Goal: Task Accomplishment & Management: Use online tool/utility

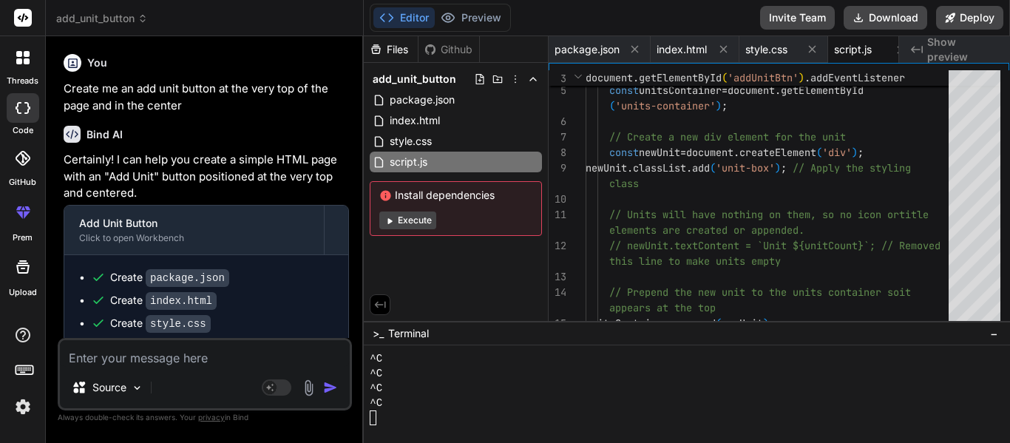
scroll to position [222, 0]
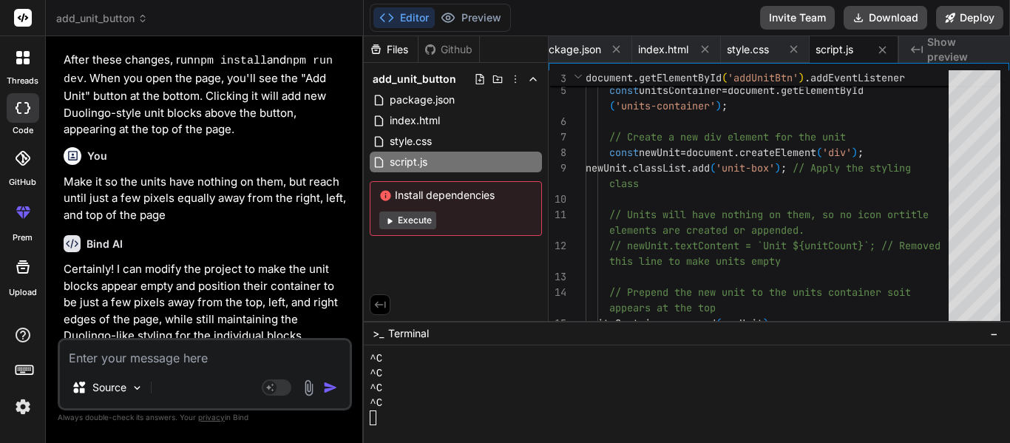
type textarea "x"
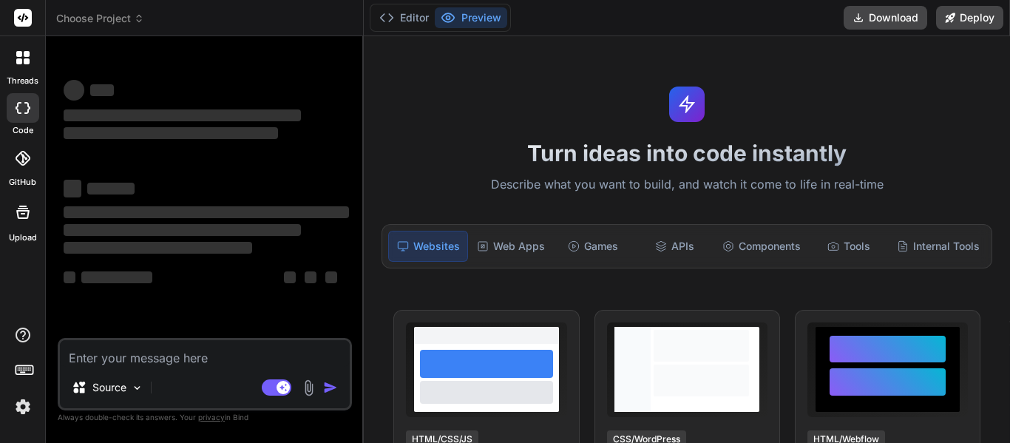
click at [18, 62] on icon at bounding box center [19, 61] width 6 height 6
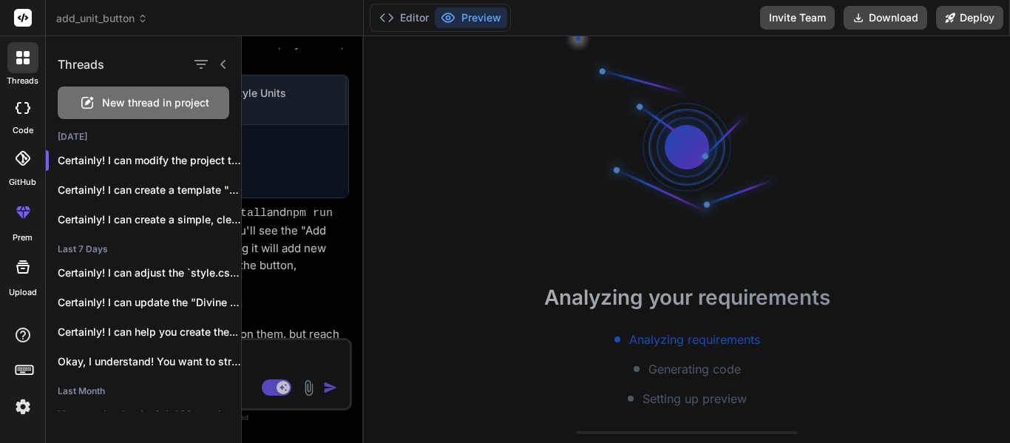
scroll to position [1081, 0]
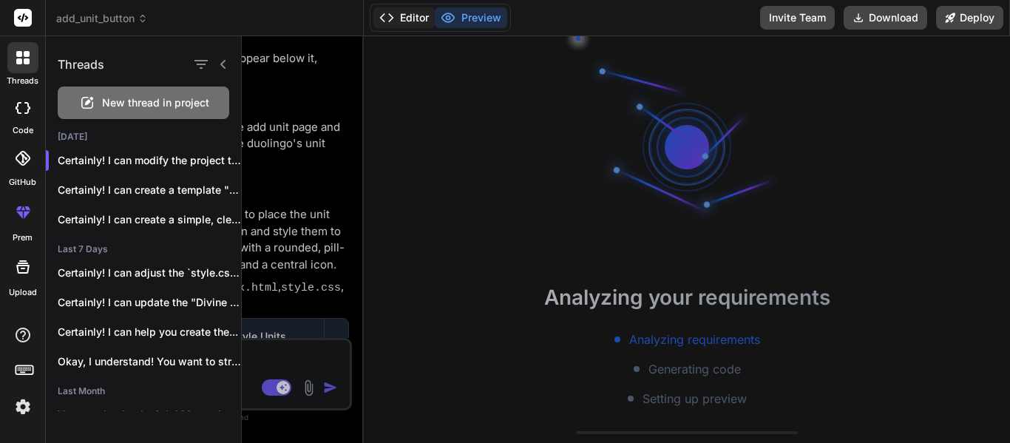
click at [408, 17] on button "Editor" at bounding box center [403, 17] width 61 height 21
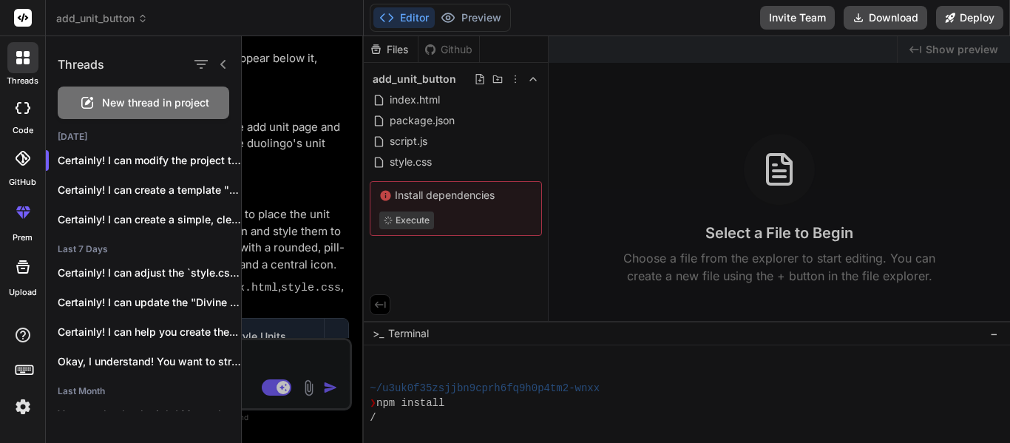
click at [271, 145] on div at bounding box center [626, 239] width 768 height 407
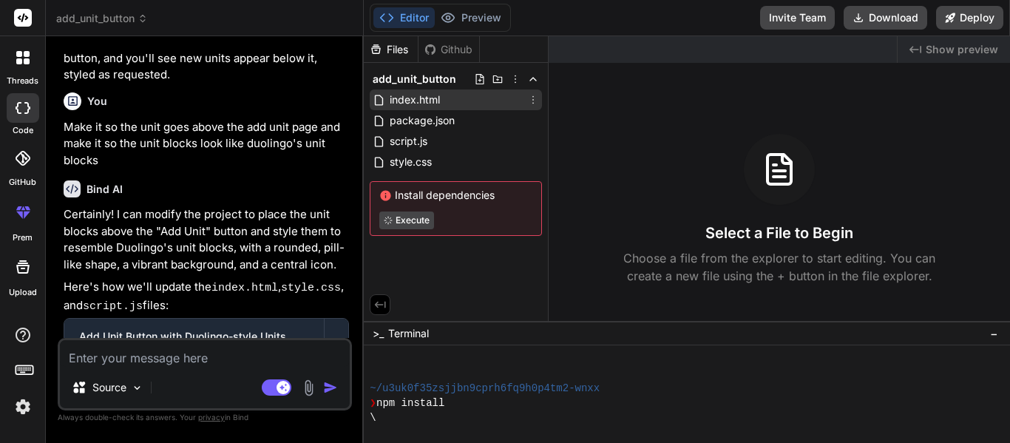
click at [430, 95] on span "index.html" at bounding box center [414, 100] width 53 height 18
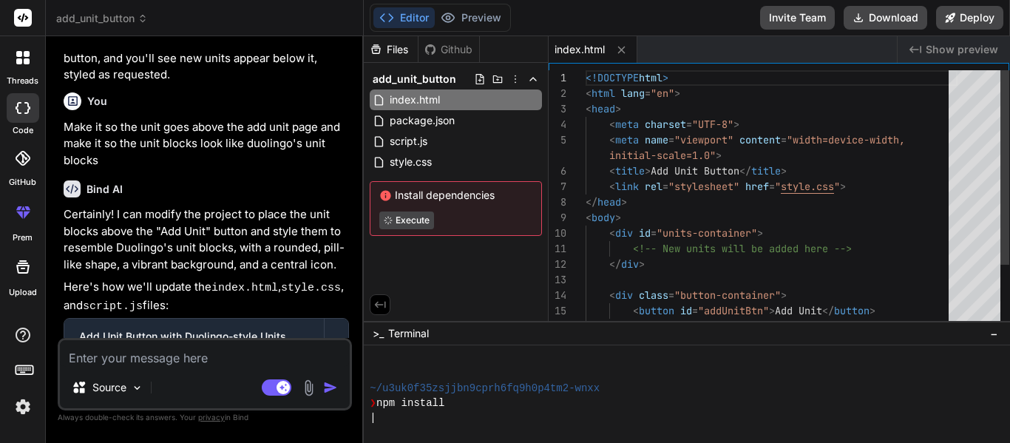
type textarea "x"
click at [708, 196] on div "<!DOCTYPE html > < html lang = "en" > < head > < meta charset = "UTF-8" > < met…" at bounding box center [772, 241] width 372 height 342
type textarea "<!DOCTYPE html> <html lang="en"> <head> <meta charset="UTF-8"> <meta name="view…"
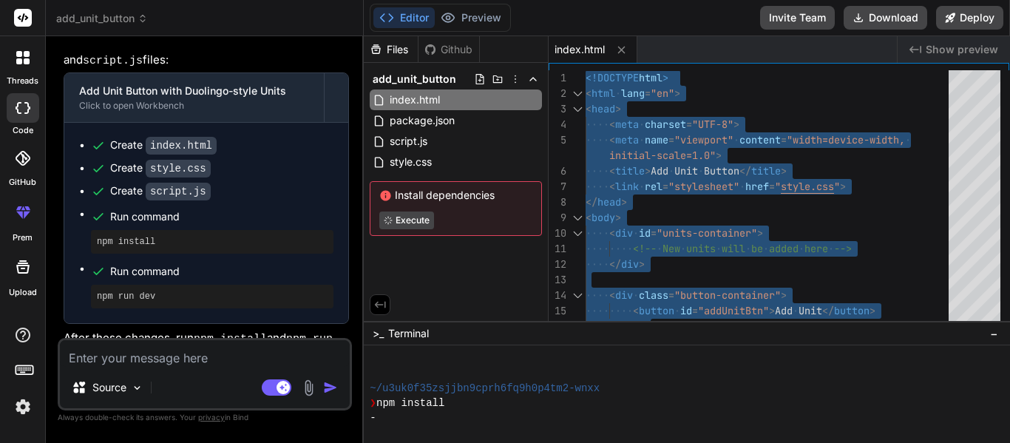
scroll to position [163, 0]
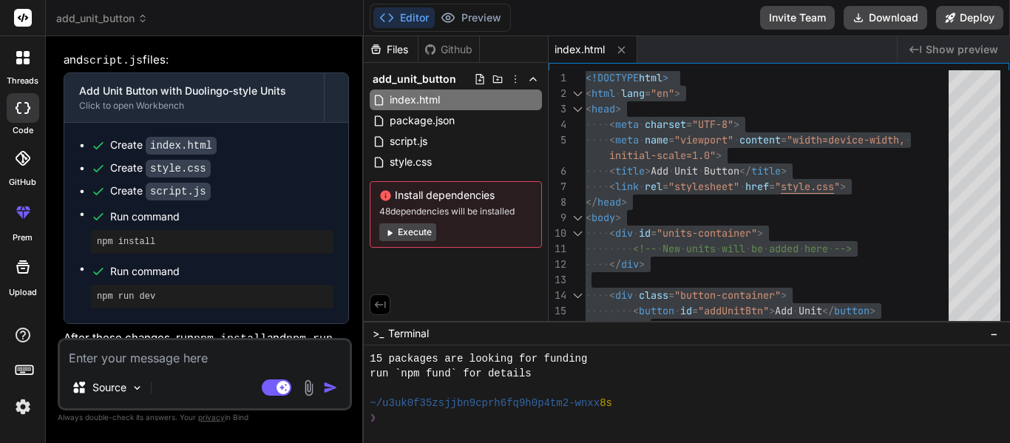
type textarea "x"
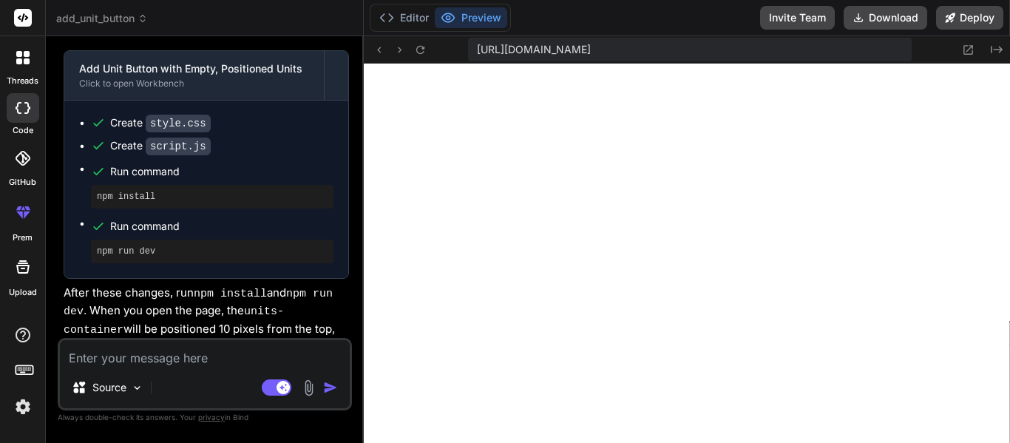
scroll to position [1942, 0]
click at [998, 46] on icon "Created with Pixso." at bounding box center [997, 50] width 12 height 12
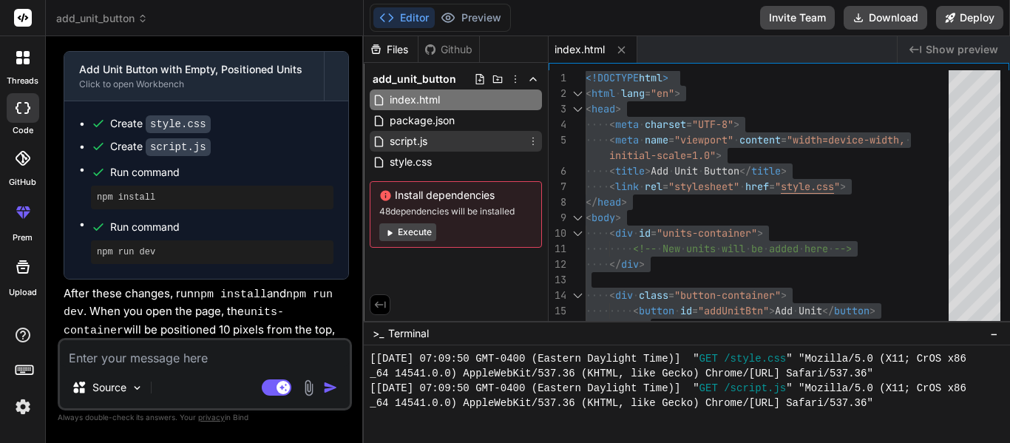
click at [450, 149] on div "script.js" at bounding box center [456, 141] width 172 height 21
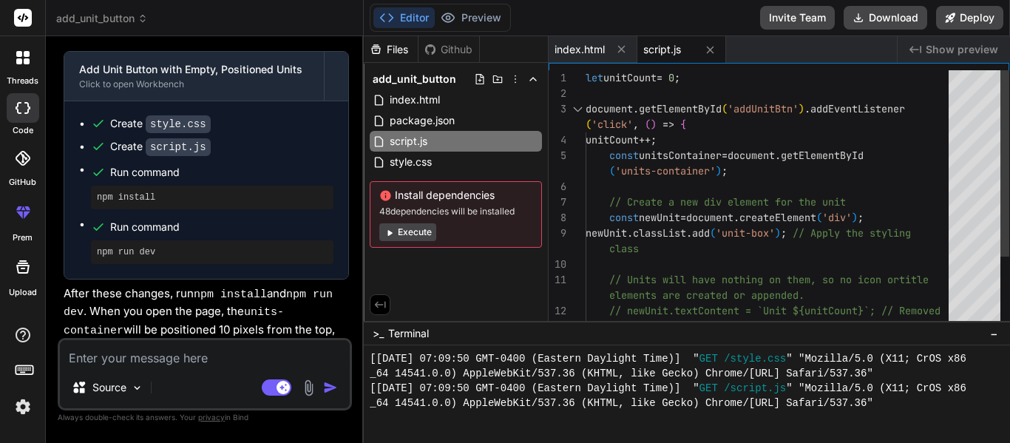
click at [601, 157] on div "let unitCount = 0 ; document . getElementById ( 'addUnitBtn' ) . addEventListen…" at bounding box center [772, 248] width 372 height 357
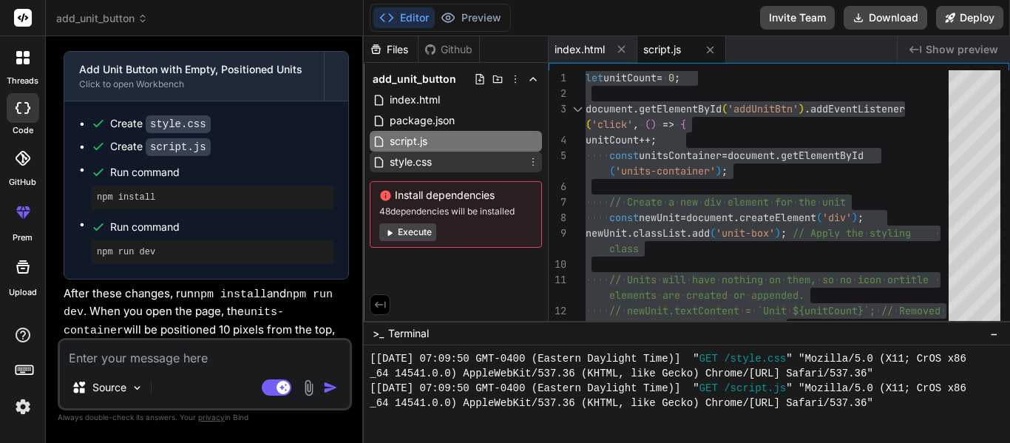
click at [441, 165] on div "style.css" at bounding box center [456, 162] width 172 height 21
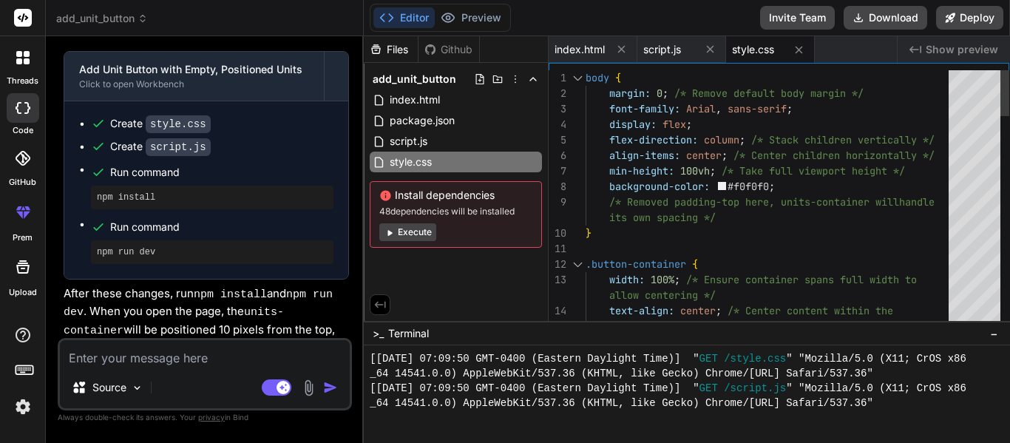
type textarea "body { margin: 0; /* Remove default body margin */ font-family: Arial, sans-ser…"
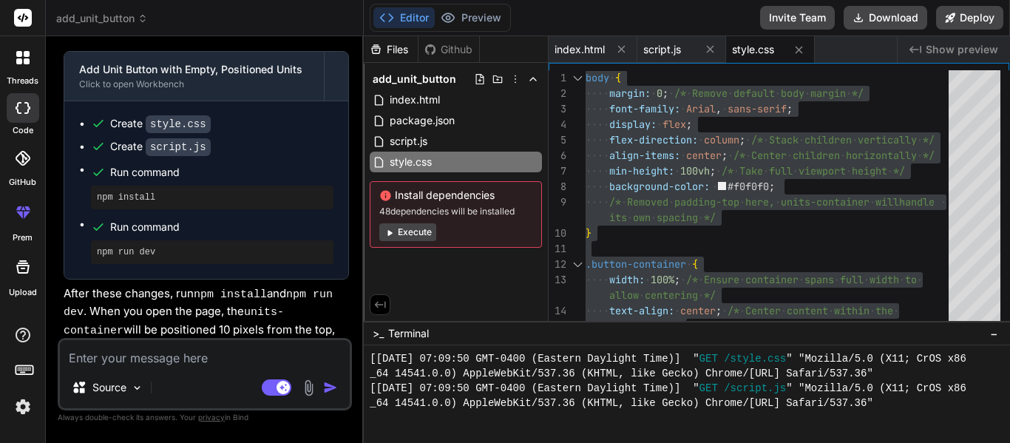
click at [117, 350] on textarea at bounding box center [205, 353] width 290 height 27
type textarea "x"
type textarea "A"
type textarea "x"
type textarea "Aro"
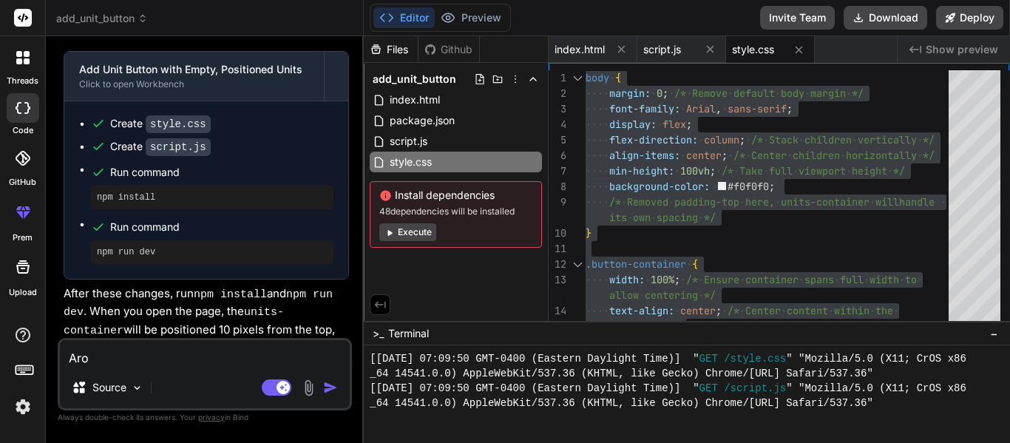
type textarea "x"
type textarea "Arou"
type textarea "x"
type textarea "Around"
type textarea "x"
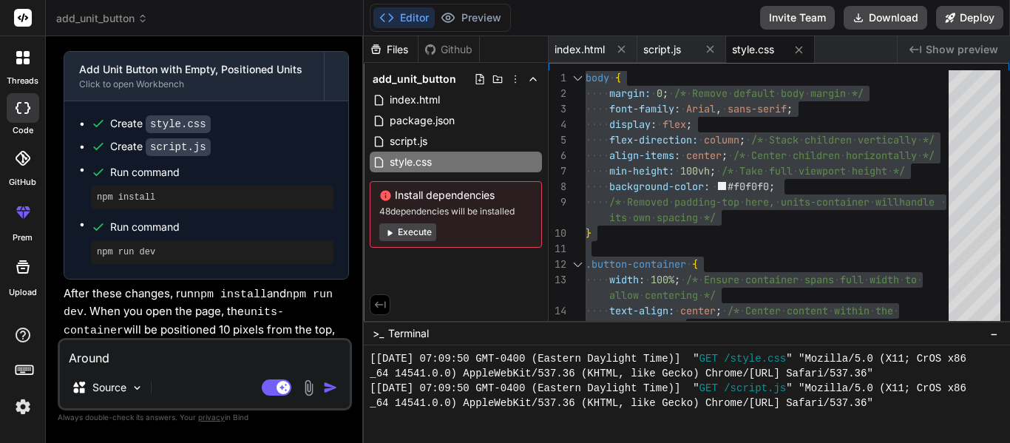
type textarea "Around"
type textarea "x"
type textarea "Around t"
type textarea "x"
type textarea "Around th"
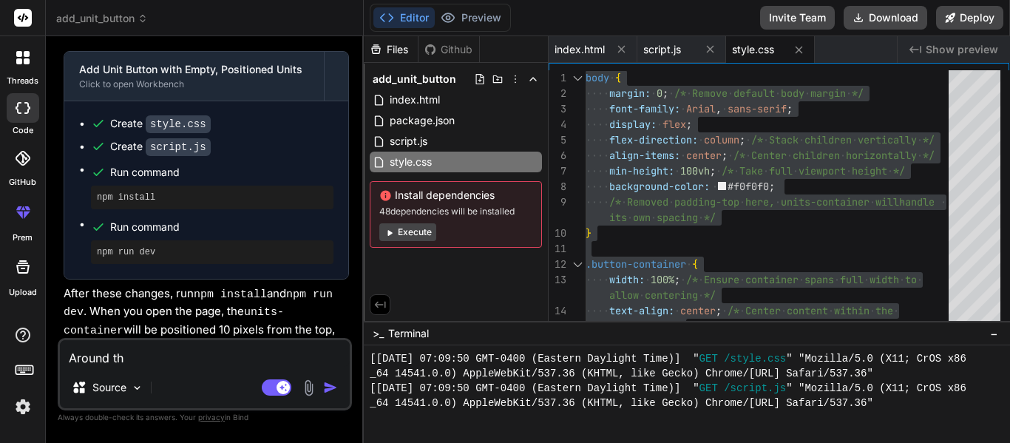
type textarea "x"
type textarea "Around the"
type textarea "x"
type textarea "Around the"
type textarea "x"
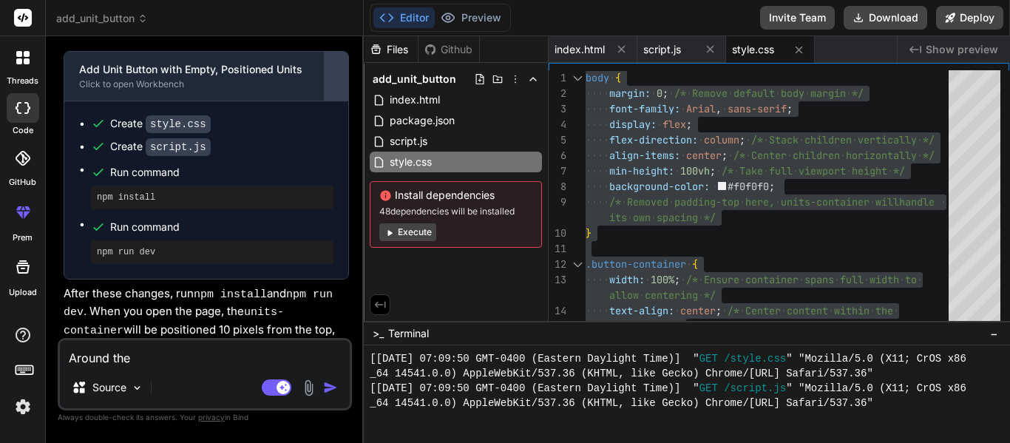
type textarea "Around the y"
type textarea "x"
type textarea "Around the yn"
type textarea "x"
type textarea "Around the yni"
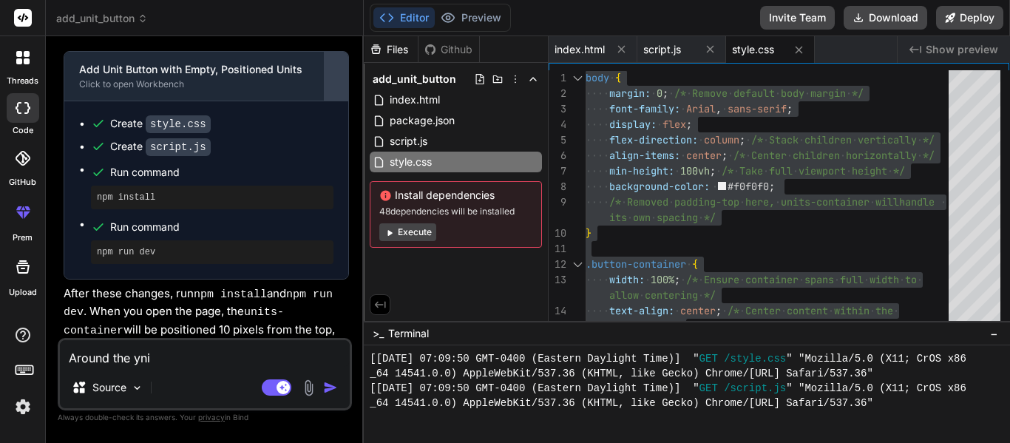
type textarea "x"
type textarea "Around the yn"
type textarea "x"
type textarea "Around the y"
type textarea "x"
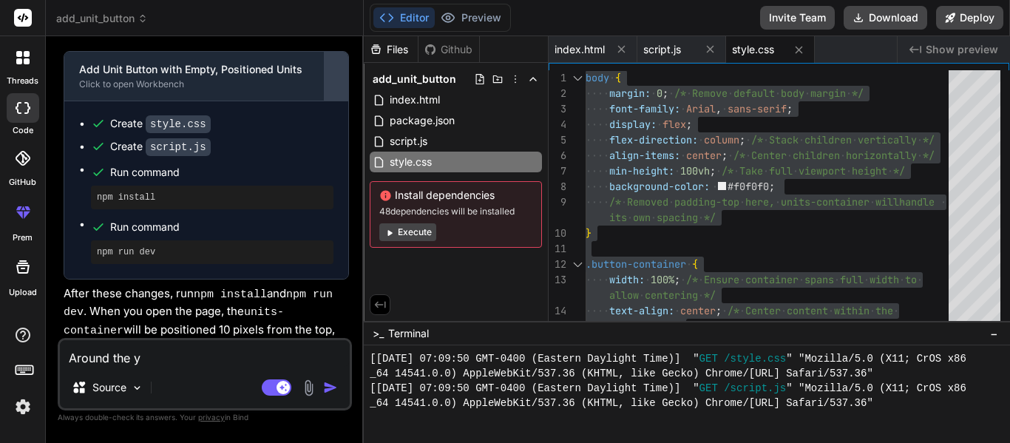
type textarea "Around the"
type textarea "x"
type textarea "Around the u"
type textarea "x"
type textarea "Around the un"
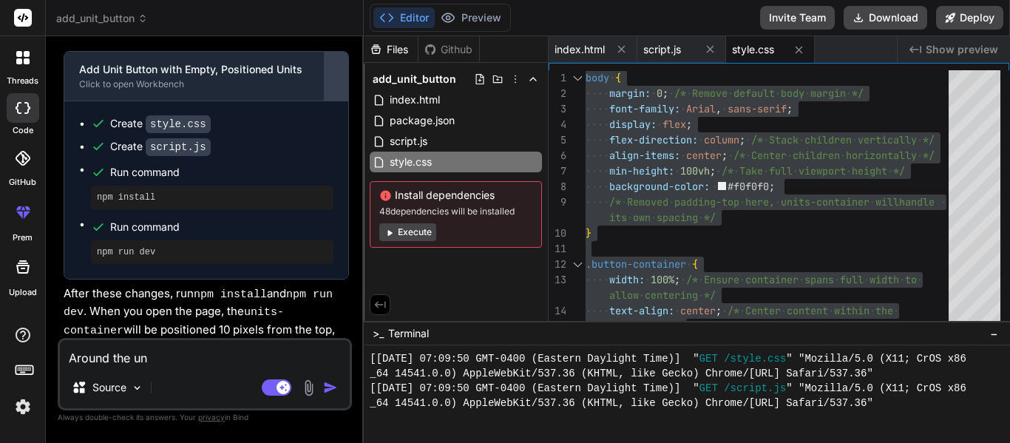
type textarea "x"
type textarea "Around the uni"
type textarea "x"
type textarea "Around the unit"
type textarea "x"
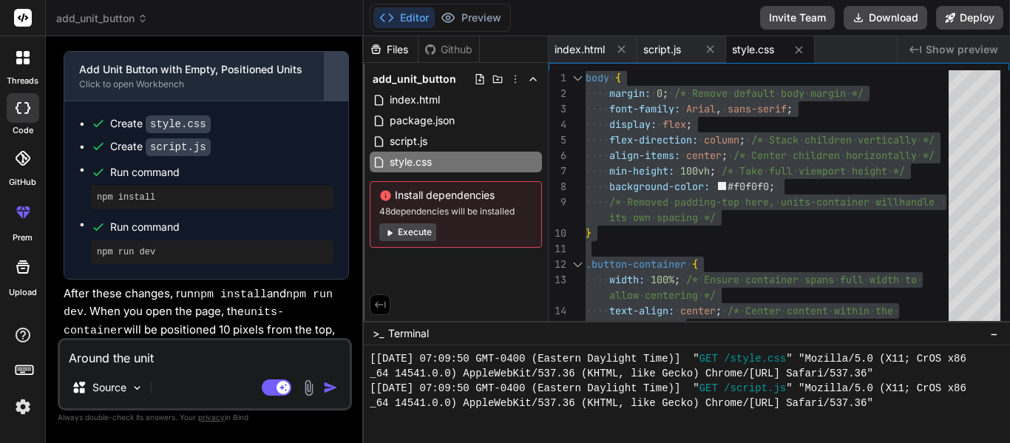
type textarea "Around the units"
type textarea "x"
type textarea "Around the units,"
type textarea "x"
type textarea "Around the units,"
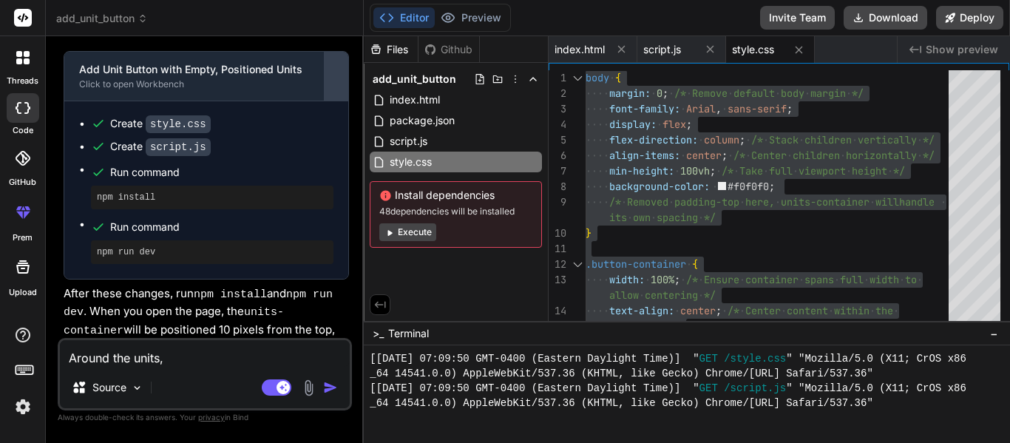
type textarea "x"
type textarea "Around the units, t"
type textarea "x"
type textarea "Around the units, th"
type textarea "x"
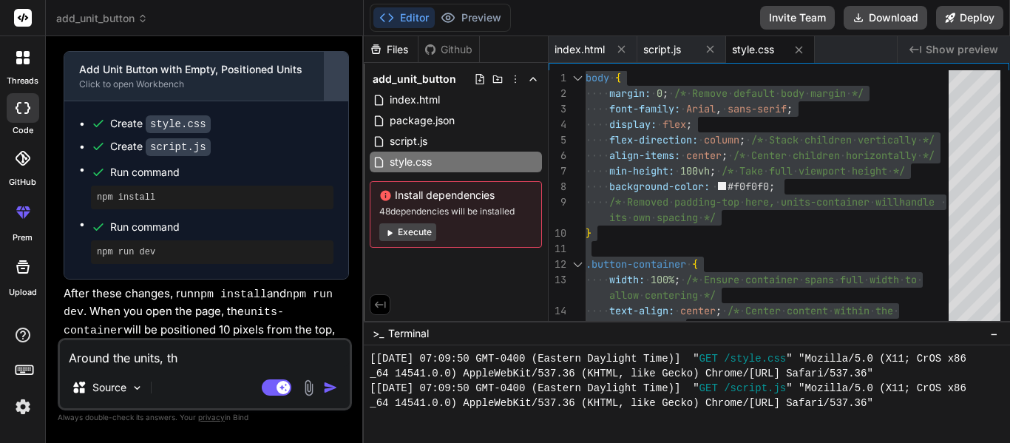
type textarea "Around the units, the"
type textarea "x"
type textarea "Around the units, ther"
type textarea "x"
type textarea "Around the units, there"
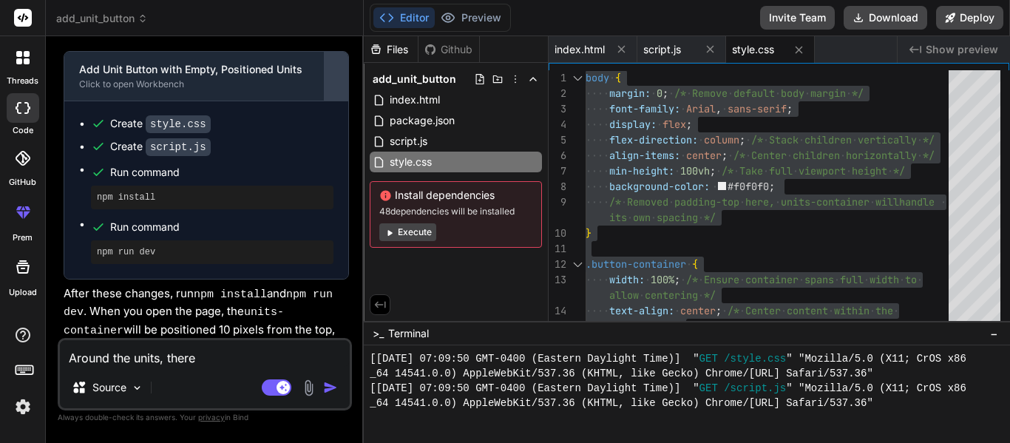
type textarea "x"
type textarea "Around the units, there s"
type textarea "x"
type textarea "Around the units, there sh"
type textarea "x"
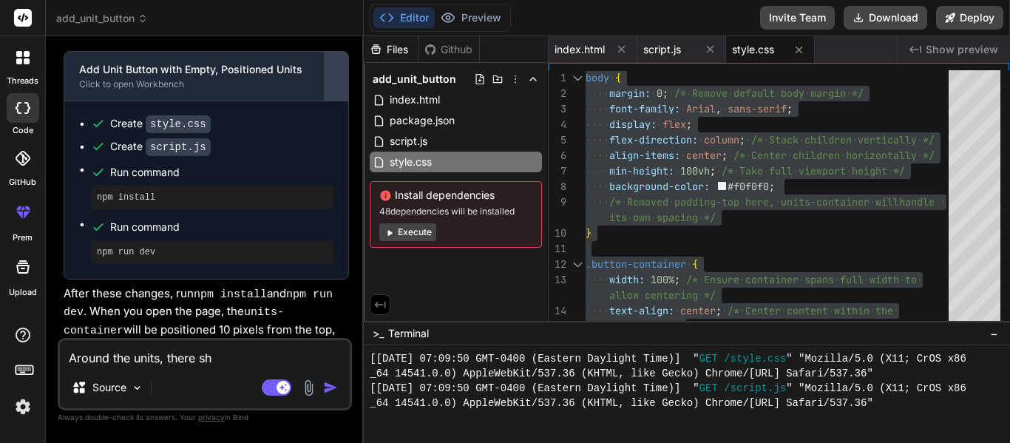
type textarea "Around the units, there sho"
type textarea "x"
type textarea "Around the units, there shou"
type textarea "x"
type textarea "Around the units, there shoul"
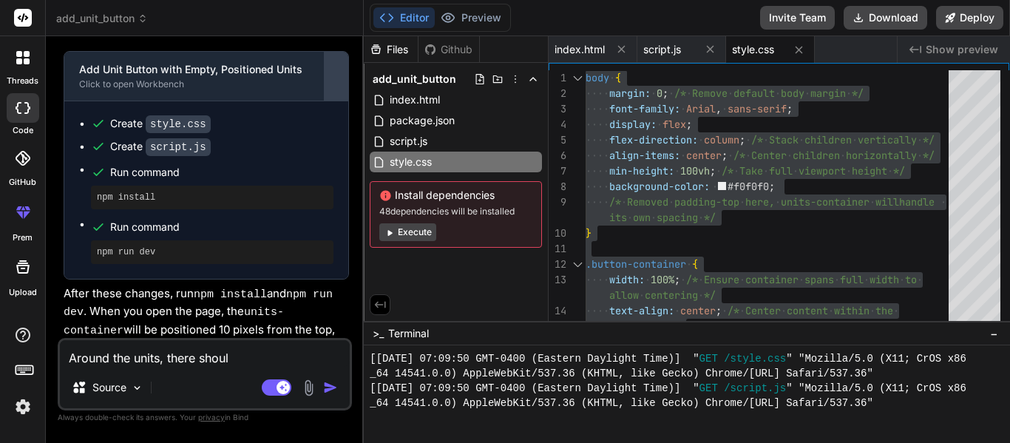
type textarea "x"
type textarea "Around the units, there should"
type textarea "x"
type textarea "Around the units, there should"
type textarea "x"
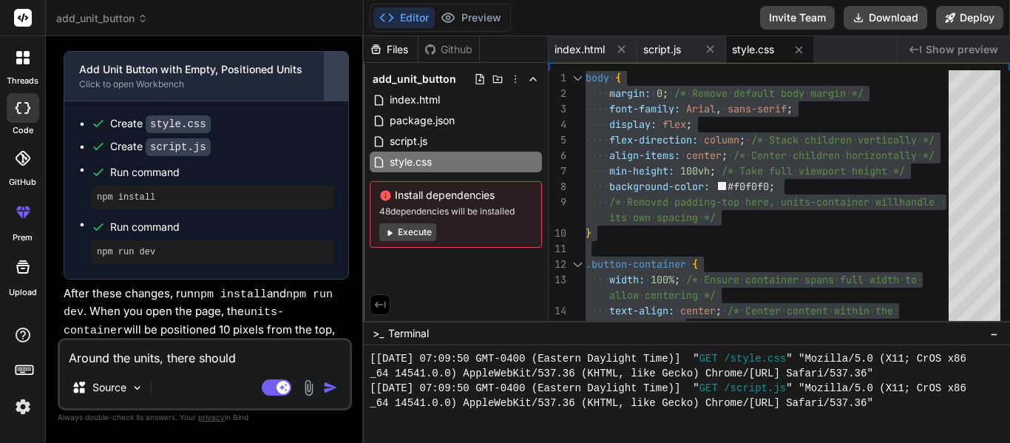
type textarea "Around the units, there should b"
type textarea "x"
type textarea "Around the units, there should be"
type textarea "x"
type textarea "Around the units, there should be"
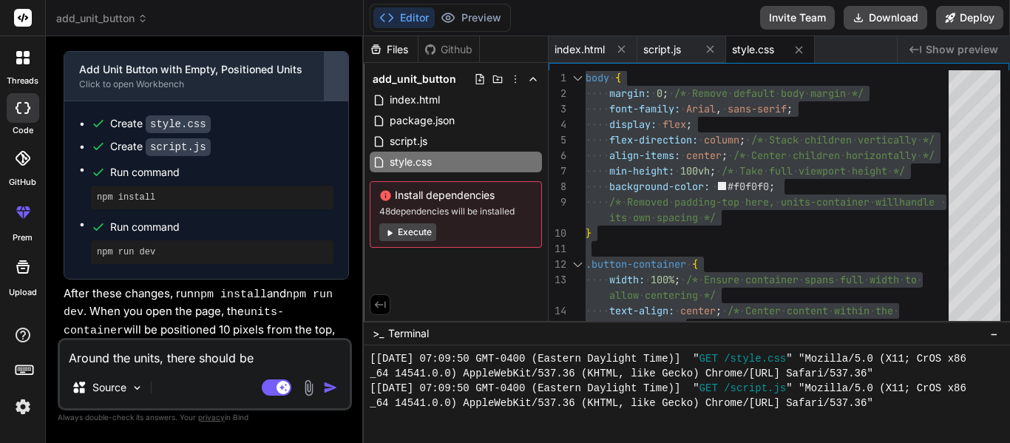
type textarea "x"
type textarea "Around the units, there should be n"
type textarea "x"
type textarea "Around the units, there should be no"
type textarea "x"
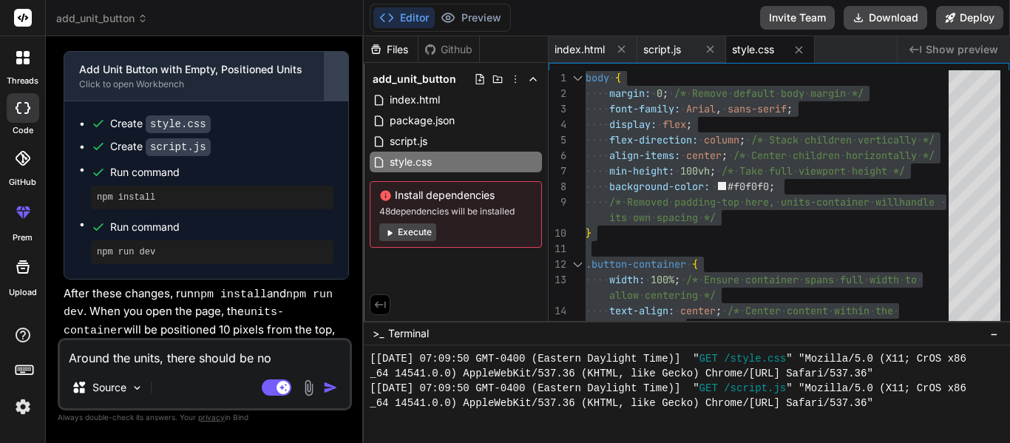
type textarea "Around the units, there should be no"
type textarea "x"
type textarea "Around the units, there should be no b"
type textarea "x"
type textarea "Around the units, there should be no bo"
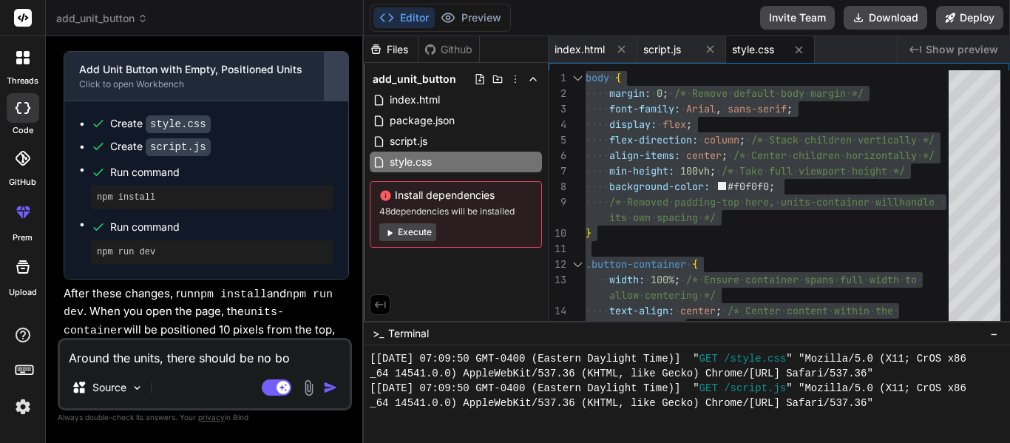
type textarea "x"
type textarea "Around the units, there should be no bor"
type textarea "x"
type textarea "Around the units, there should be no bord"
type textarea "x"
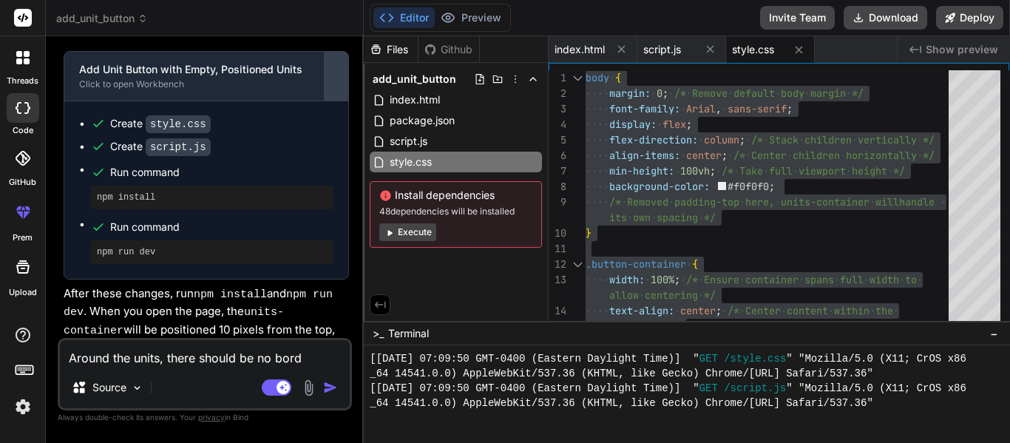
type textarea "Around the units, there should be no borde"
type textarea "x"
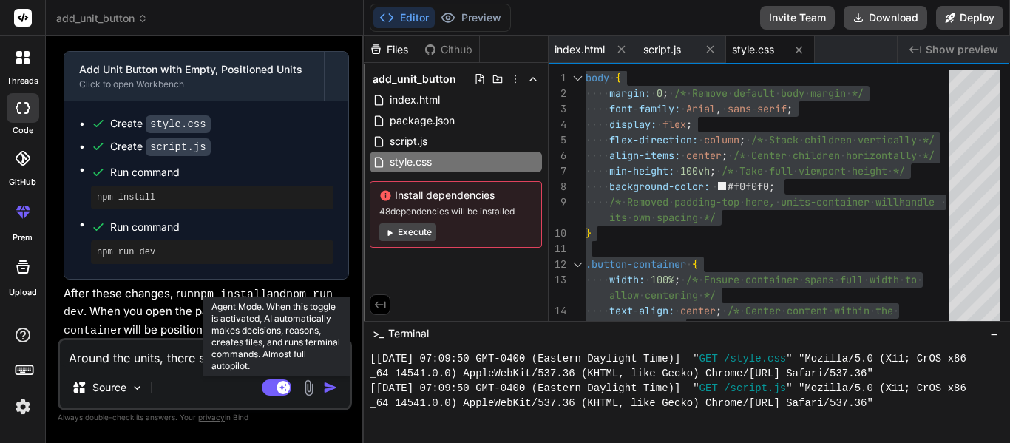
type textarea "Around the units, there should be no border"
click at [274, 388] on rect at bounding box center [277, 387] width 30 height 16
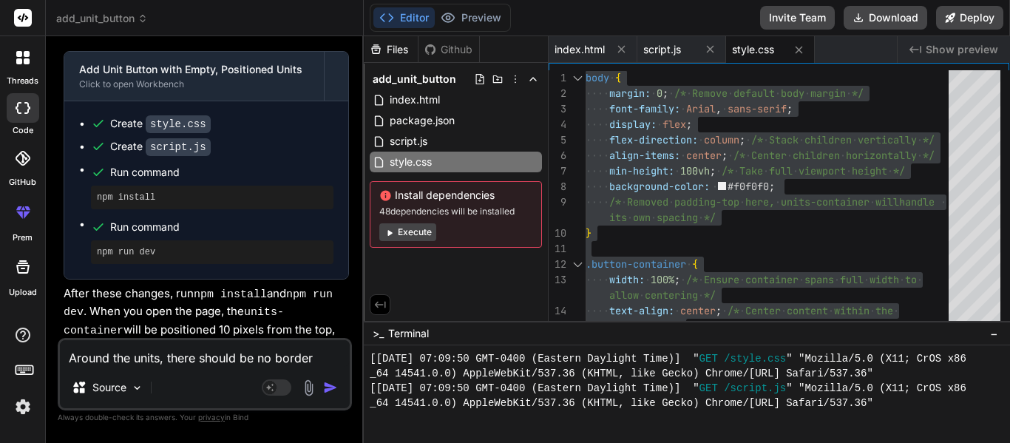
click at [255, 381] on div "Source" at bounding box center [205, 390] width 290 height 35
click at [190, 360] on textarea "Around the units, there should be no border" at bounding box center [205, 353] width 290 height 27
type textarea "x"
type textarea "Around the units, there should be no border"
type textarea "x"
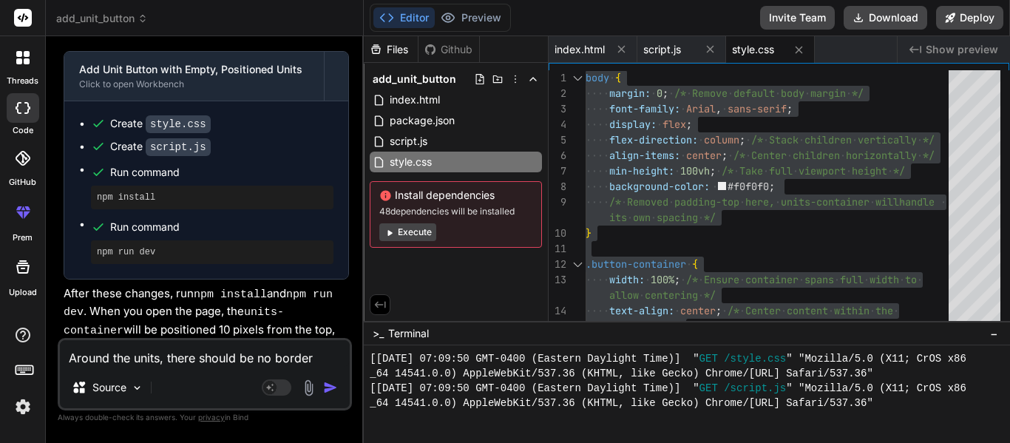
type textarea "Around the units, there should be no border a"
type textarea "x"
type textarea "Around the units, there should be no border an"
type textarea "x"
type textarea "Around the units, there should be no border and"
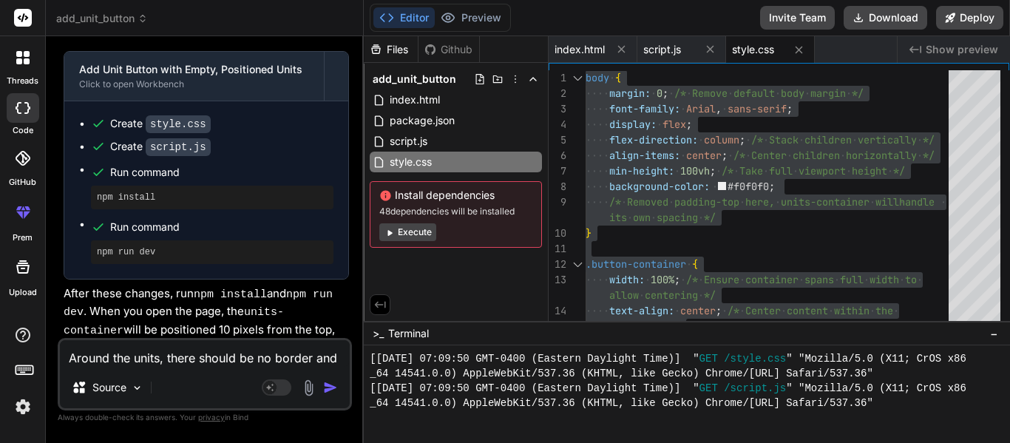
type textarea "x"
type textarea "Around the units, there should be no border and o"
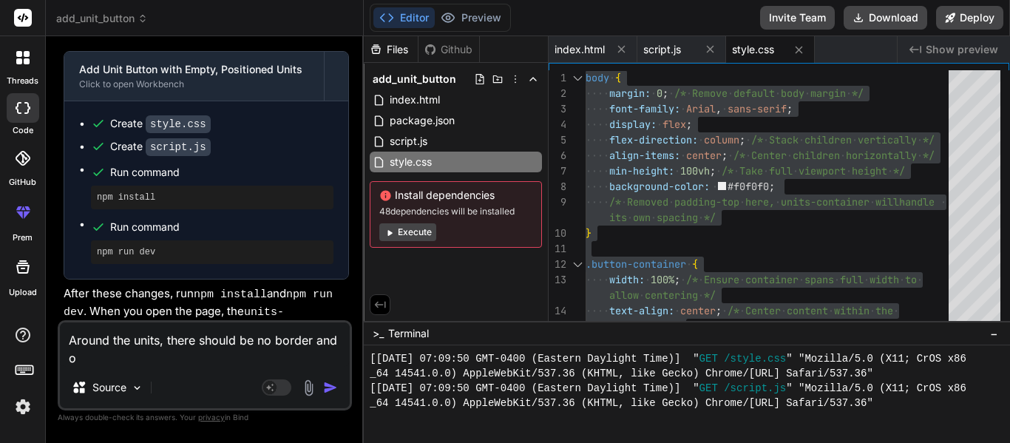
type textarea "x"
type textarea "Around the units, there should be no border and ot"
type textarea "x"
type textarea "Around the units, there should be no border and o"
type textarea "x"
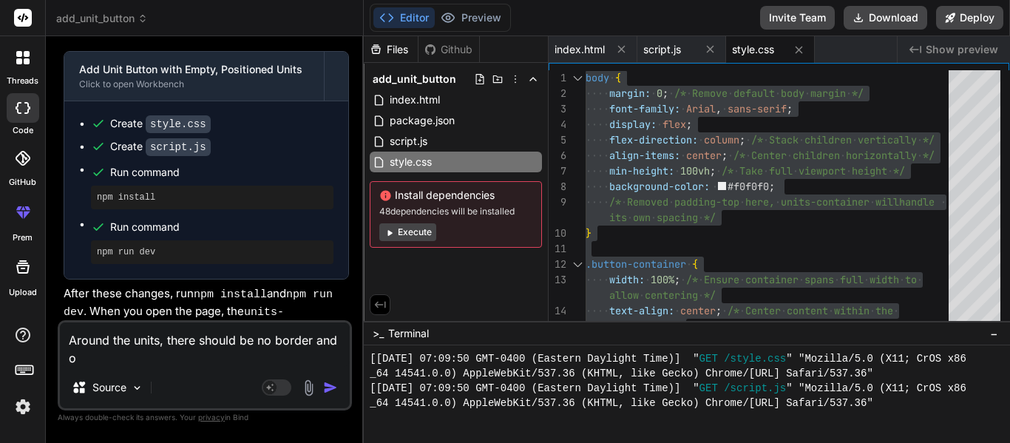
type textarea "Around the units, there should be no border and"
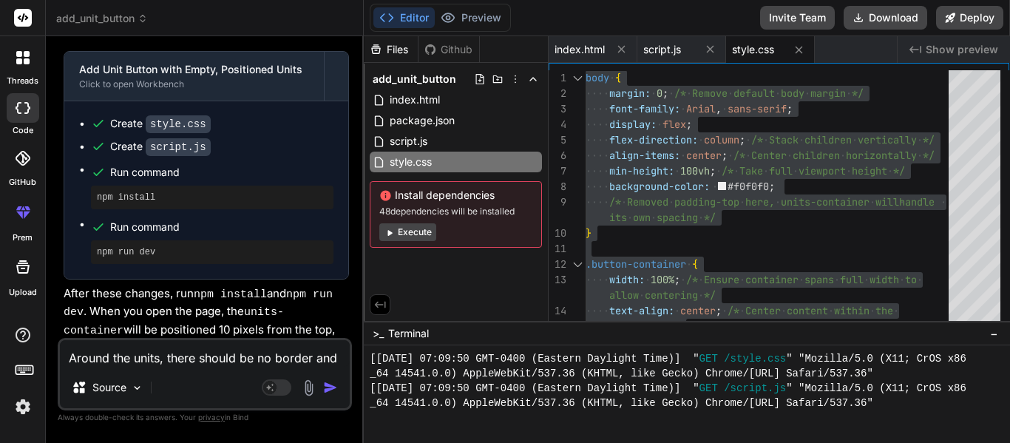
type textarea "x"
type textarea "Around the units, there should be no border and i"
type textarea "x"
type textarea "Around the units, there should be no border and it"
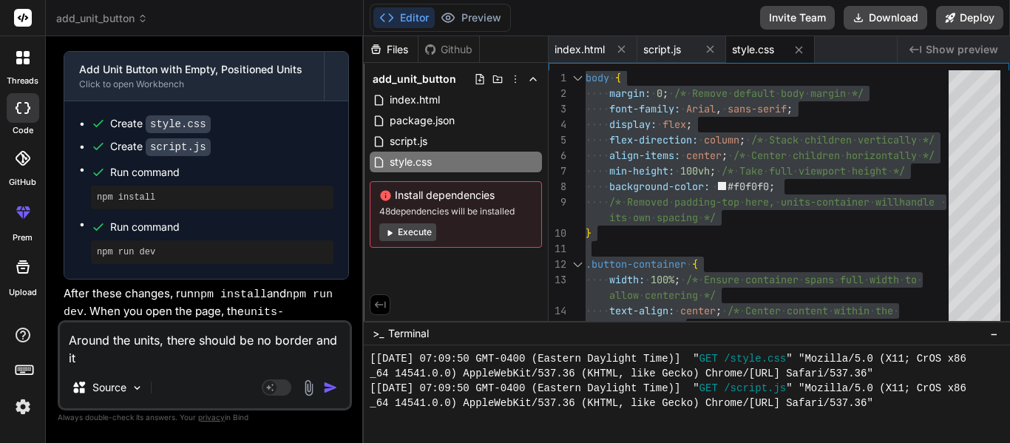
type textarea "x"
type textarea "Around the units, there should be no border and it"
type textarea "x"
type textarea "Around the units, there should be no border and it s"
type textarea "x"
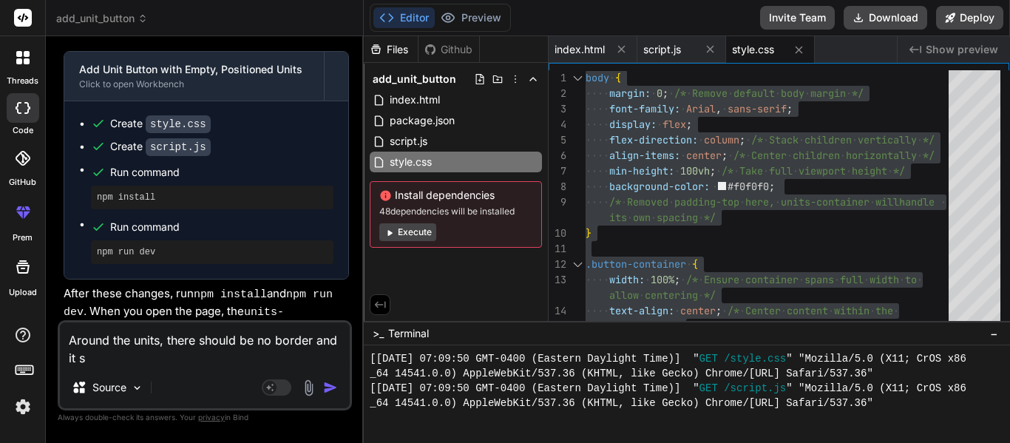
type textarea "Around the units, there should be no border and it sh"
type textarea "x"
type textarea "Around the units, there should be no border and it sho"
type textarea "x"
type textarea "Around the units, there should be no border and it shou"
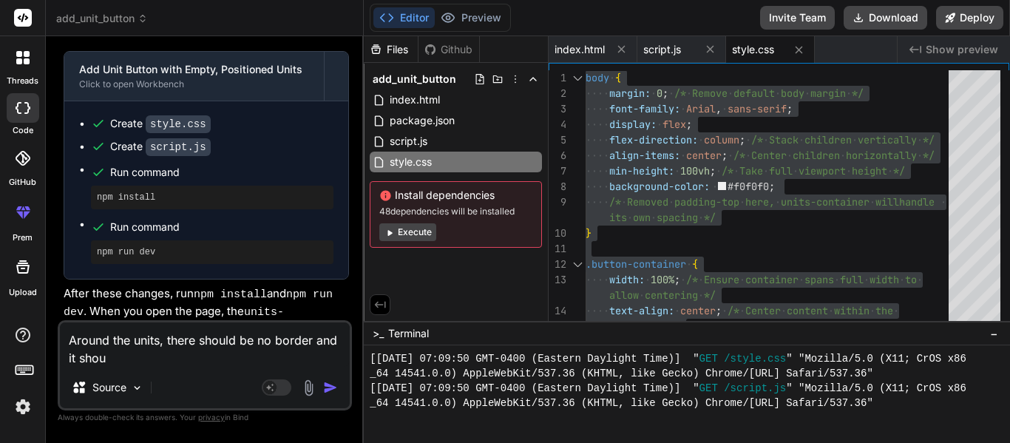
type textarea "x"
type textarea "Around the units, there should be no border and it shoul"
type textarea "x"
type textarea "Around the units, there should be no border and it should"
type textarea "x"
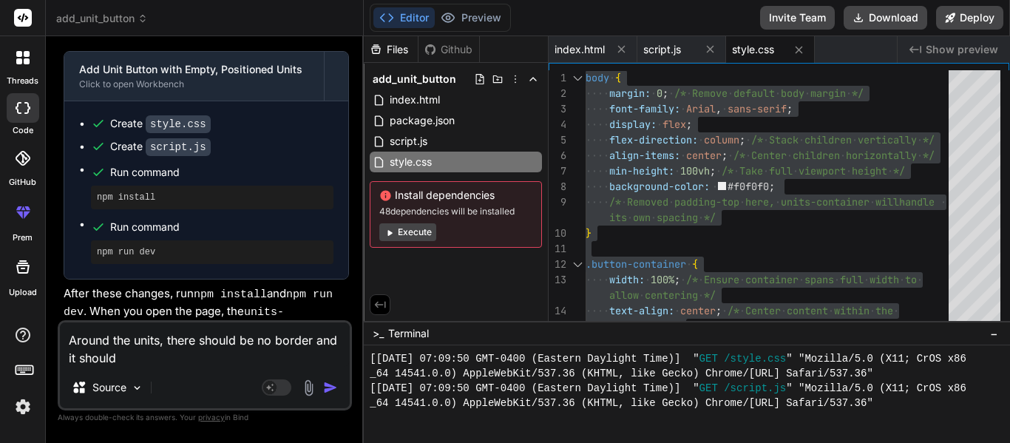
type textarea "Around the units, there should be no border and it should"
type textarea "x"
type textarea "Around the units, there should be no border and it should r"
type textarea "x"
type textarea "Around the units, there should be no border and it should re"
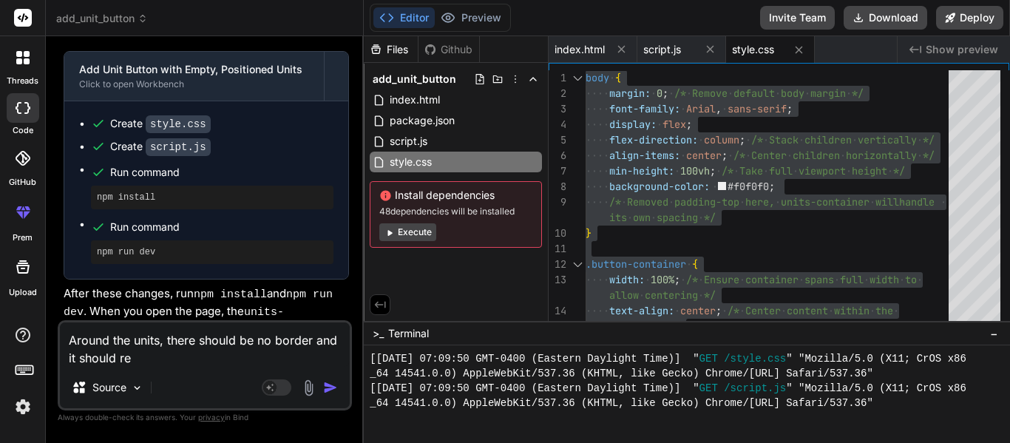
type textarea "x"
type textarea "Around the units, there should be no border and it should rea"
type textarea "x"
type textarea "Around the units, there should be no border and it should reac"
type textarea "x"
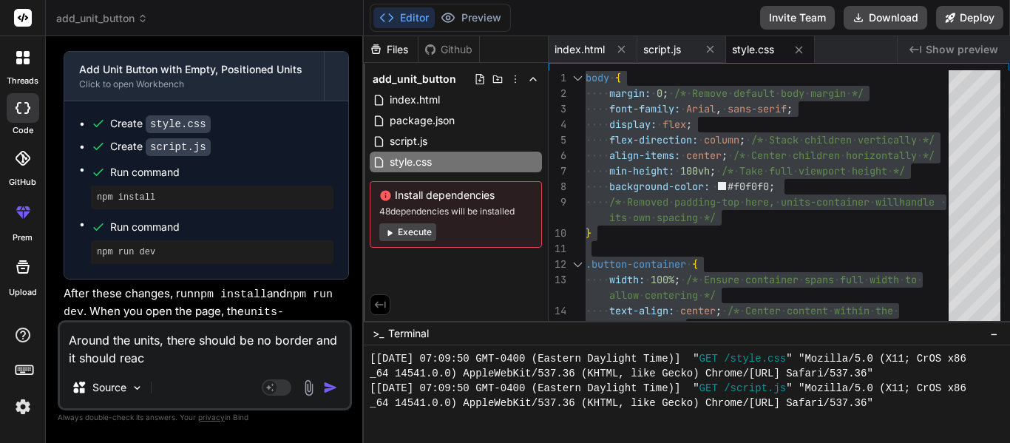
type textarea "Around the units, there should be no border and it should reach"
type textarea "x"
type textarea "Around the units, there should be no border and it should reach"
type textarea "x"
type textarea "Around the units, there should be no border and it should reach a"
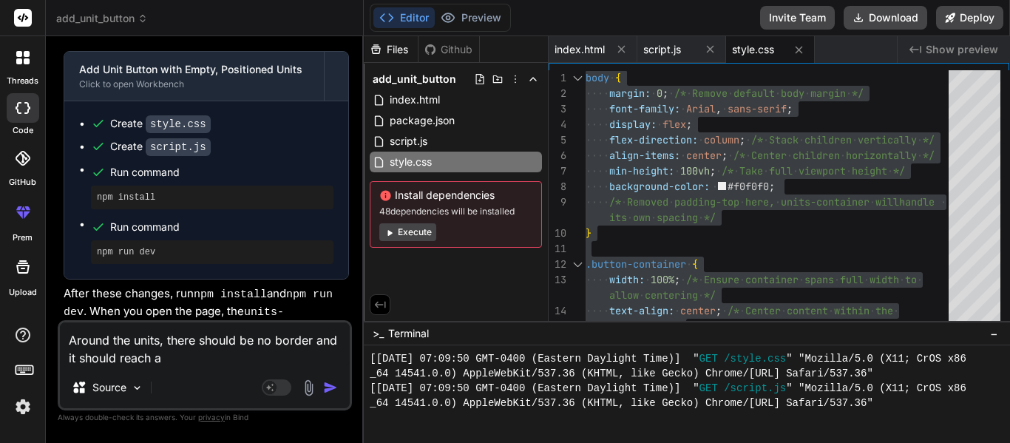
type textarea "x"
type textarea "Around the units, there should be no border and it should reach al"
type textarea "x"
type textarea "Around the units, there should be no border and it should reach all"
type textarea "x"
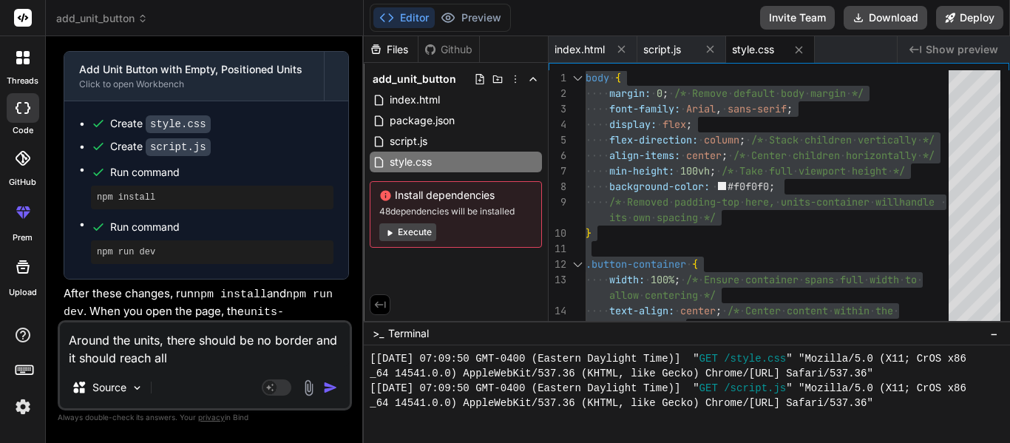
type textarea "Around the units, there should be no border and it should reach all"
type textarea "x"
type textarea "Around the units, there should be no border and it should reach all h"
type textarea "x"
type textarea "Around the units, there should be no border and it should reach all t"
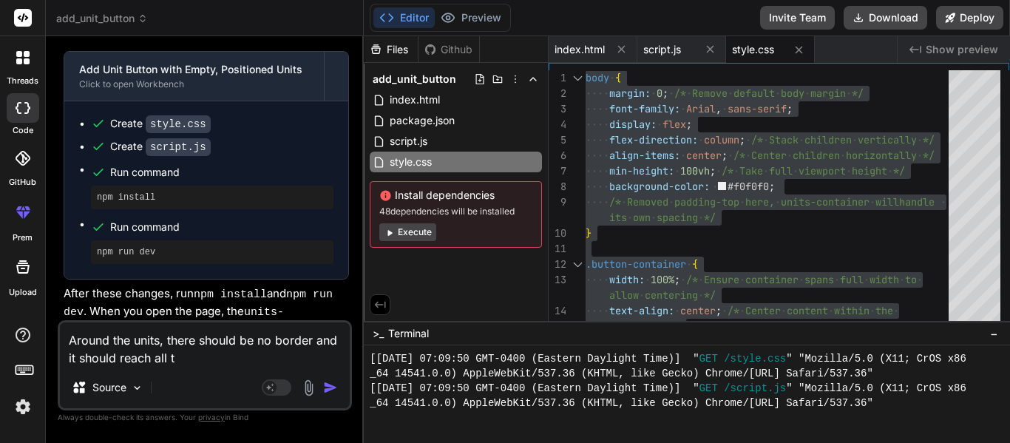
type textarea "x"
type textarea "Around the units, there should be no border and it should reach all th"
type textarea "x"
type textarea "Around the units, there should be no border and it should reach all the"
type textarea "x"
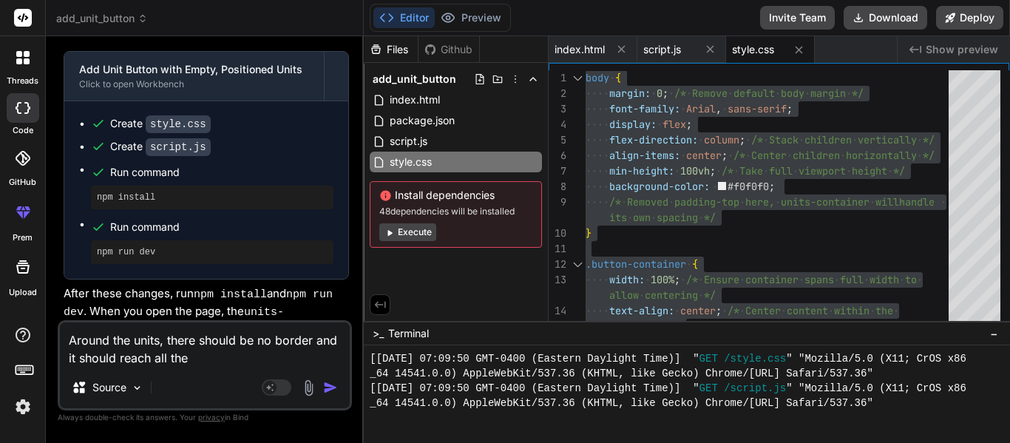
type textarea "Around the units, there should be no border and it should reach all the"
type textarea "x"
type textarea "Around the units, there should be no border and it should reach all the w"
type textarea "x"
type textarea "Around the units, there should be no border and it should reach all the way"
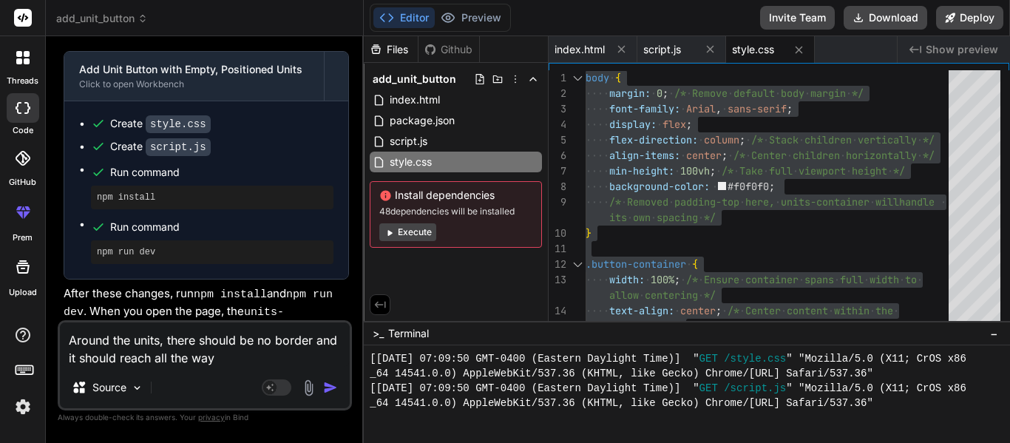
type textarea "x"
type textarea "Around the units, there should be no border and it should reach all the way"
type textarea "x"
type textarea "Around the units, there should be no border and it should reach all the way f"
type textarea "x"
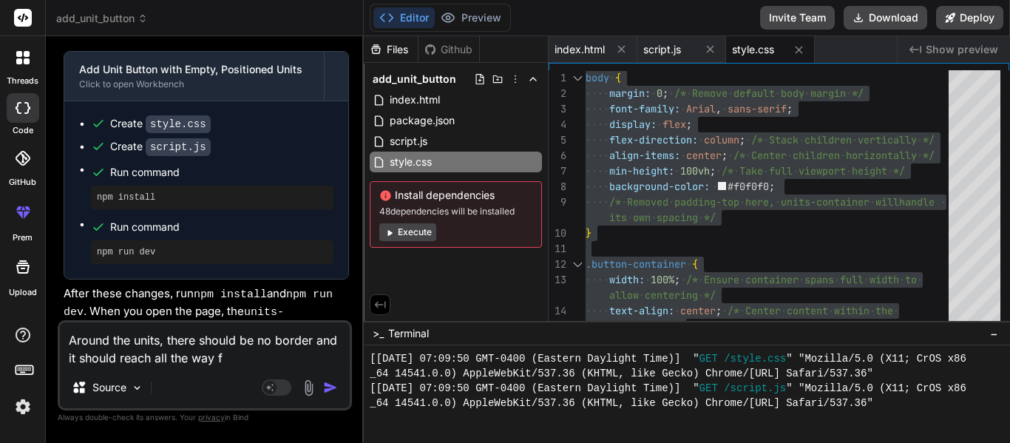
type textarea "Around the units, there should be no border and it should reach all the way fr"
type textarea "x"
type textarea "Around the units, there should be no border and it should reach all the way fro"
type textarea "x"
type textarea "Around the units, there should be no border and it should reach all the way from"
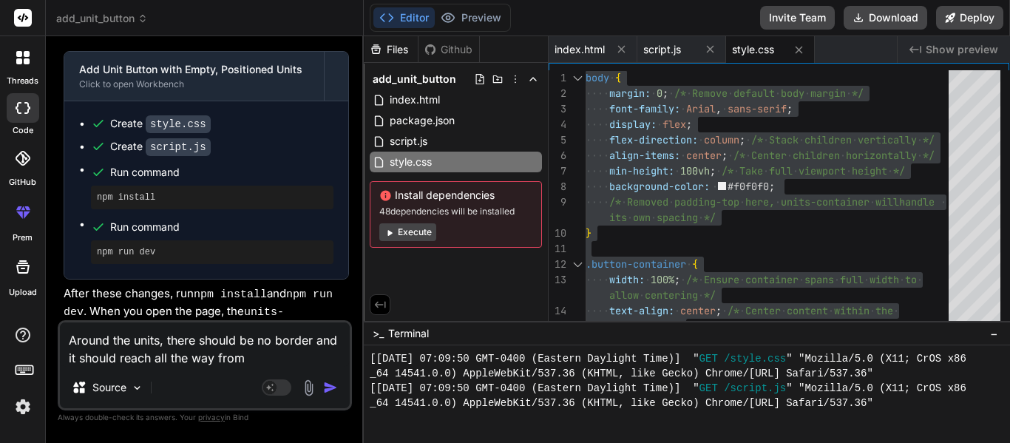
type textarea "x"
type textarea "Around the units, there should be no border and it should reach all the way from"
type textarea "x"
type textarea "Around the units, there should be no border and it should reach all the way fro…"
type textarea "x"
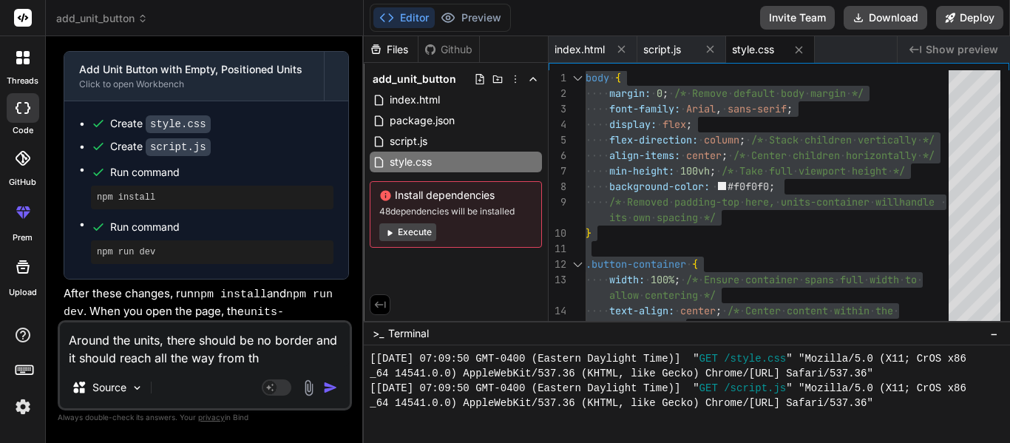
type textarea "Around the units, there should be no border and it should reach all the way fro…"
type textarea "x"
type textarea "Around the units, there should be no border and it should reach all the way fro…"
type textarea "x"
type textarea "Around the units, there should be no border and it should reach all the way fro…"
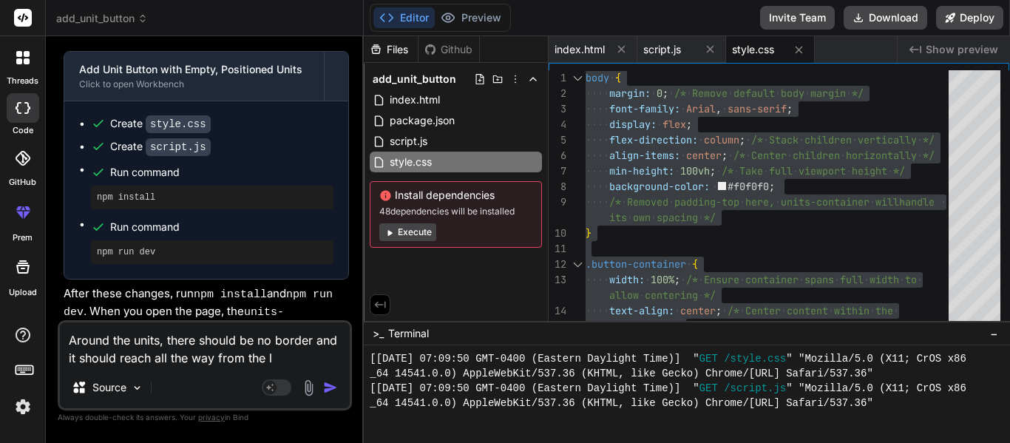
type textarea "x"
type textarea "Around the units, there should be no border and it should reach all the way fro…"
type textarea "x"
type textarea "Around the units, there should be no border and it should reach all the way fro…"
type textarea "x"
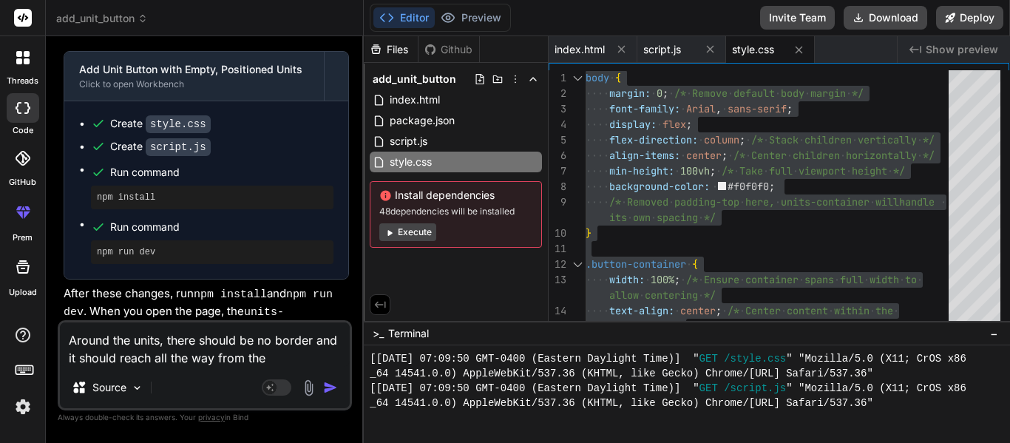
type textarea "Around the units, there should be no border and it should reach all the way fro…"
type textarea "x"
type textarea "Around the units, there should be no border and it should reach all the way fro…"
type textarea "x"
type textarea "Around the units, there should be no border and it should reach all the way fro…"
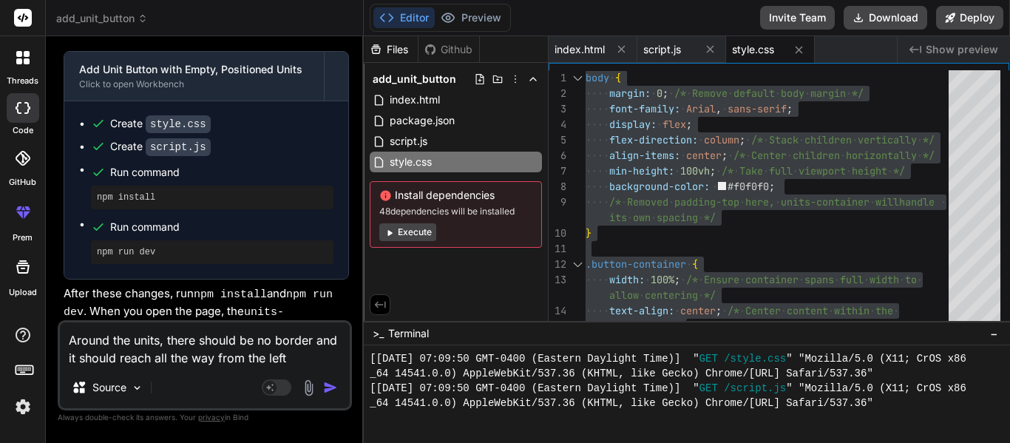
type textarea "x"
type textarea "Around the units, there should be no border and it should reach all the way fro…"
type textarea "x"
type textarea "Around the units, there should be no border and it should reach all the way fro…"
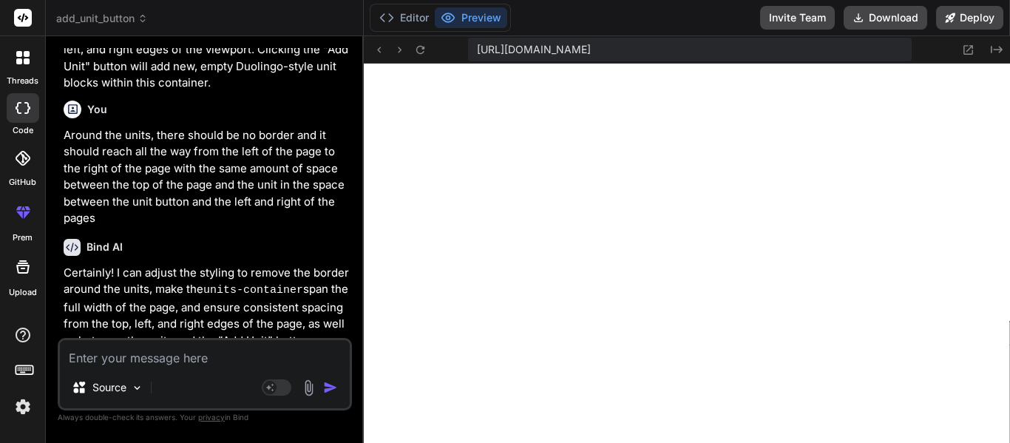
scroll to position [1553, 0]
click at [191, 359] on textarea at bounding box center [205, 353] width 290 height 27
click at [1000, 48] on icon at bounding box center [997, 49] width 12 height 7
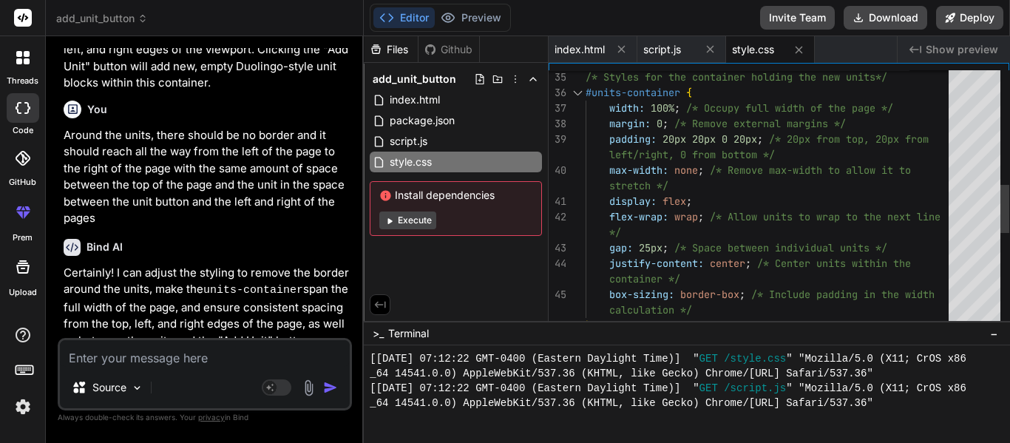
click at [673, 138] on div "/* Styles for the container holding the new units */ #units-container { width: …" at bounding box center [772, 147] width 372 height 1367
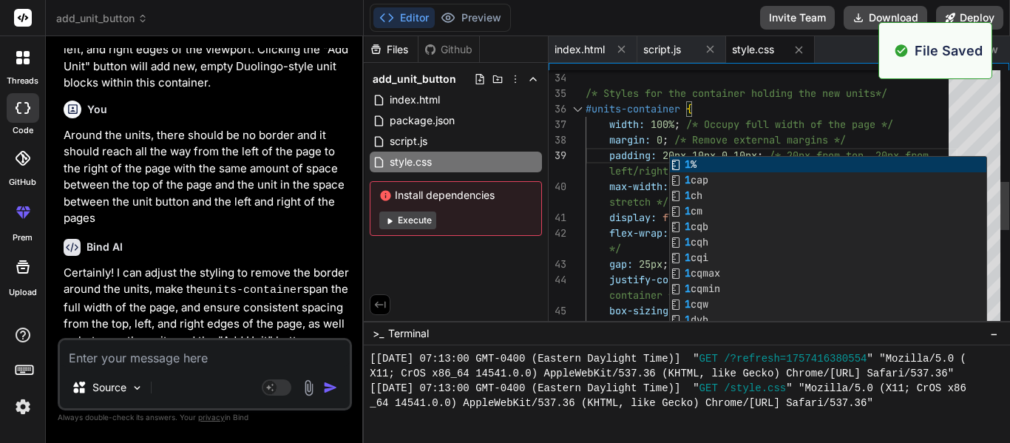
scroll to position [1642, 0]
click at [991, 51] on div "File Saved" at bounding box center [936, 50] width 114 height 57
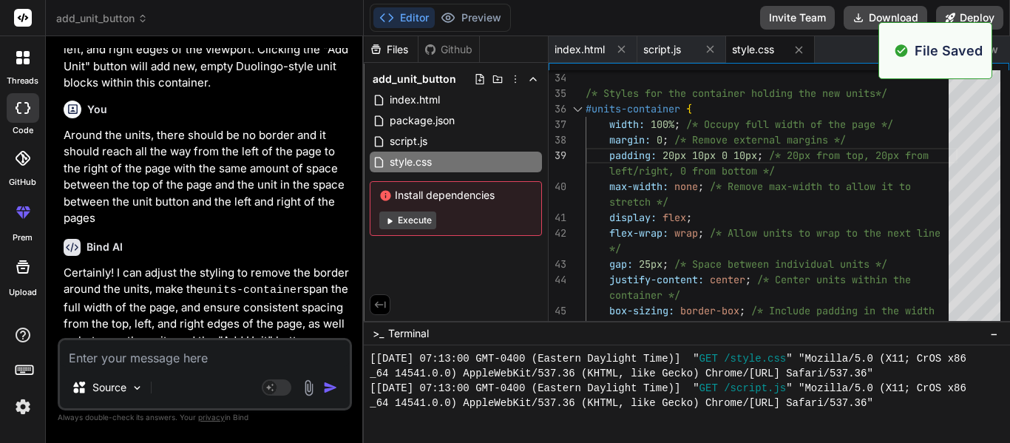
click at [997, 50] on span "Show preview" at bounding box center [962, 49] width 72 height 15
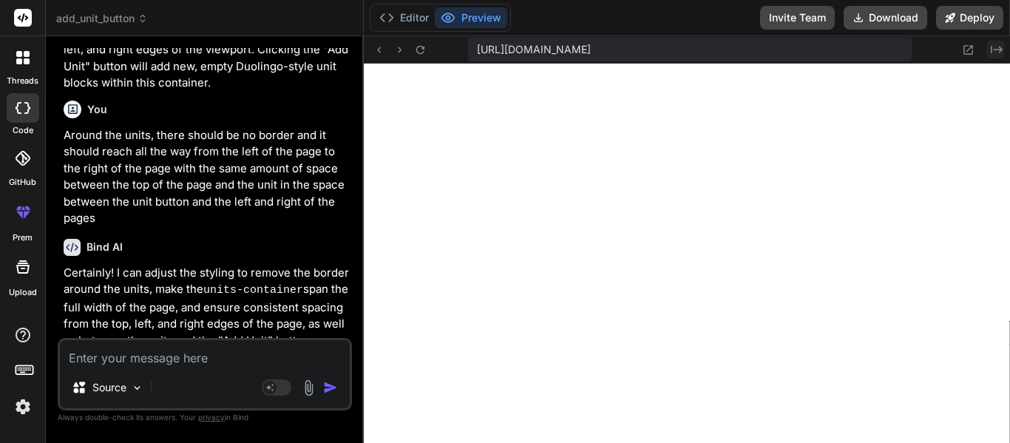
click at [997, 41] on button "Created with Pixso." at bounding box center [996, 50] width 18 height 18
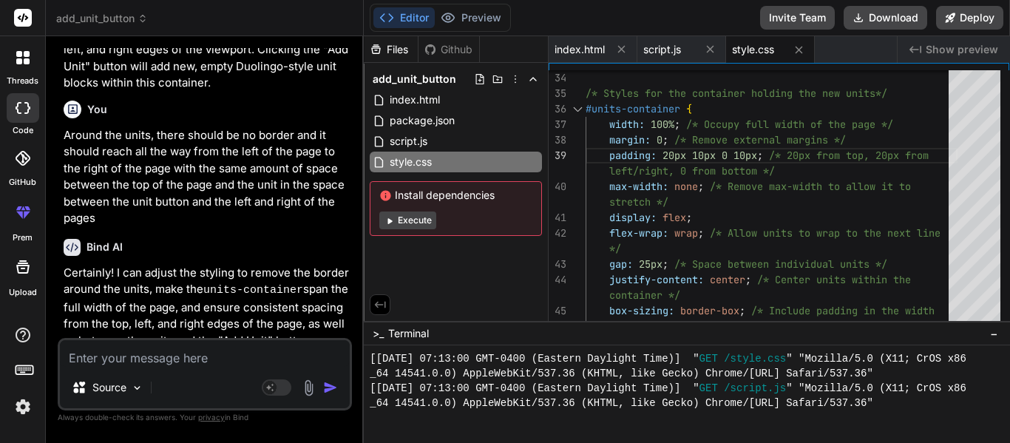
click at [962, 47] on span "Show preview" at bounding box center [962, 49] width 72 height 15
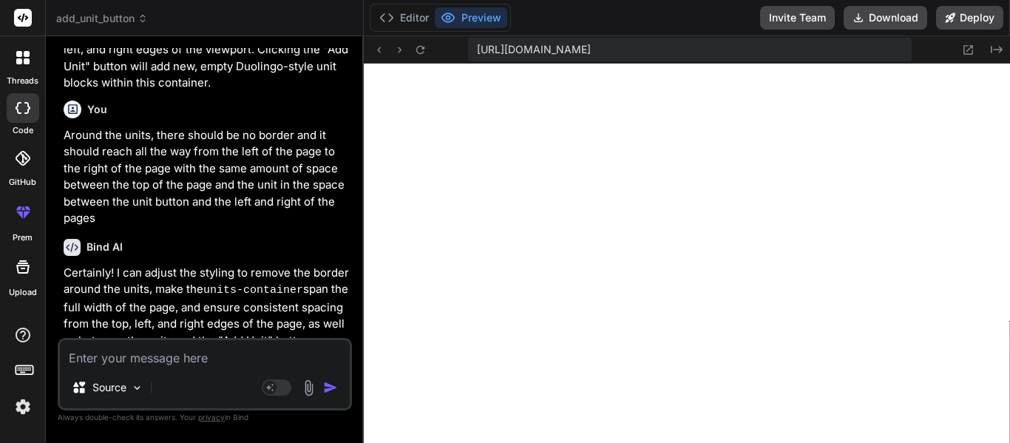
click at [176, 339] on div "Source Agent Mode. When this toggle is activated, AI automatically makes decisi…" at bounding box center [205, 374] width 294 height 72
click at [182, 357] on textarea at bounding box center [205, 353] width 290 height 27
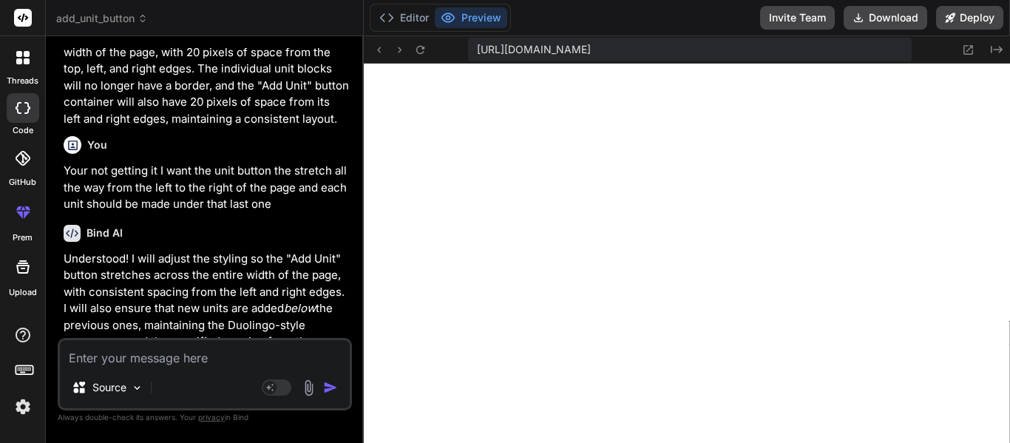
scroll to position [15, 0]
click at [129, 360] on textarea at bounding box center [205, 353] width 290 height 27
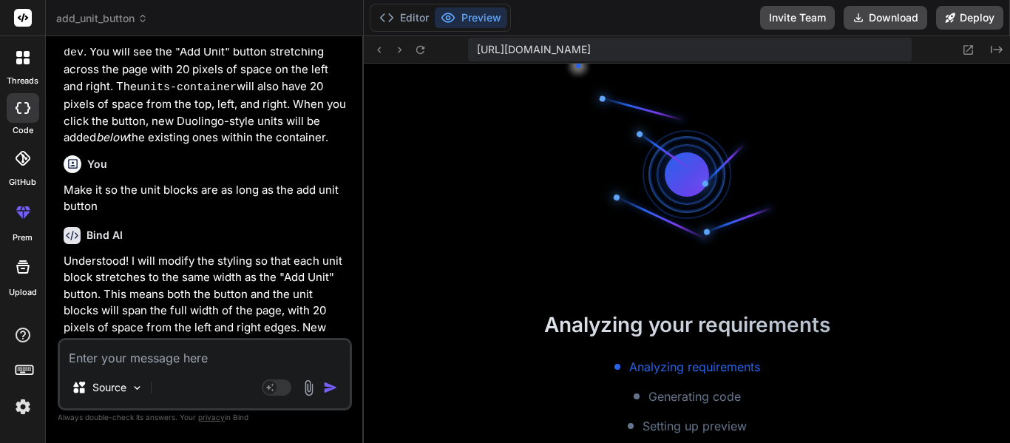
scroll to position [3328, 0]
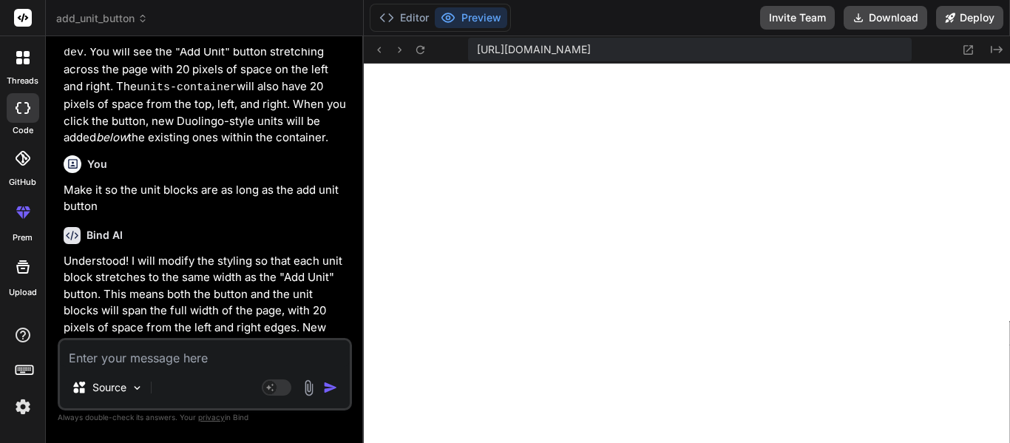
click at [171, 354] on textarea at bounding box center [205, 353] width 290 height 27
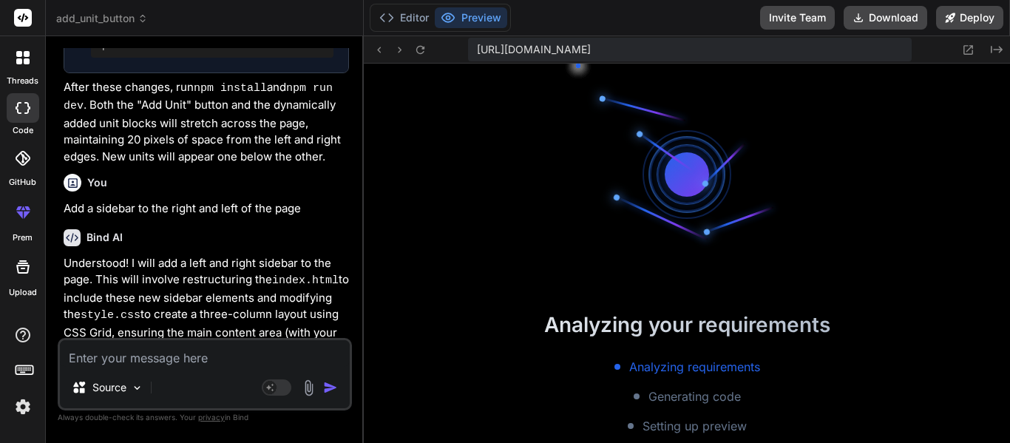
scroll to position [4463, 0]
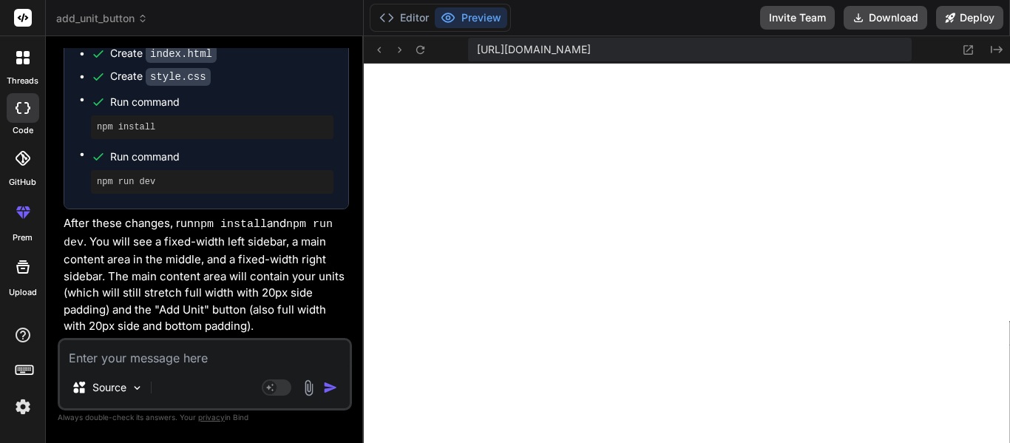
click at [978, 45] on div "Created with Pixso." at bounding box center [977, 50] width 53 height 18
click at [970, 47] on icon at bounding box center [968, 50] width 13 height 13
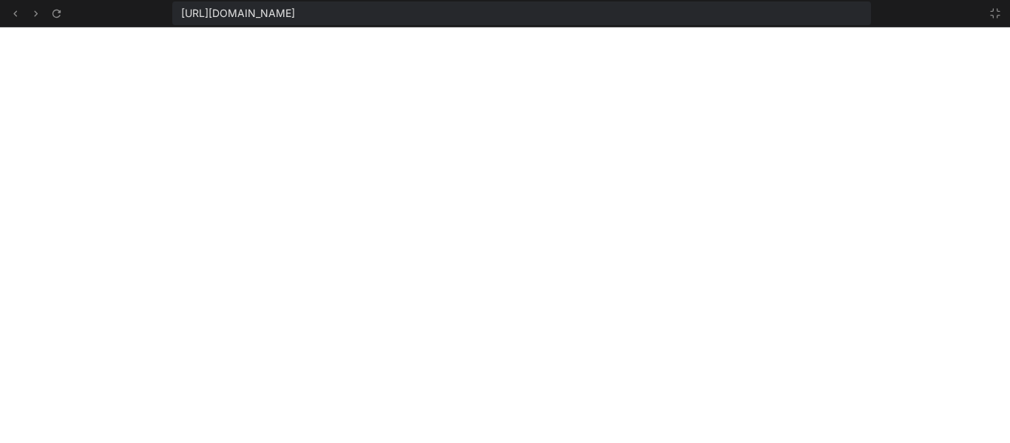
scroll to position [4349, 0]
click at [997, 13] on icon at bounding box center [996, 13] width 12 height 12
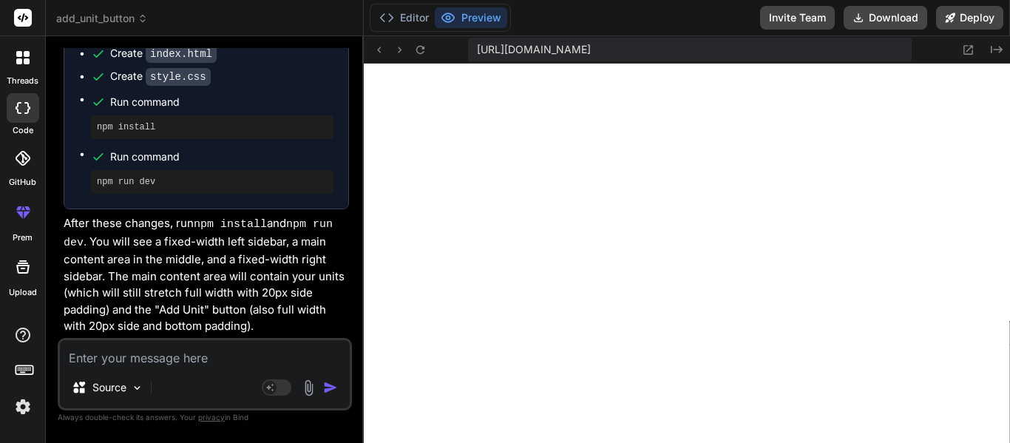
click at [24, 70] on div at bounding box center [22, 57] width 31 height 31
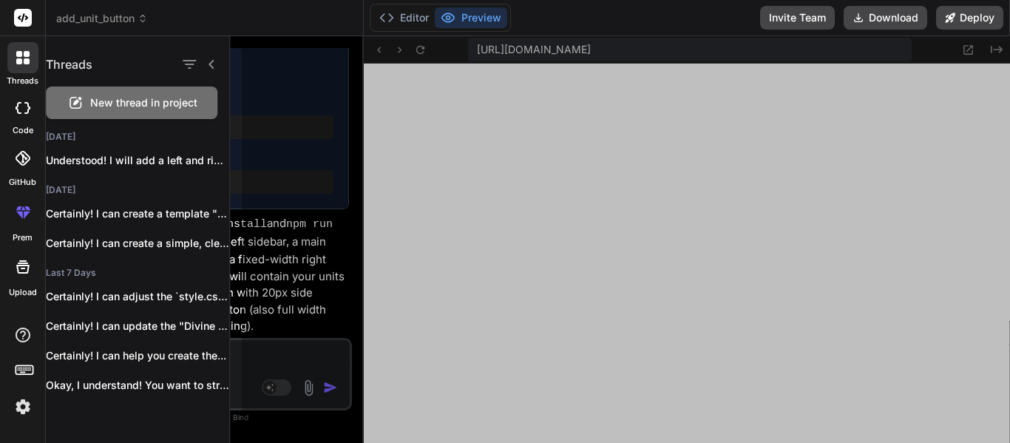
scroll to position [4437, 0]
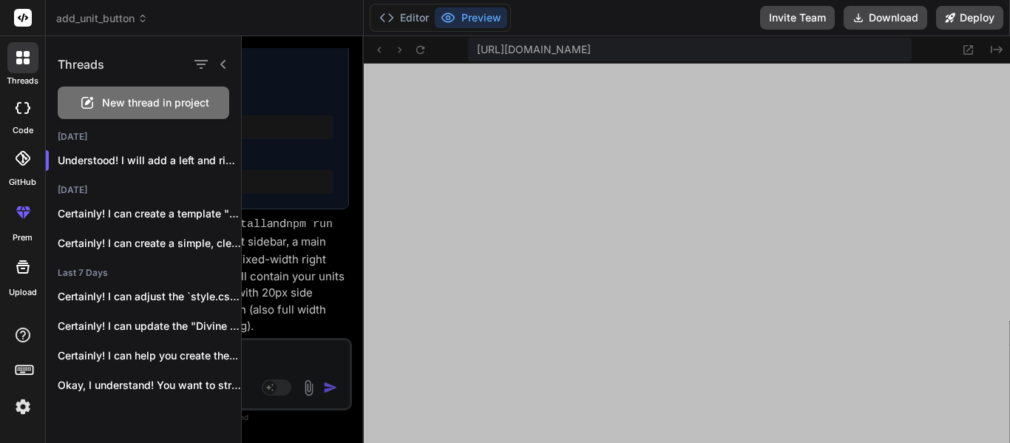
click at [135, 104] on span "New thread in project" at bounding box center [155, 102] width 107 height 15
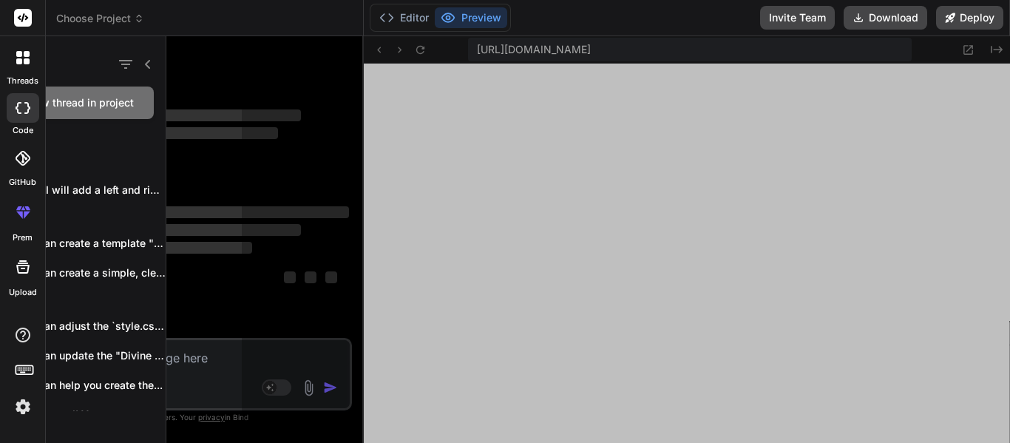
scroll to position [4511, 0]
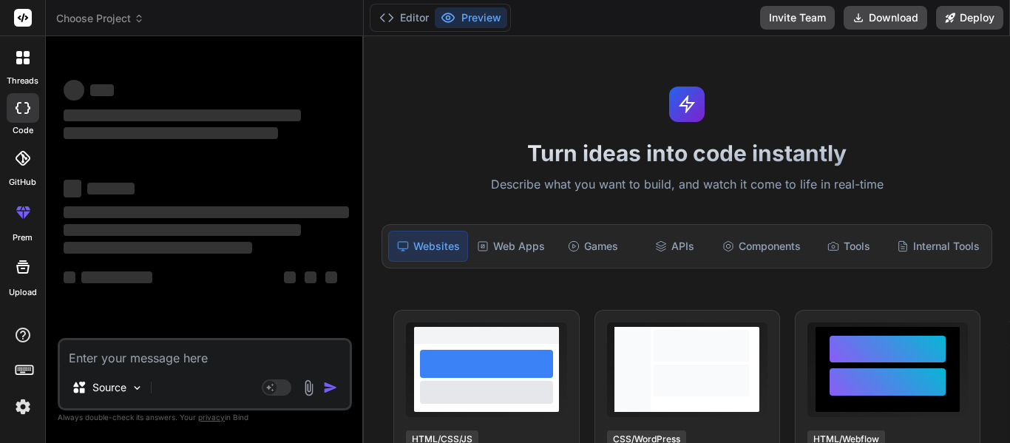
click at [206, 356] on textarea at bounding box center [205, 353] width 290 height 27
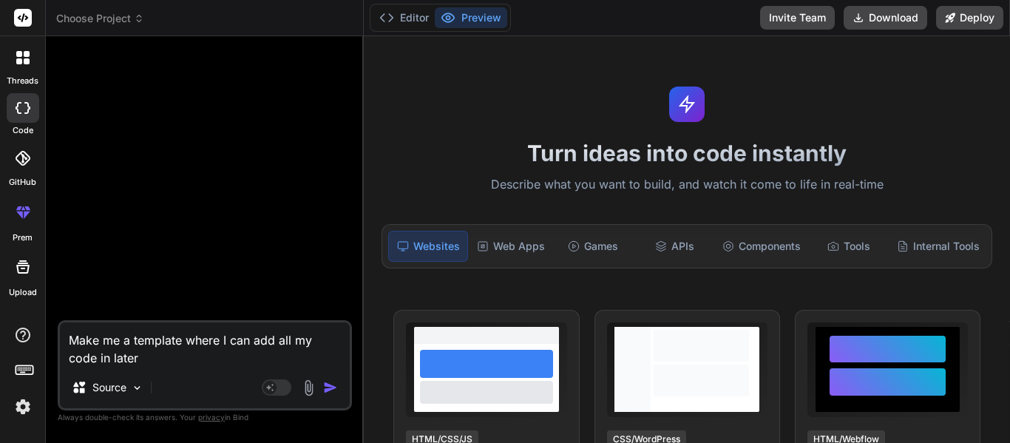
click at [186, 341] on textarea "Make me a template where I can add all my code in later" at bounding box center [205, 344] width 290 height 44
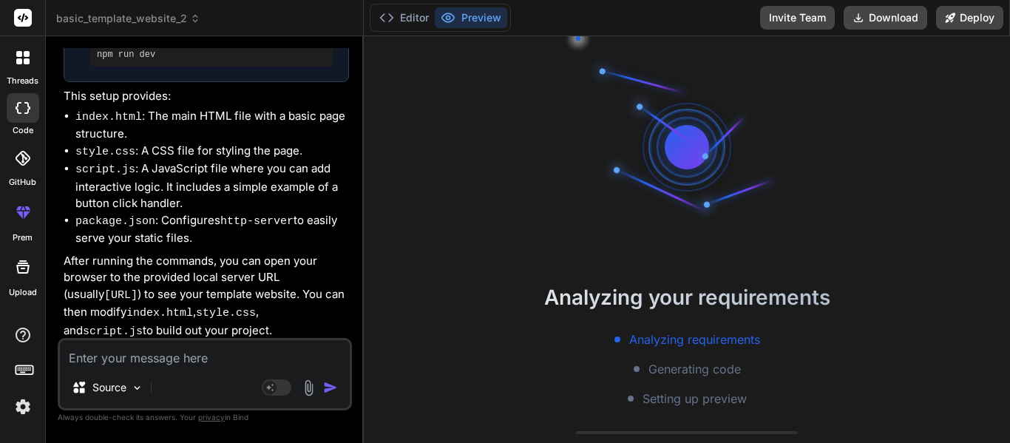
scroll to position [4689, 0]
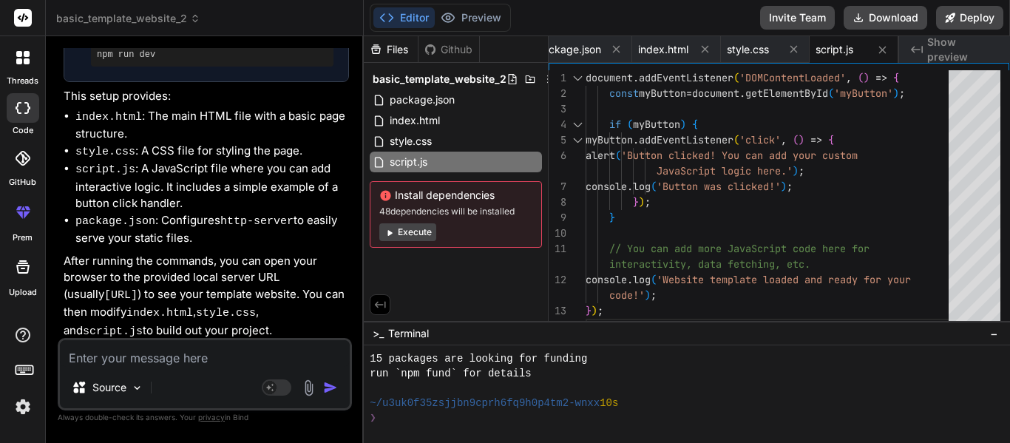
click at [405, 16] on button "Editor" at bounding box center [403, 17] width 61 height 21
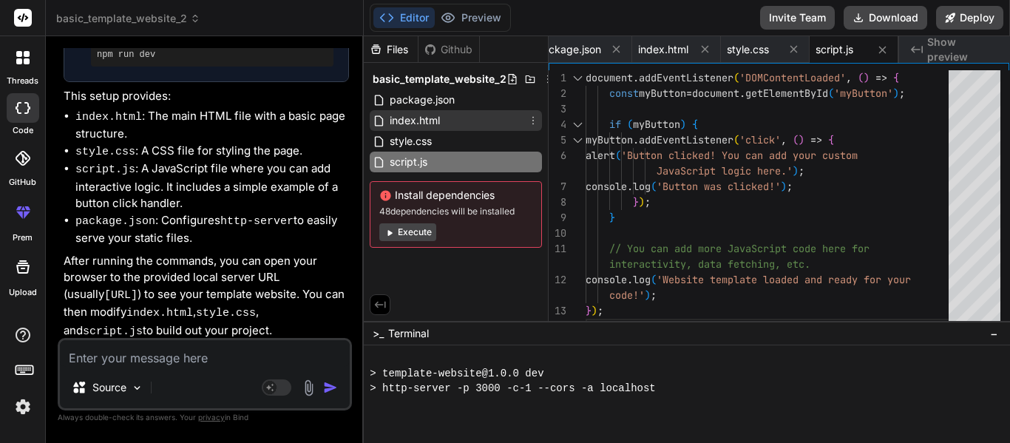
click at [425, 126] on div "index.html" at bounding box center [456, 120] width 172 height 21
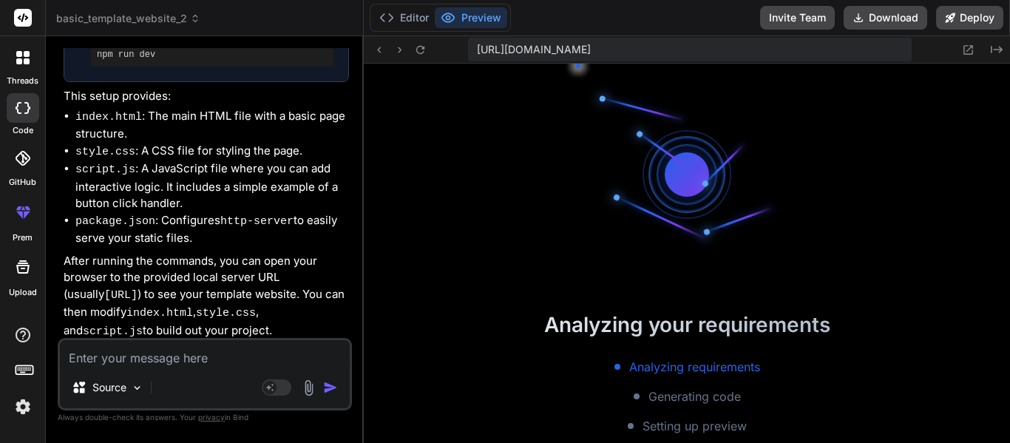
scroll to position [5295, 0]
click at [405, 7] on button "Editor" at bounding box center [403, 17] width 61 height 21
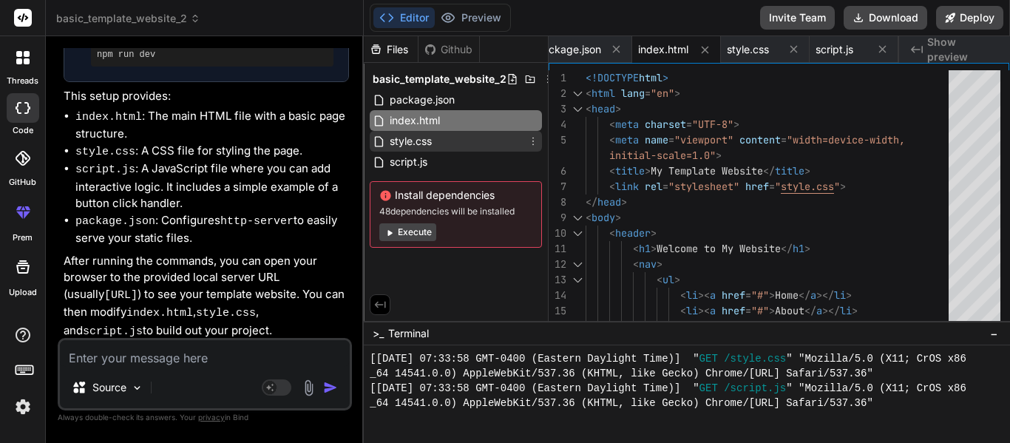
click at [529, 141] on icon at bounding box center [533, 141] width 12 height 12
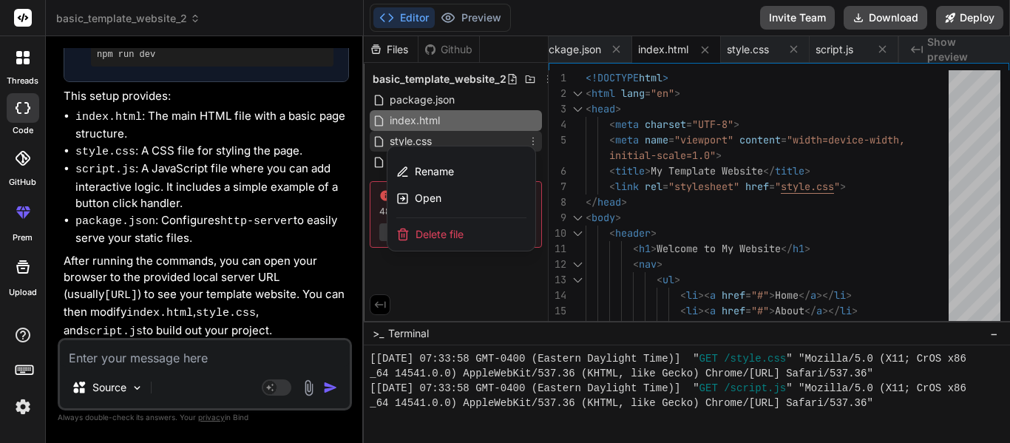
click at [504, 101] on div at bounding box center [687, 239] width 646 height 407
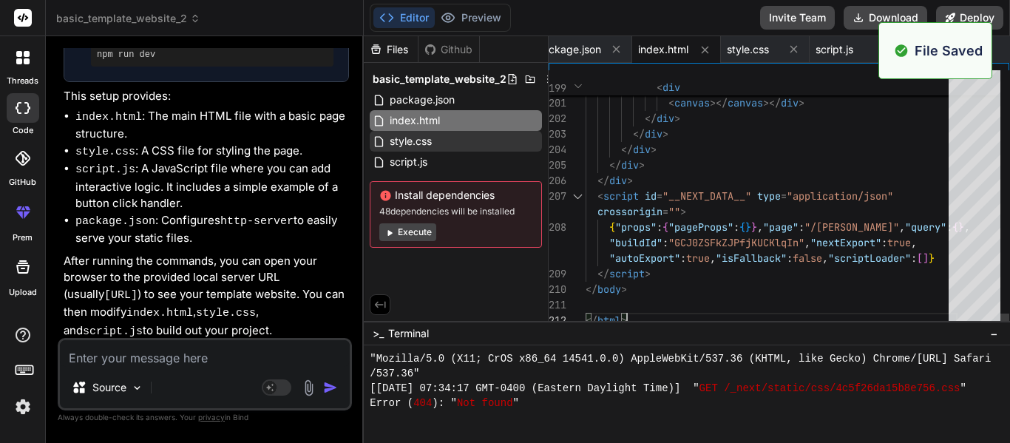
scroll to position [6345, 0]
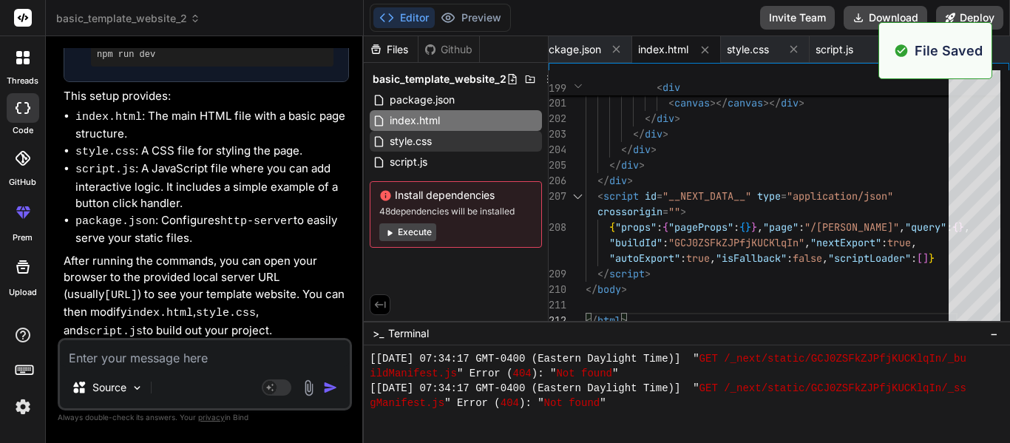
click at [986, 47] on div "File Saved" at bounding box center [936, 50] width 114 height 57
click at [999, 50] on div "Created with Pixso. Show preview" at bounding box center [954, 49] width 111 height 27
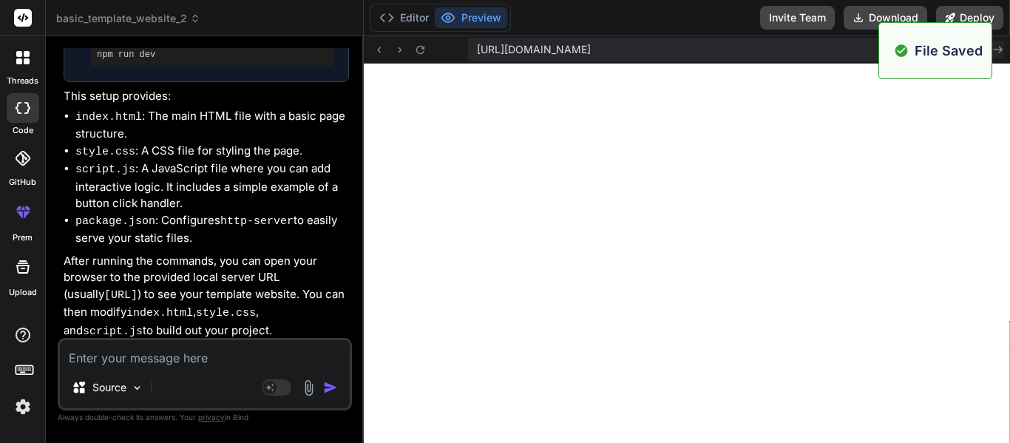
click at [995, 47] on icon "Created with Pixso." at bounding box center [997, 50] width 12 height 12
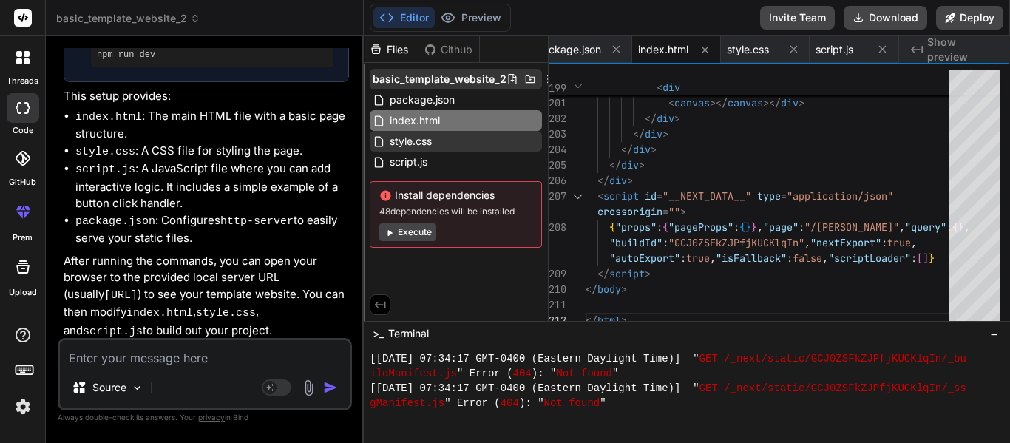
click at [526, 81] on icon at bounding box center [530, 79] width 12 height 12
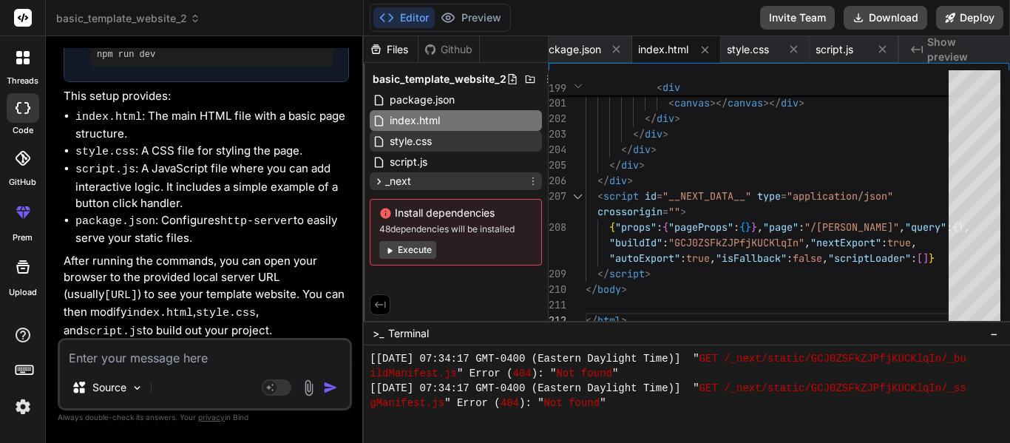
click at [428, 178] on div "_next" at bounding box center [456, 181] width 172 height 18
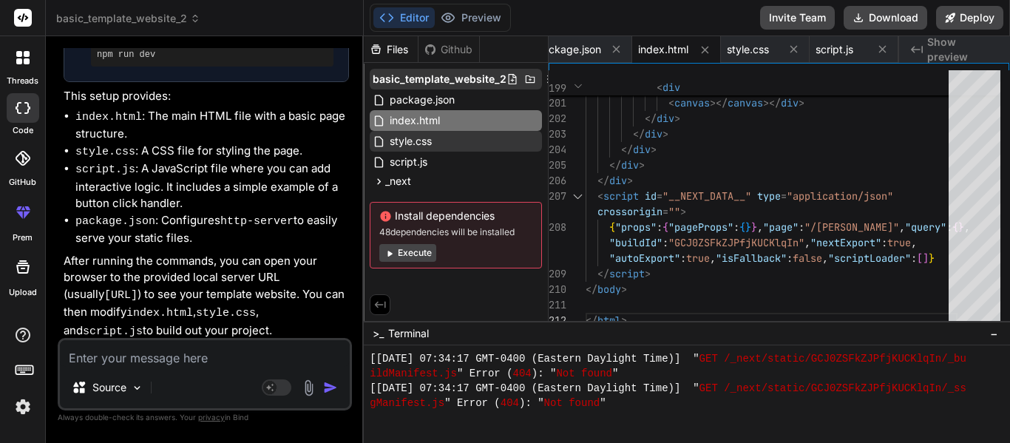
click at [524, 76] on icon at bounding box center [530, 79] width 12 height 12
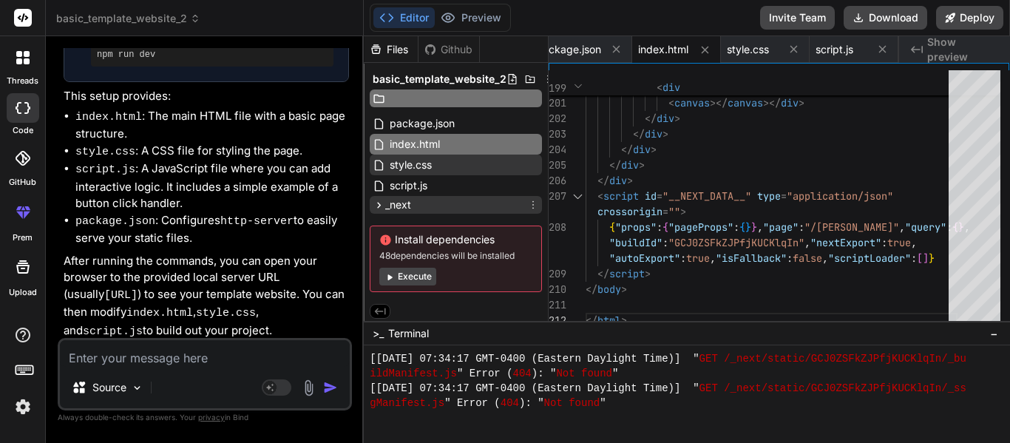
click at [439, 196] on div "_next" at bounding box center [456, 205] width 172 height 18
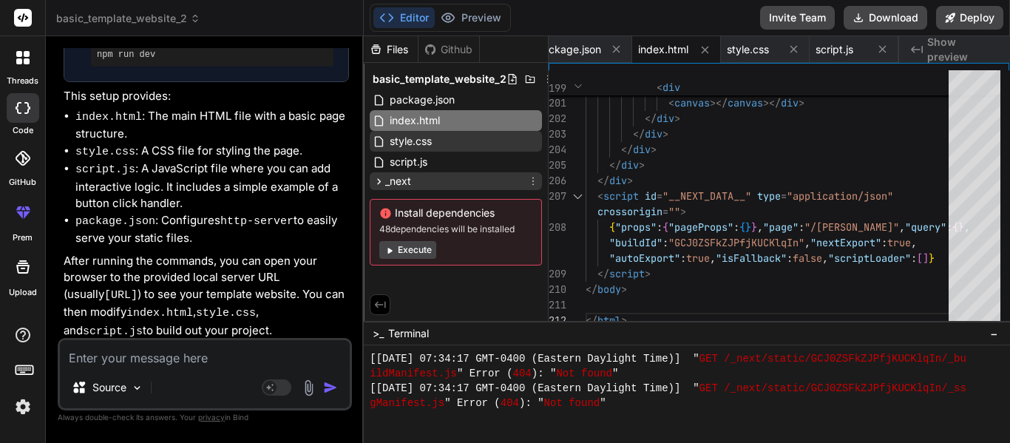
click at [484, 183] on div "_next" at bounding box center [456, 181] width 172 height 18
click at [535, 178] on icon at bounding box center [533, 181] width 12 height 12
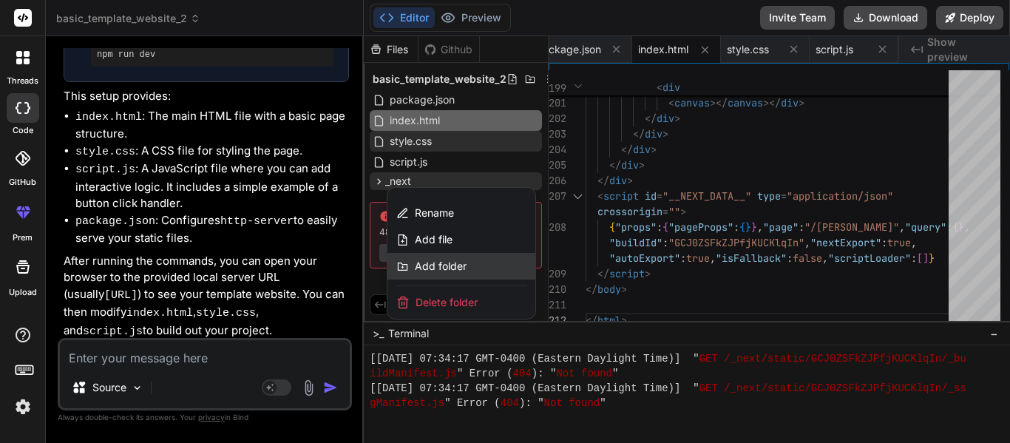
click at [439, 270] on span "Add folder" at bounding box center [441, 266] width 52 height 15
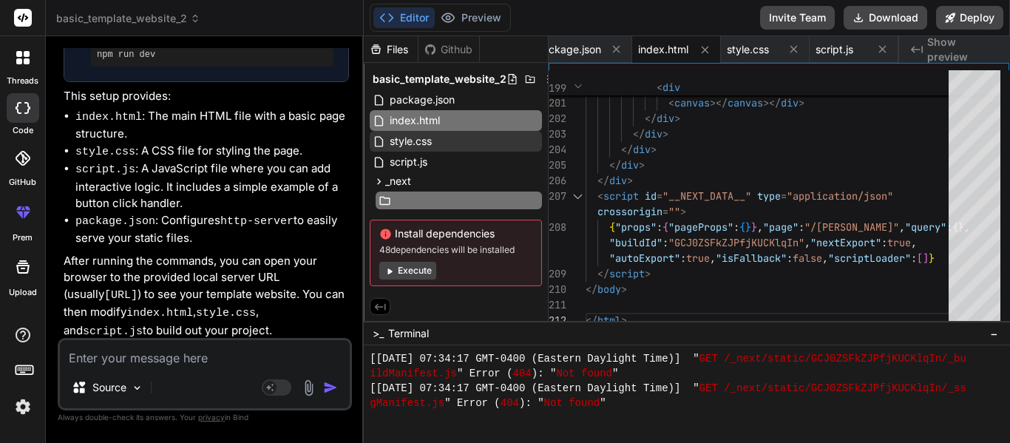
scroll to position [0, 4]
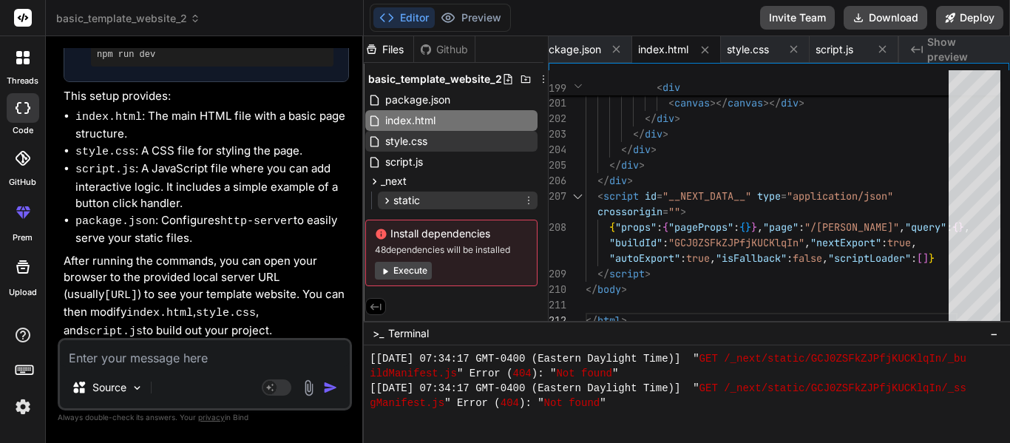
click at [525, 203] on icon at bounding box center [529, 201] width 12 height 12
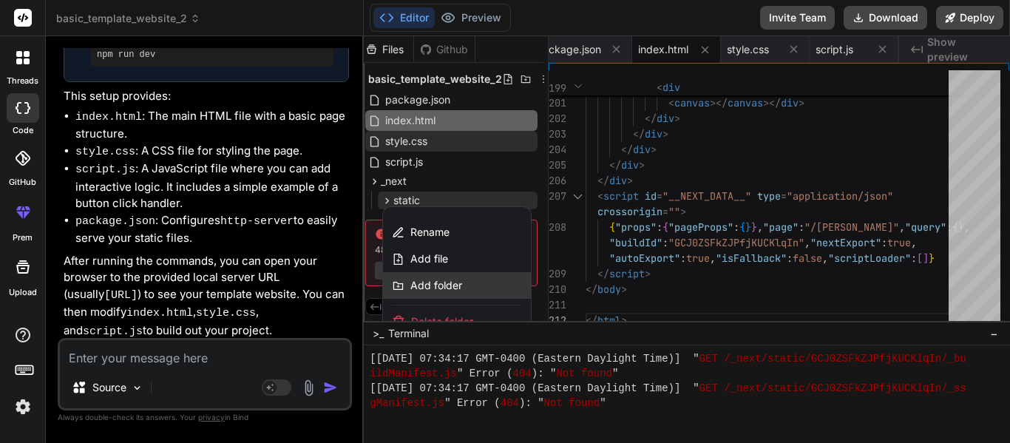
click at [448, 285] on span "Add folder" at bounding box center [436, 285] width 52 height 15
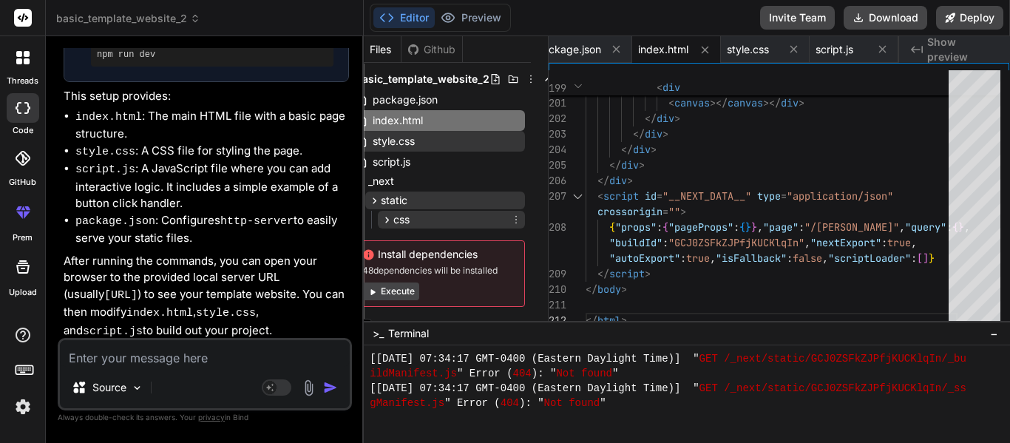
click at [516, 217] on icon at bounding box center [516, 220] width 12 height 12
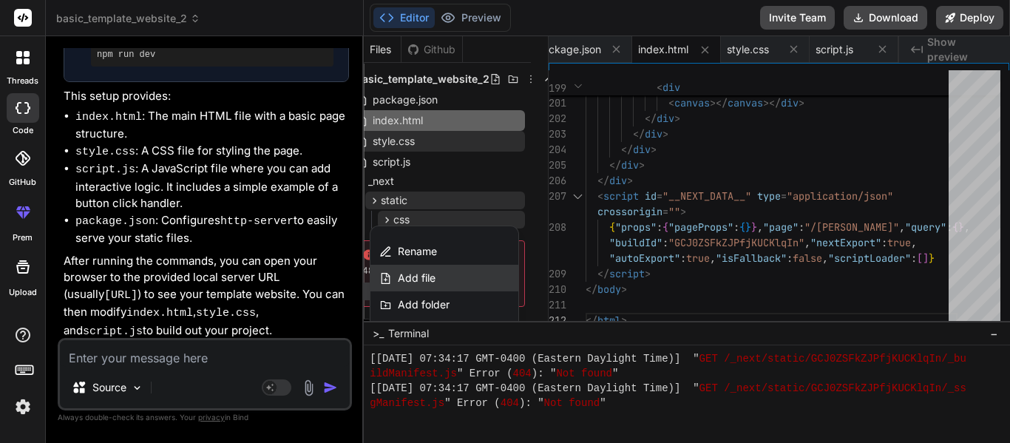
click at [416, 285] on span "Add file" at bounding box center [417, 278] width 38 height 15
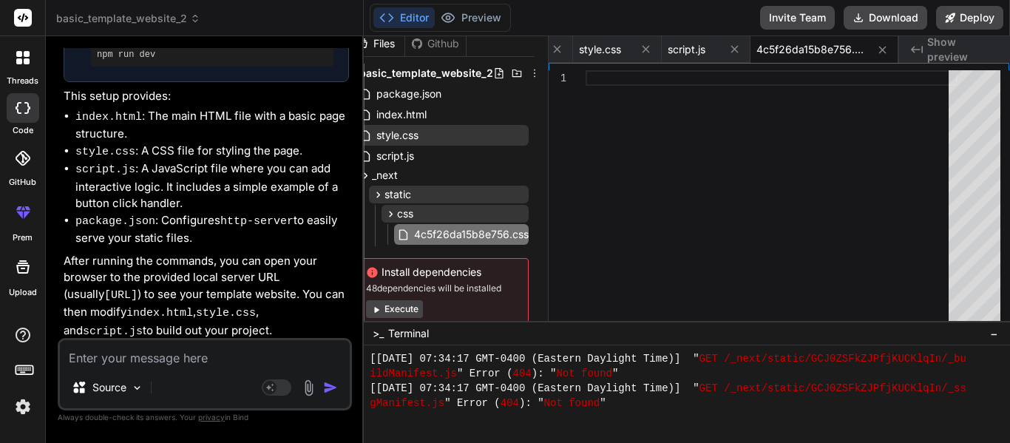
scroll to position [6, 0]
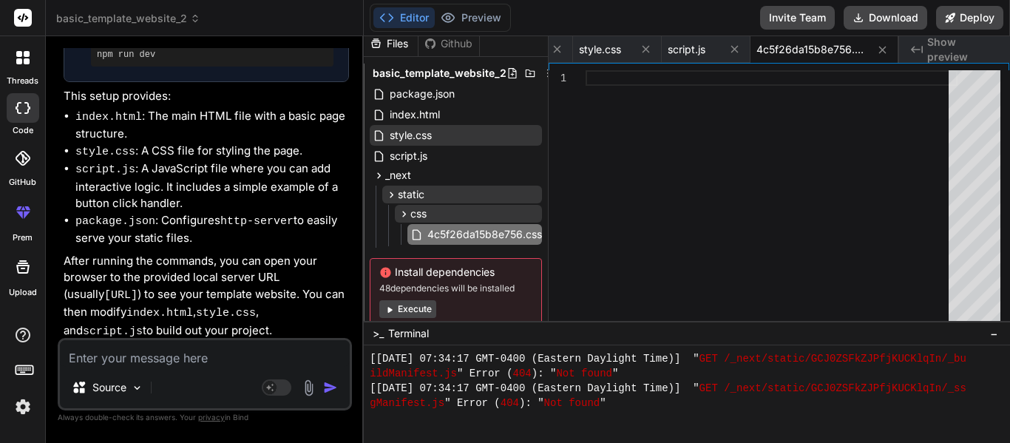
click at [865, 172] on div at bounding box center [772, 199] width 372 height 258
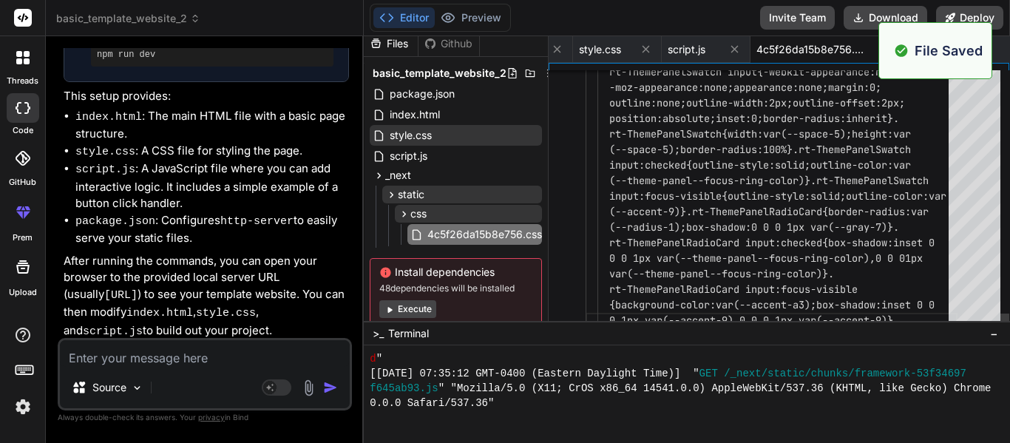
scroll to position [7366, 0]
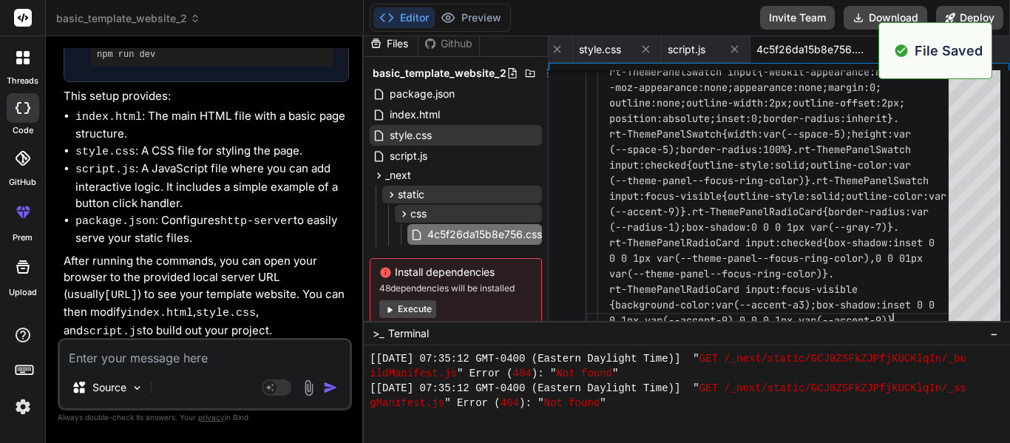
click at [998, 43] on span "Show preview" at bounding box center [962, 50] width 71 height 30
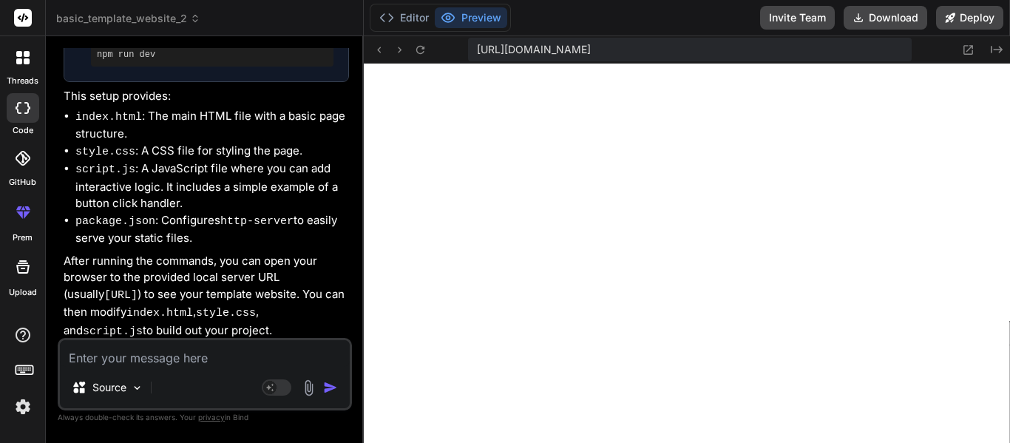
click at [1001, 62] on div "[URL][DOMAIN_NAME] Created with Pixso." at bounding box center [687, 49] width 646 height 27
click at [995, 47] on icon "Created with Pixso." at bounding box center [997, 50] width 12 height 12
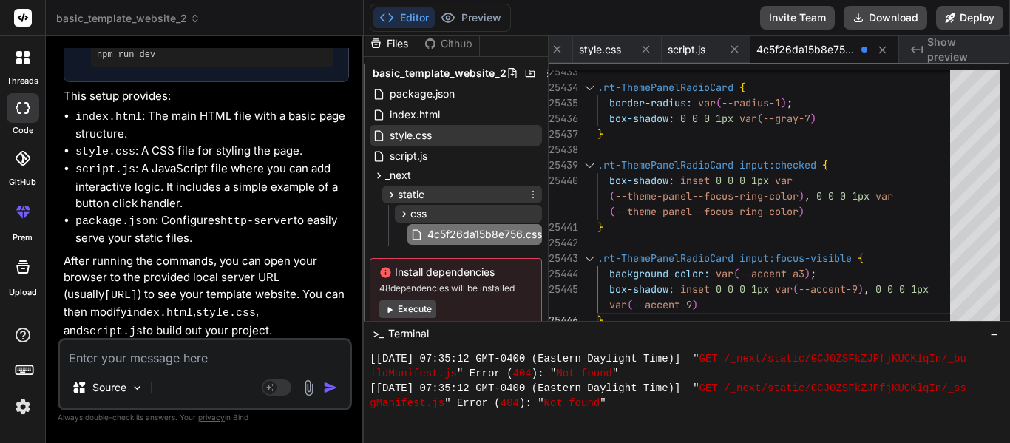
click at [531, 193] on icon at bounding box center [533, 195] width 12 height 12
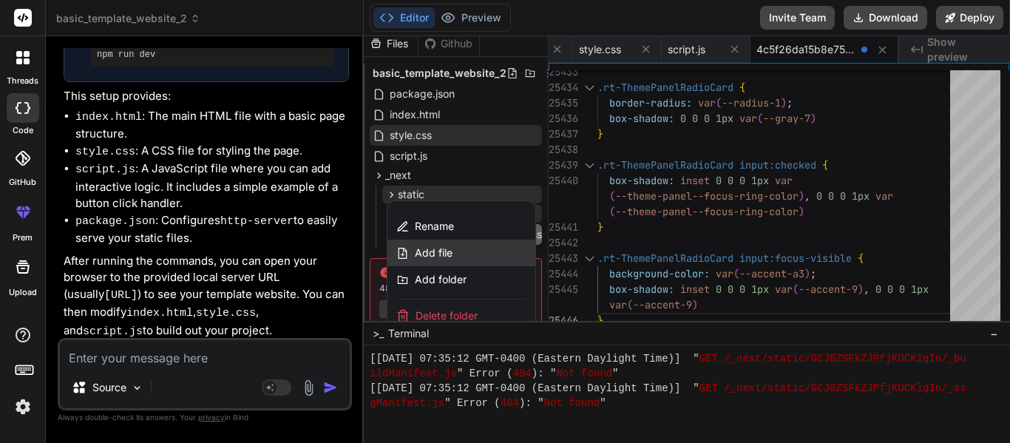
click at [443, 252] on span "Add file" at bounding box center [434, 253] width 38 height 15
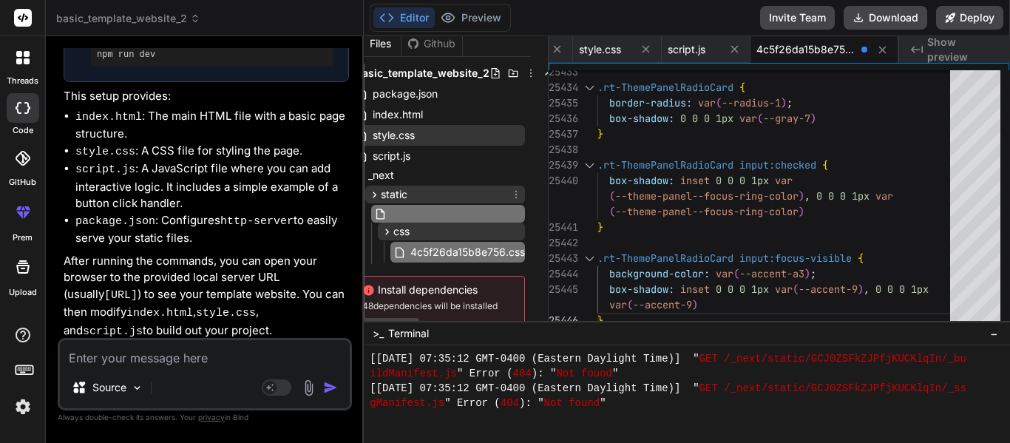
click at [515, 194] on icon at bounding box center [516, 195] width 12 height 12
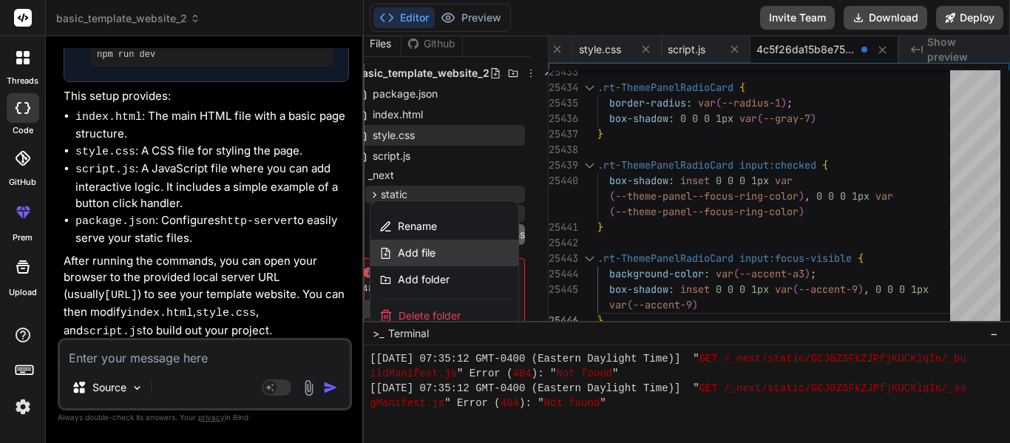
click at [433, 251] on div "Add file" at bounding box center [445, 253] width 148 height 27
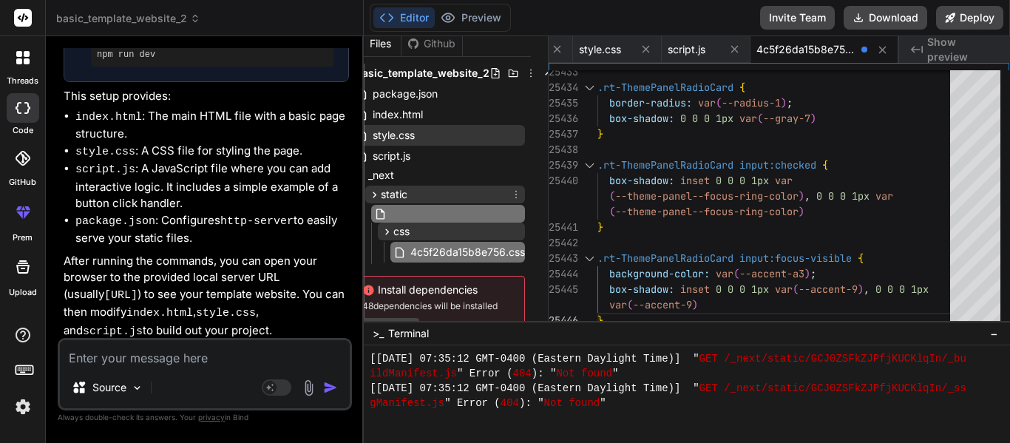
click at [513, 193] on icon at bounding box center [516, 195] width 12 height 12
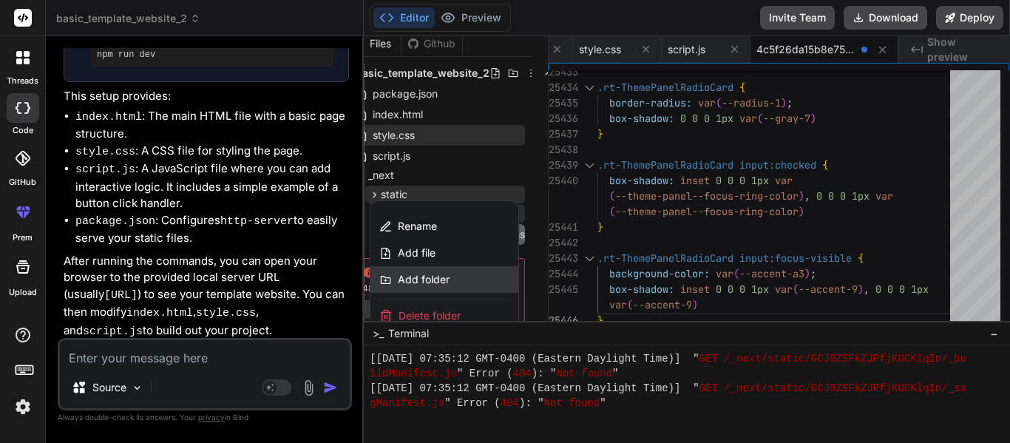
click at [409, 272] on span "Add folder" at bounding box center [424, 279] width 52 height 15
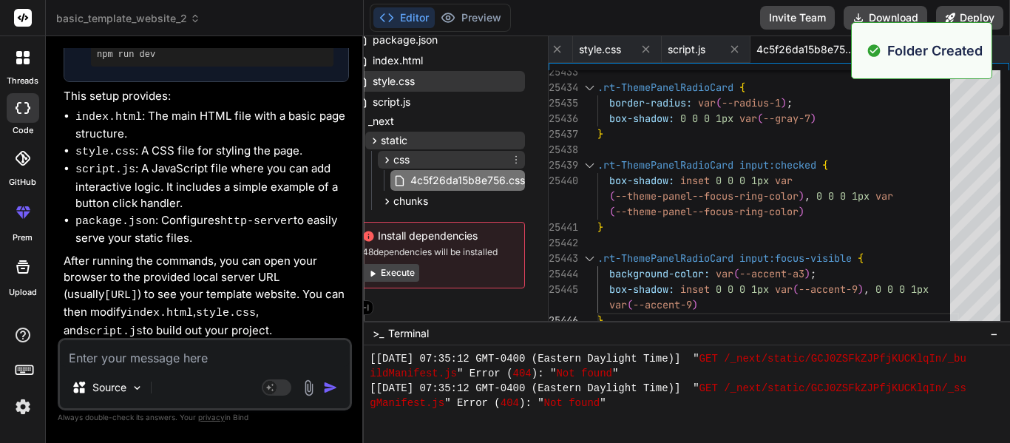
click at [385, 158] on icon at bounding box center [387, 160] width 13 height 13
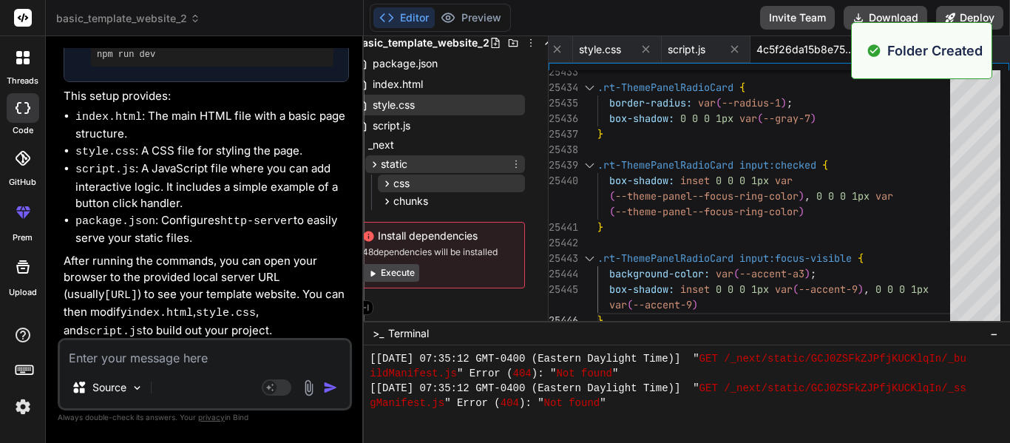
scroll to position [39, 17]
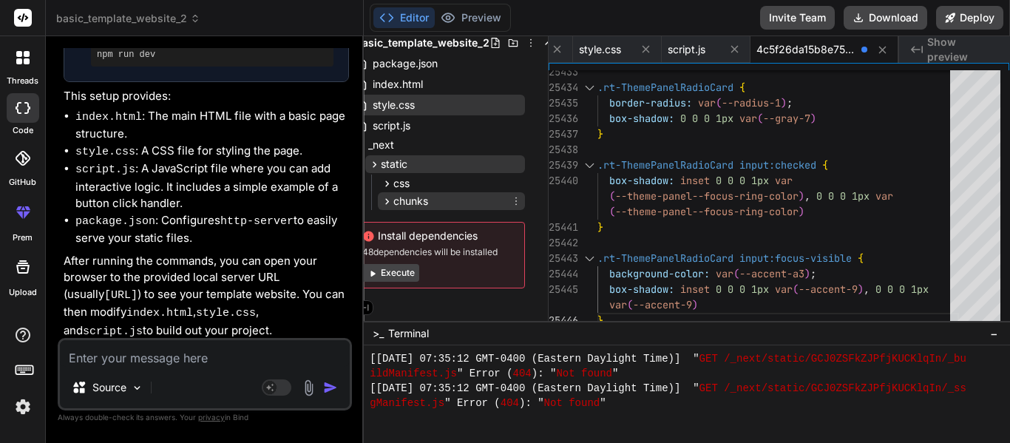
click at [514, 198] on icon at bounding box center [516, 201] width 12 height 12
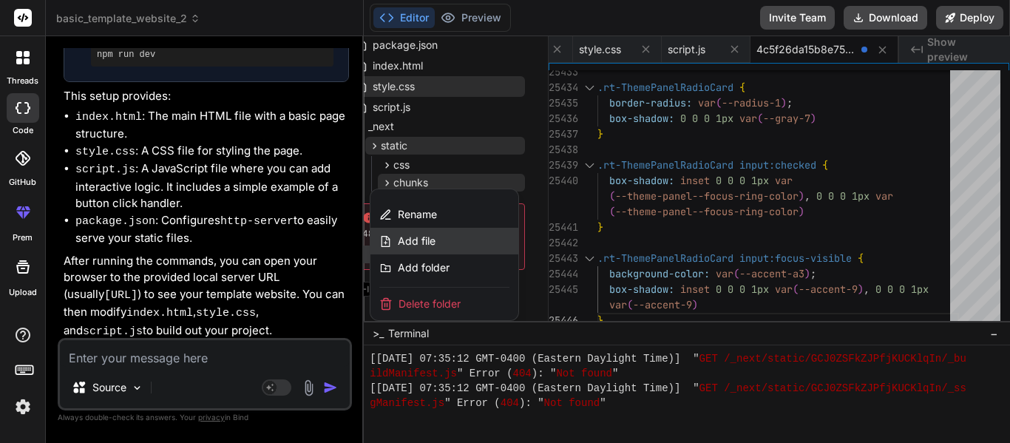
click at [449, 232] on div "Add file" at bounding box center [445, 241] width 148 height 27
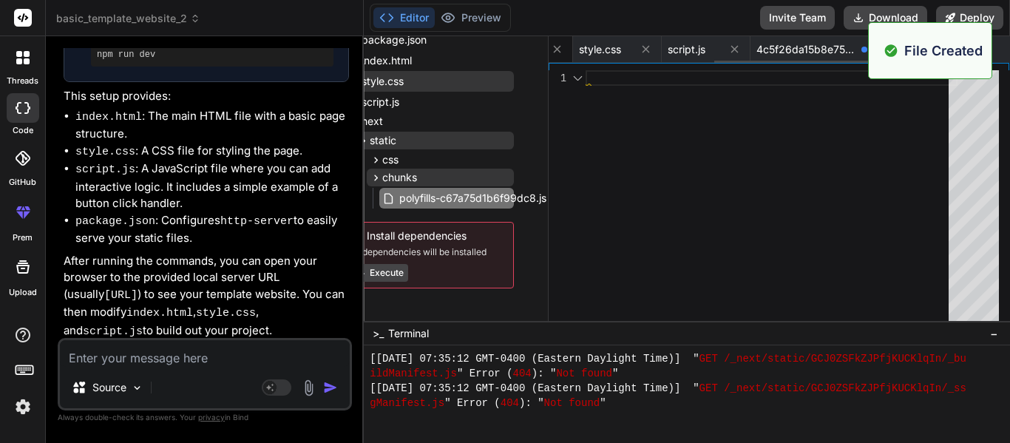
scroll to position [0, 314]
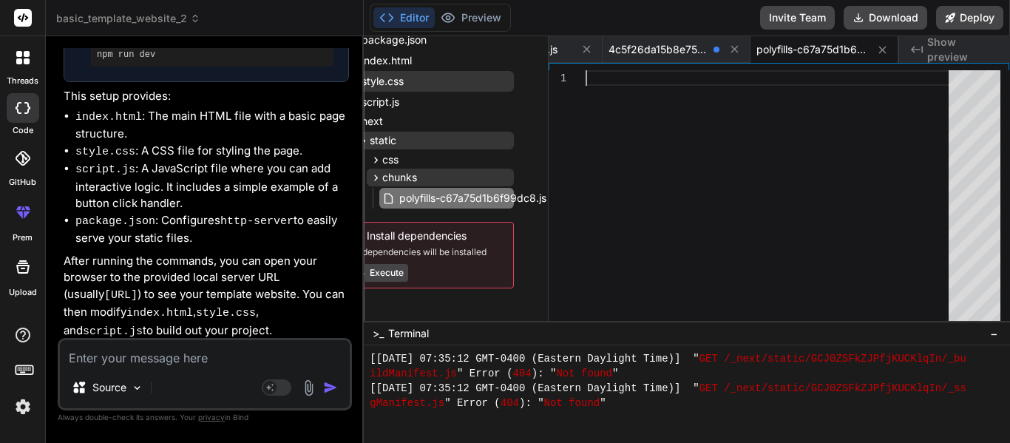
click at [722, 188] on div at bounding box center [772, 199] width 372 height 258
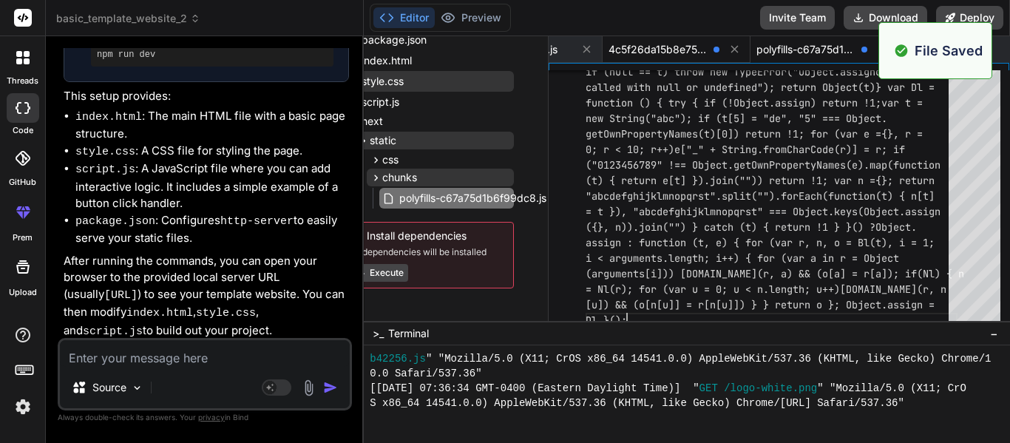
scroll to position [8386, 0]
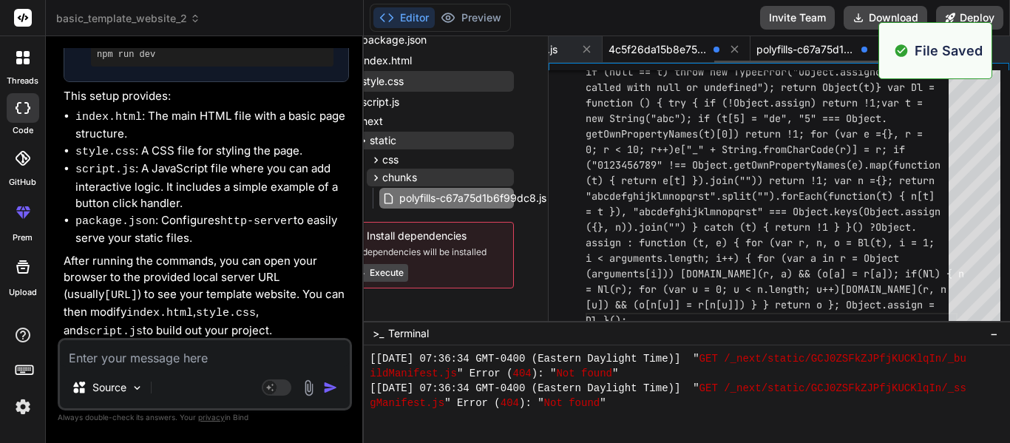
click at [681, 43] on span "4c5f26da15b8e756.css" at bounding box center [658, 49] width 99 height 15
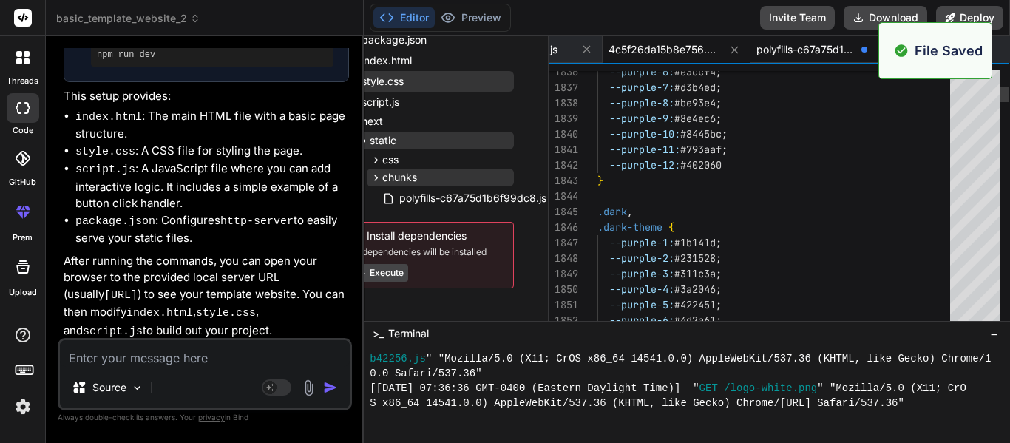
scroll to position [9437, 0]
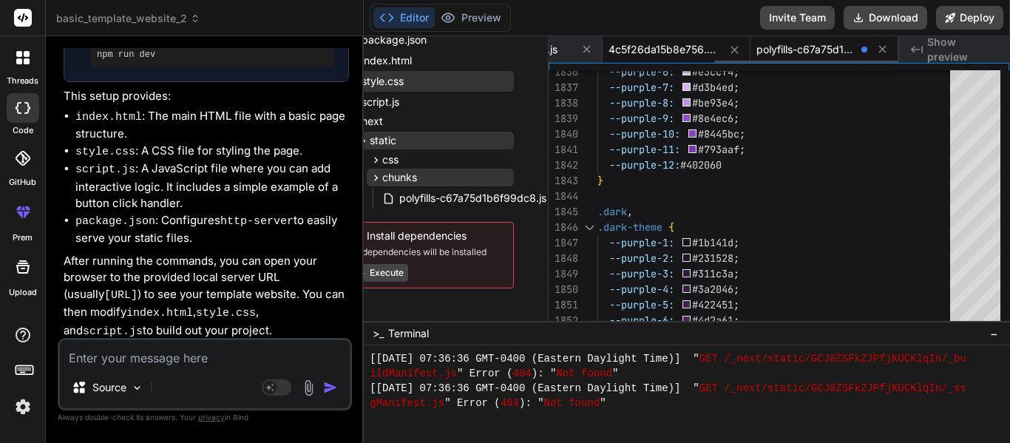
click at [782, 40] on div "polyfills-c67a75d1b6f99dc8.js" at bounding box center [825, 49] width 148 height 27
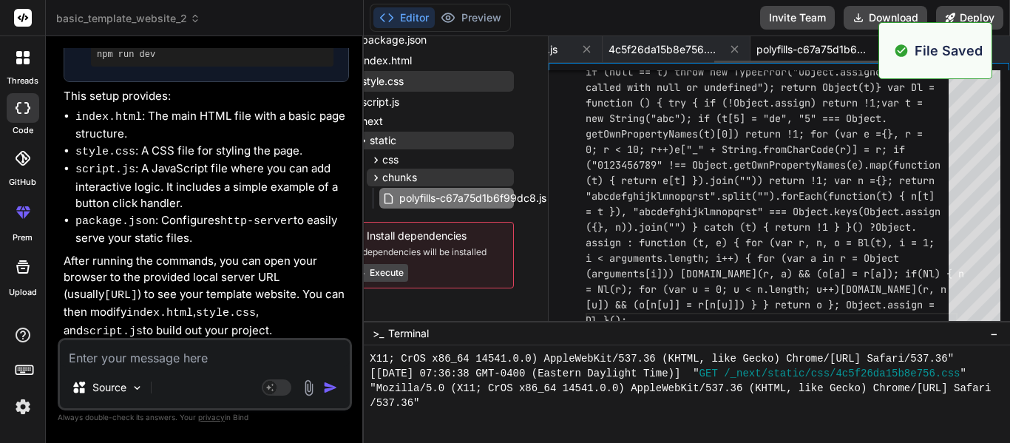
scroll to position [10457, 0]
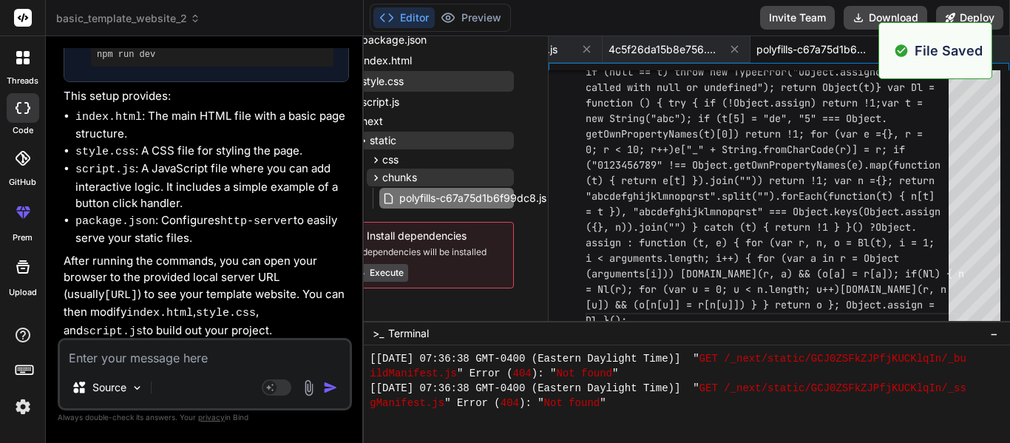
click at [995, 46] on span "Show preview" at bounding box center [962, 50] width 71 height 30
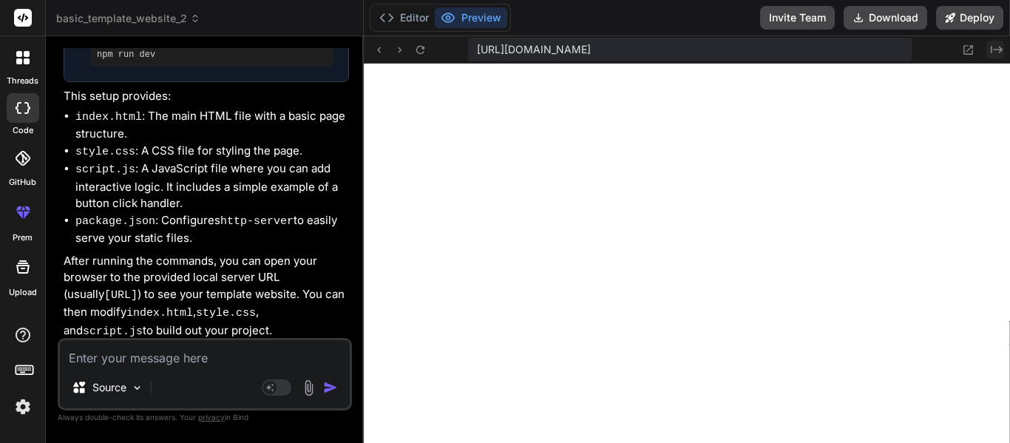
click at [993, 47] on icon "Created with Pixso." at bounding box center [997, 50] width 12 height 12
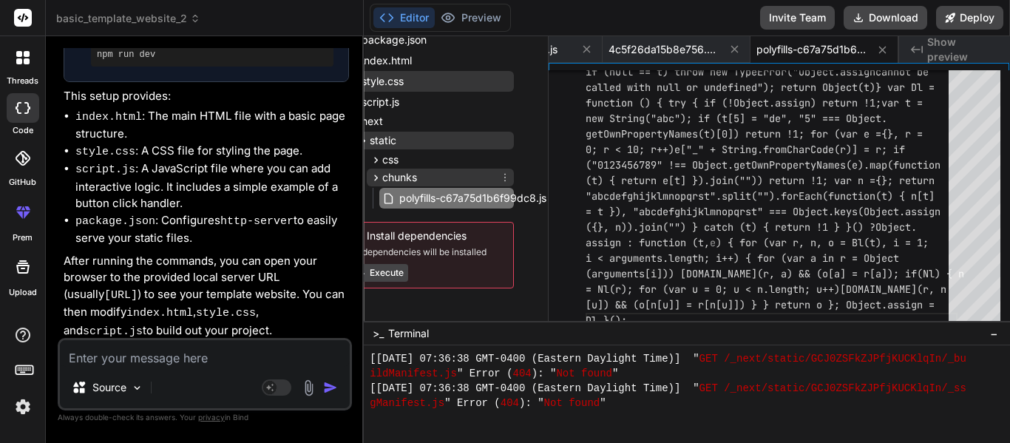
click at [501, 179] on icon at bounding box center [505, 178] width 12 height 12
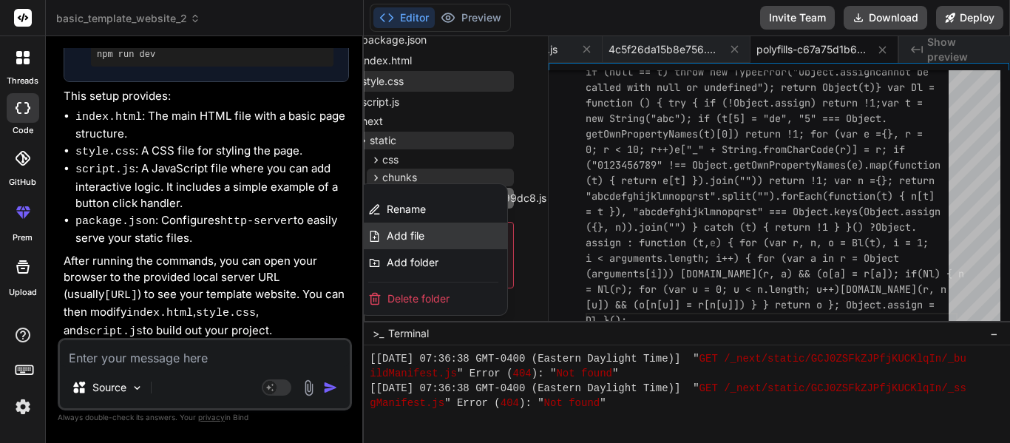
click at [439, 245] on div "Add file" at bounding box center [433, 236] width 148 height 27
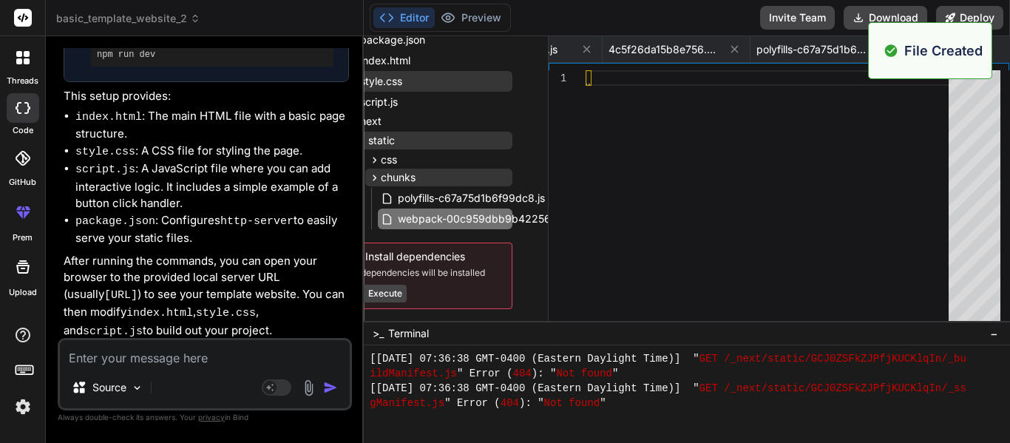
scroll to position [0, 462]
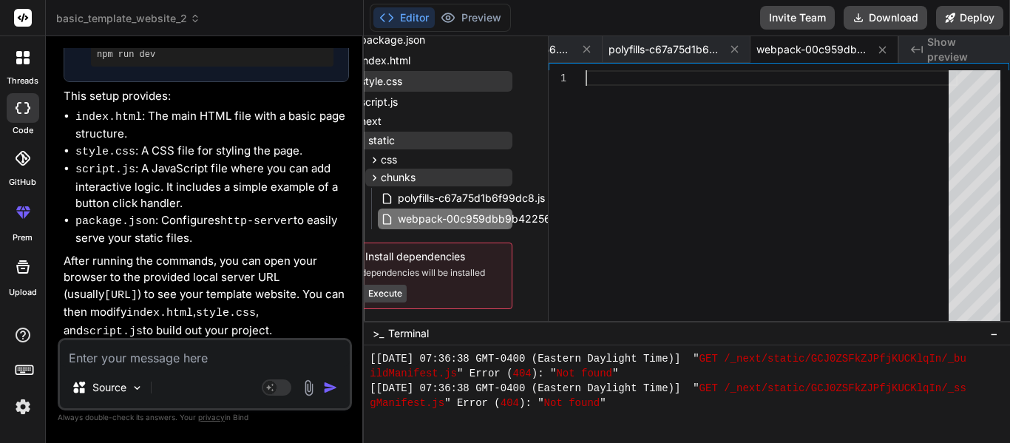
click at [644, 168] on div at bounding box center [772, 199] width 372 height 258
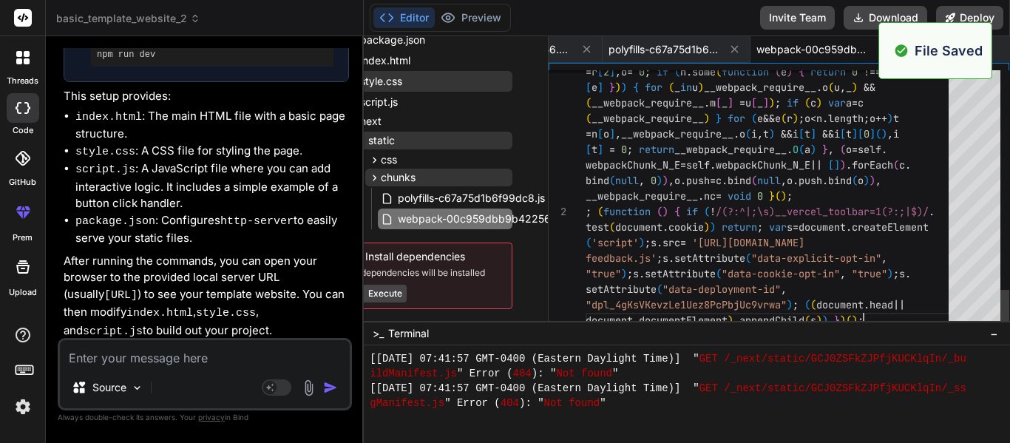
scroll to position [11448, 0]
click at [995, 45] on span "Show preview" at bounding box center [962, 50] width 71 height 30
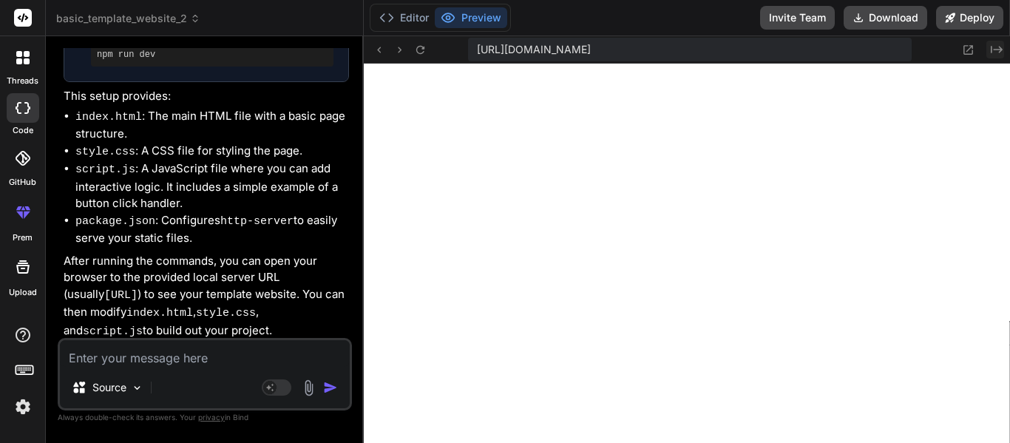
click at [993, 53] on icon "Created with Pixso." at bounding box center [997, 50] width 12 height 12
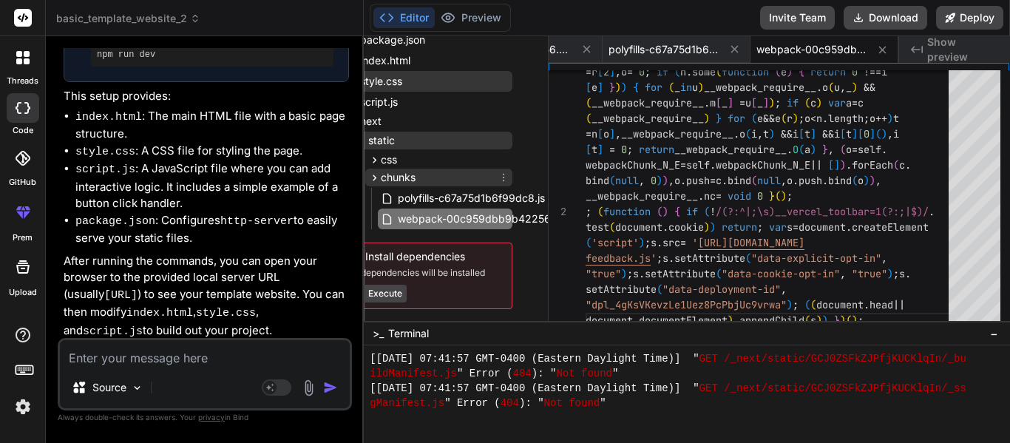
click at [500, 178] on icon at bounding box center [504, 178] width 12 height 12
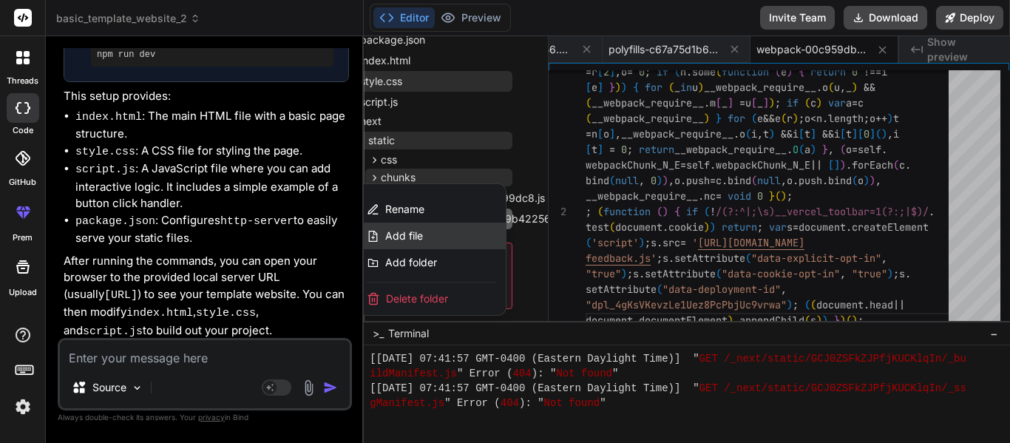
click at [481, 231] on div "Add file" at bounding box center [432, 236] width 148 height 27
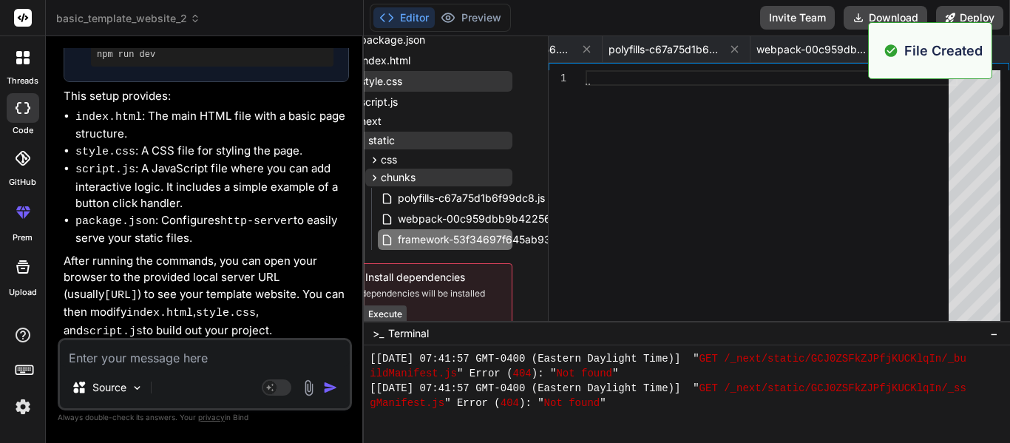
scroll to position [0, 610]
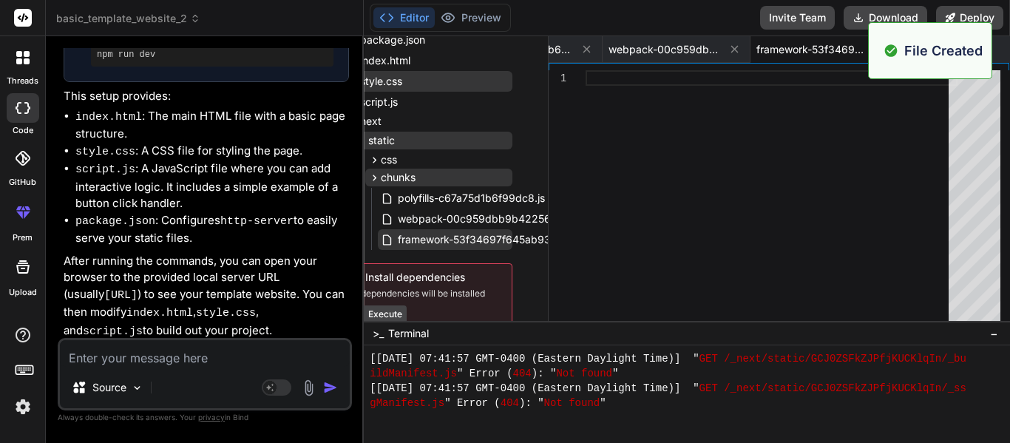
click at [470, 237] on span "framework-53f34697f645ab93.js" at bounding box center [479, 240] width 166 height 18
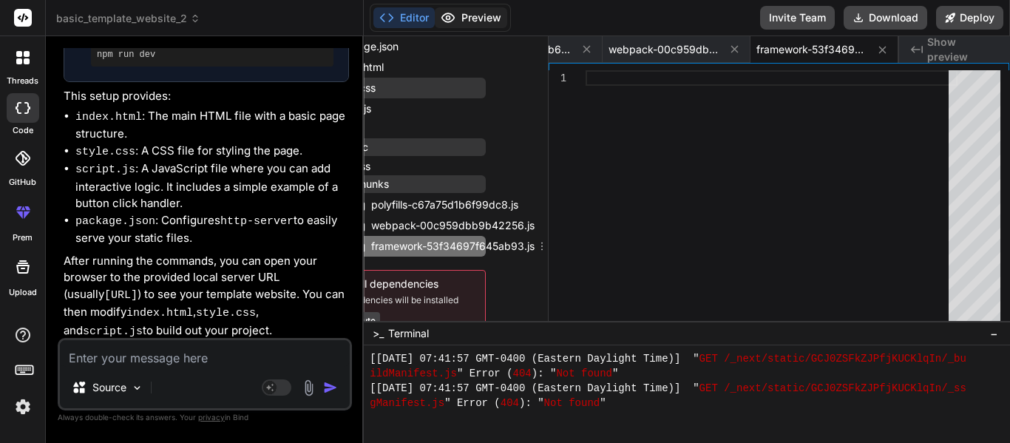
scroll to position [53, 47]
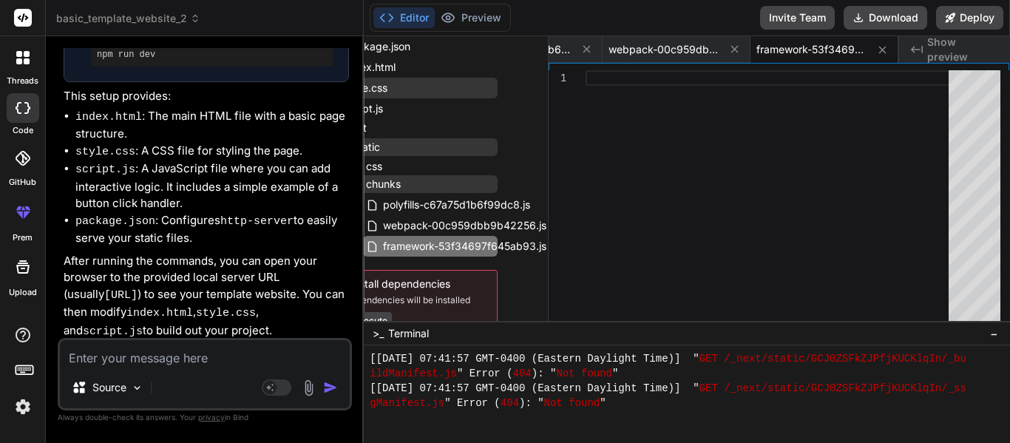
click at [637, 146] on div at bounding box center [772, 199] width 372 height 258
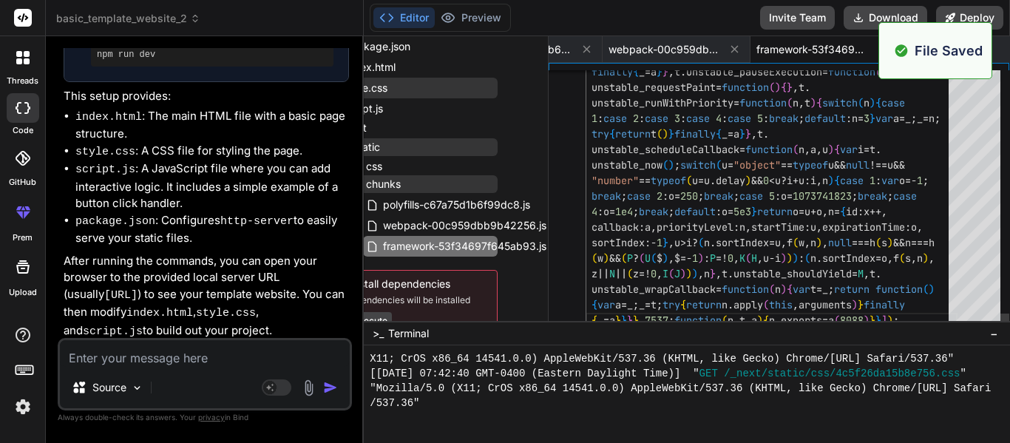
scroll to position [12410, 0]
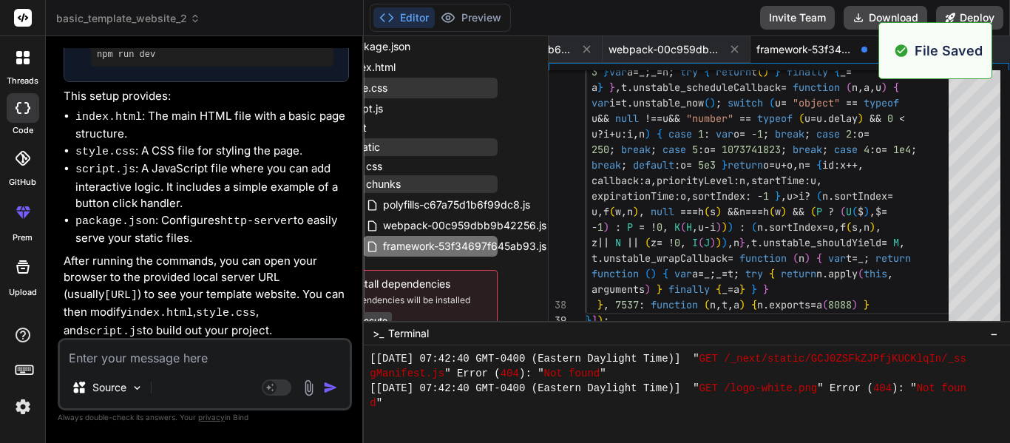
click at [999, 45] on div "Created with Pixso. Show preview" at bounding box center [954, 49] width 111 height 27
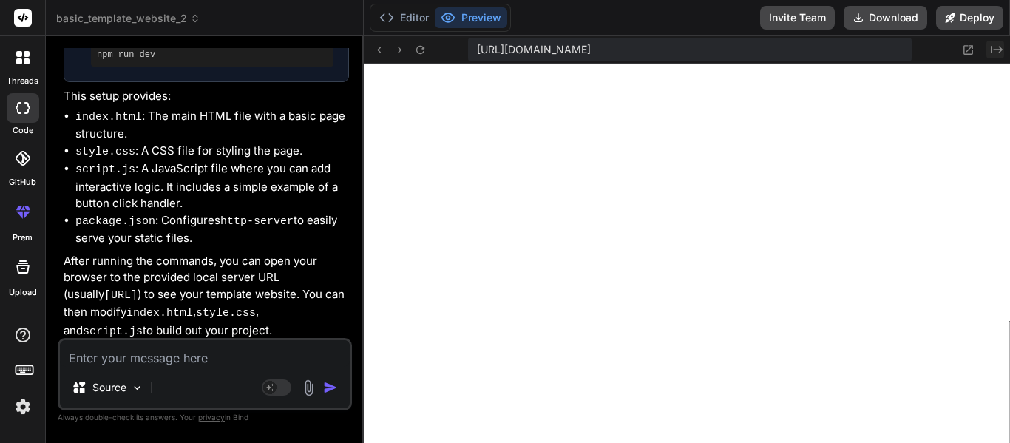
click at [996, 54] on icon "Created with Pixso." at bounding box center [997, 50] width 12 height 12
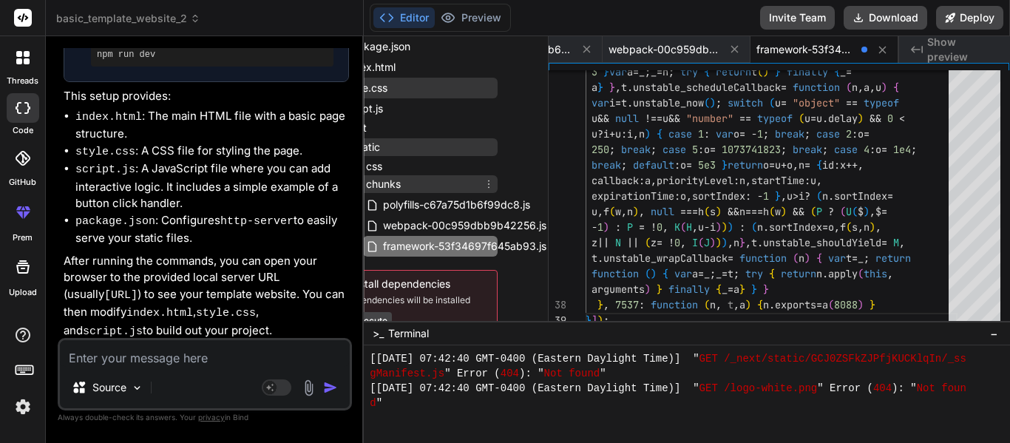
click at [486, 183] on icon at bounding box center [489, 184] width 12 height 12
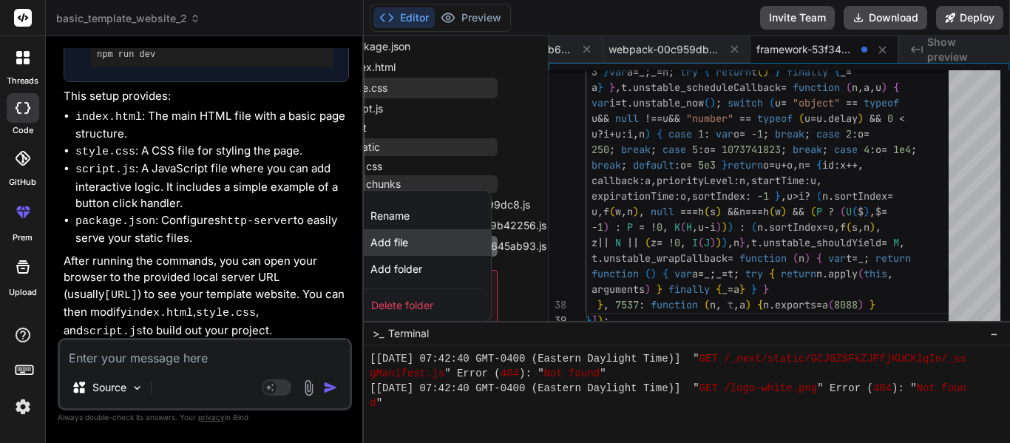
click at [410, 239] on div "Add file" at bounding box center [417, 242] width 148 height 27
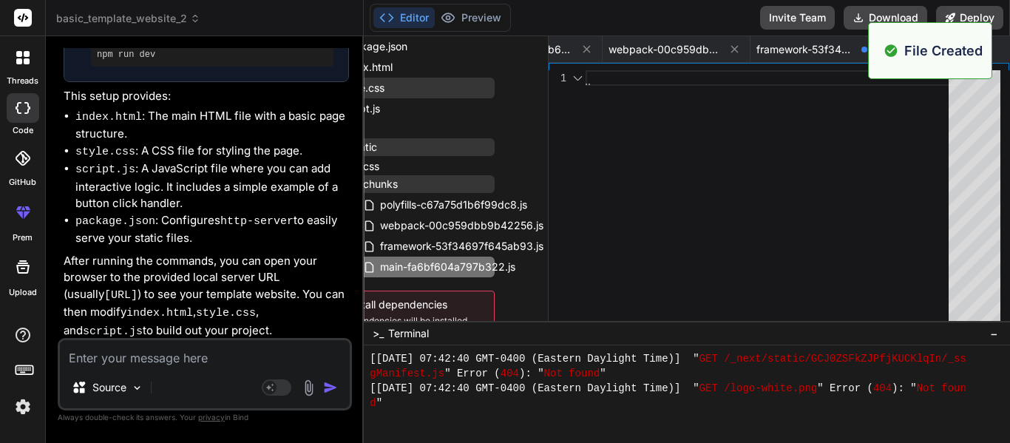
scroll to position [0, 758]
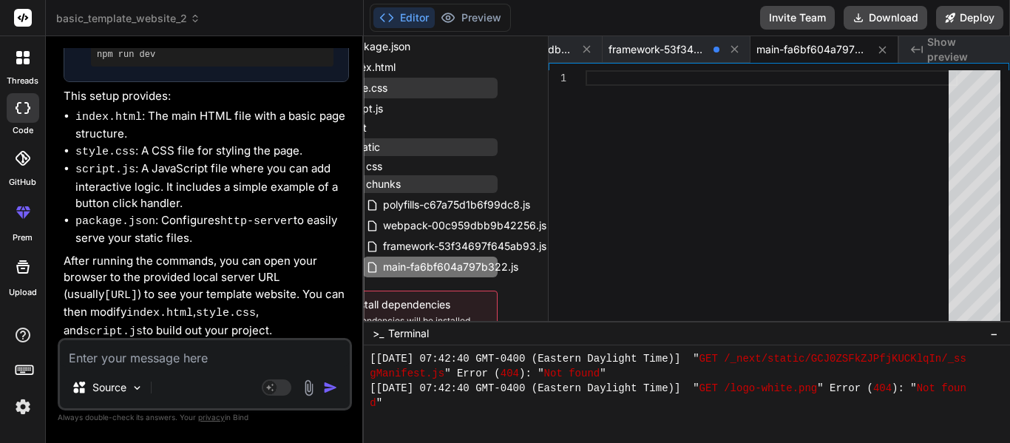
click at [609, 101] on div at bounding box center [772, 199] width 372 height 258
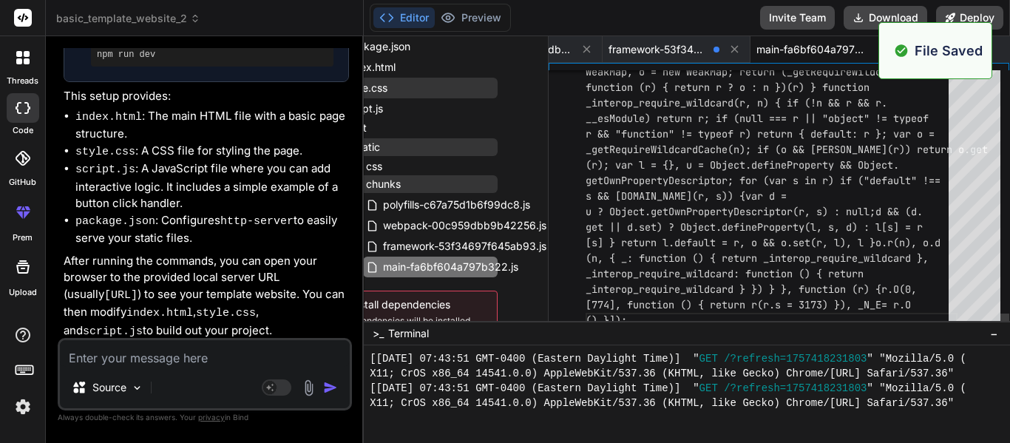
scroll to position [13371, 0]
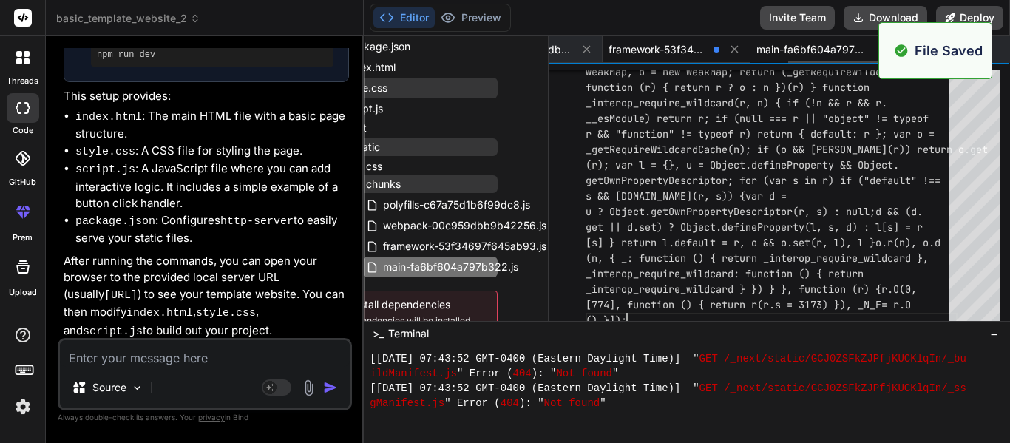
click at [652, 55] on span "framework-53f34697f645ab93.js" at bounding box center [658, 49] width 99 height 15
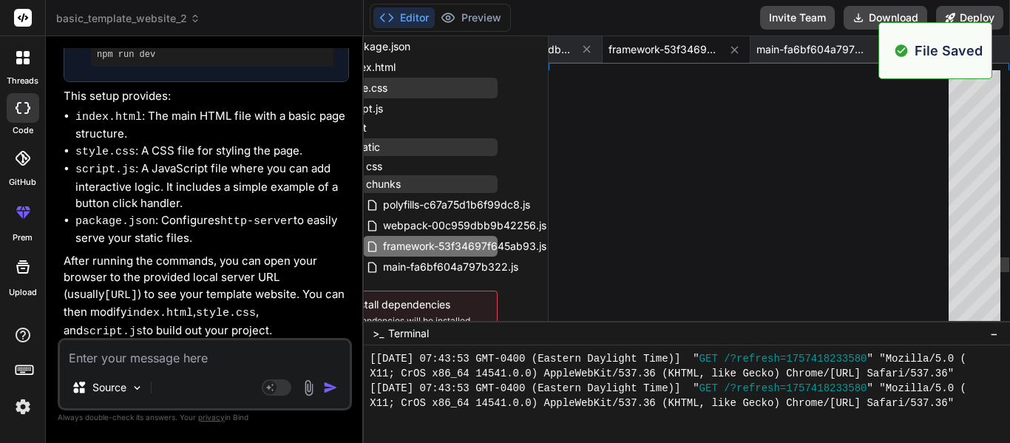
scroll to position [14332, 0]
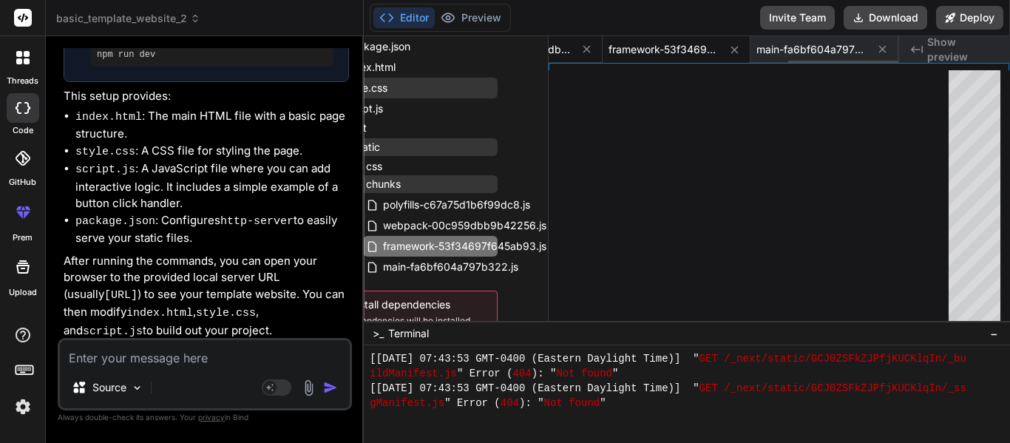
click at [561, 50] on span "webpack-00c959dbb9b42256.js" at bounding box center [516, 49] width 111 height 15
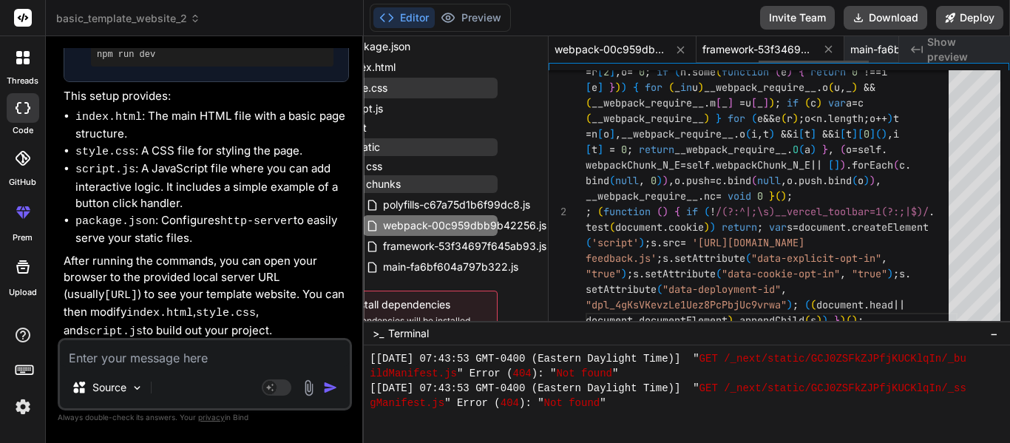
click at [720, 50] on span "framework-53f34697f645ab93.js" at bounding box center [758, 49] width 111 height 15
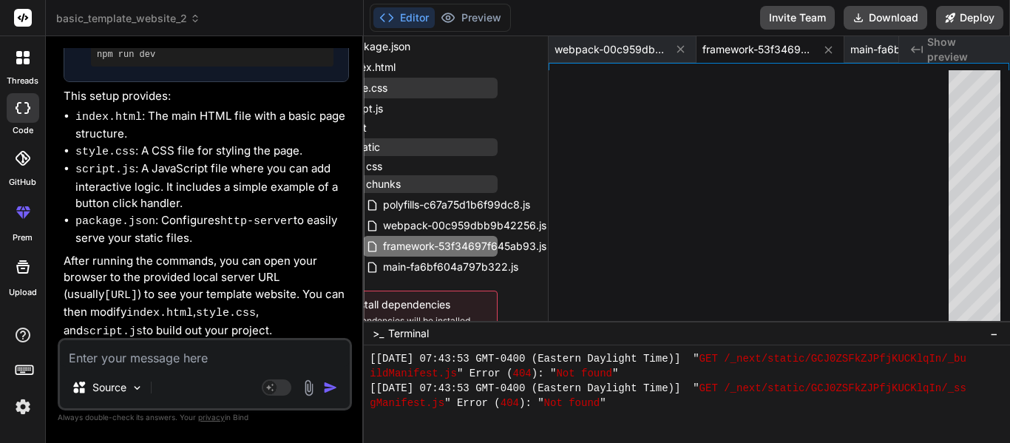
click at [934, 27] on div "Invite Team Download Deploy" at bounding box center [881, 18] width 243 height 24
click at [936, 41] on span "Show preview" at bounding box center [962, 50] width 71 height 30
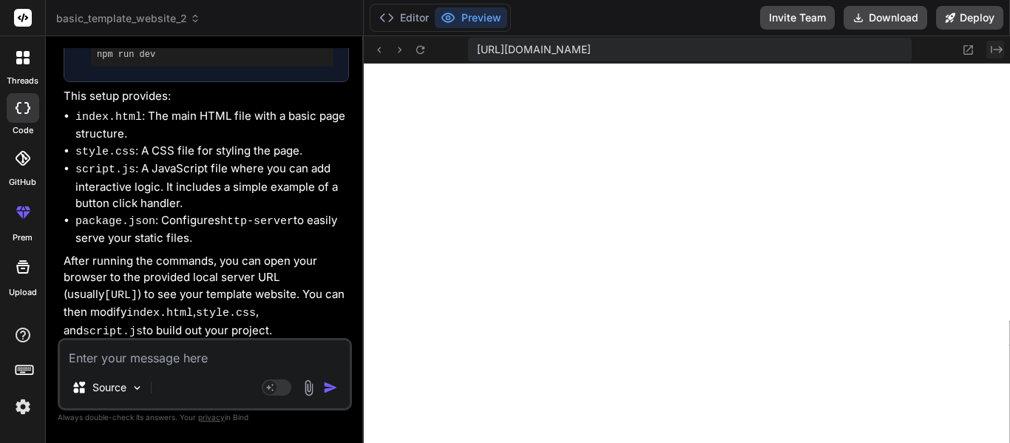
click at [991, 47] on icon at bounding box center [997, 49] width 12 height 7
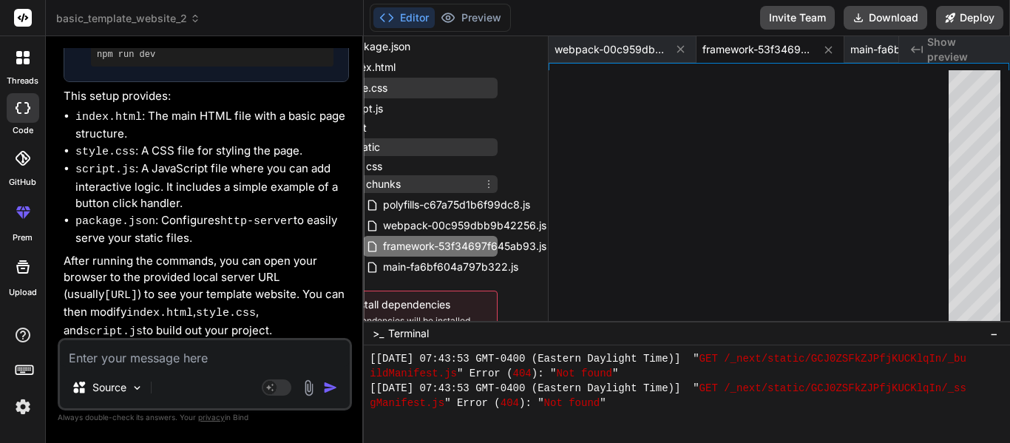
click at [483, 184] on icon at bounding box center [489, 184] width 12 height 12
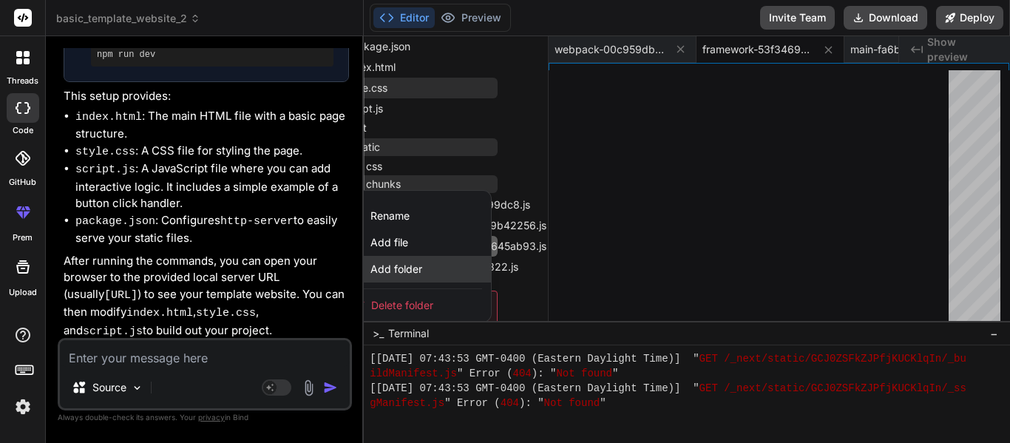
click at [415, 268] on span "Add folder" at bounding box center [397, 269] width 52 height 15
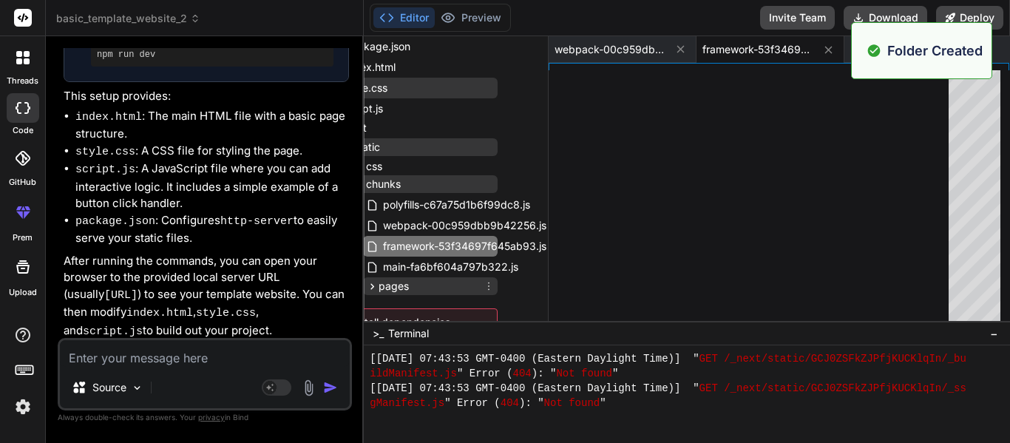
click at [484, 289] on icon at bounding box center [489, 286] width 12 height 12
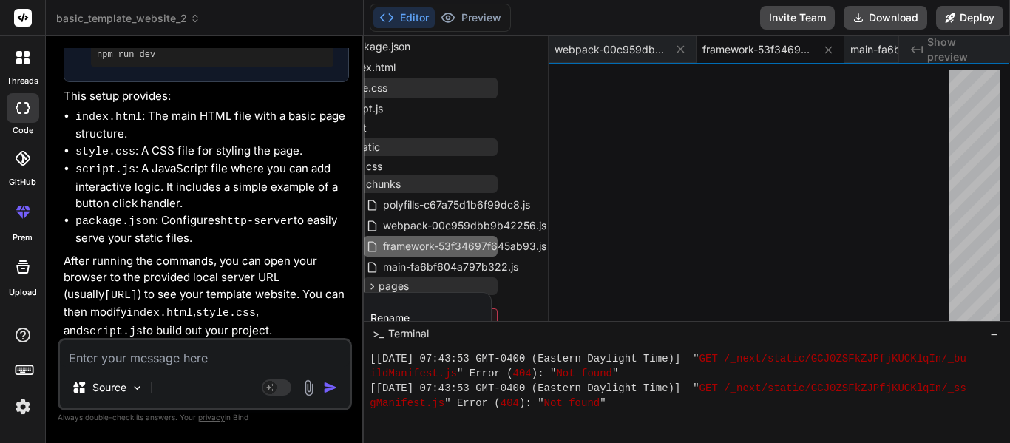
click at [380, 180] on div at bounding box center [687, 239] width 646 height 407
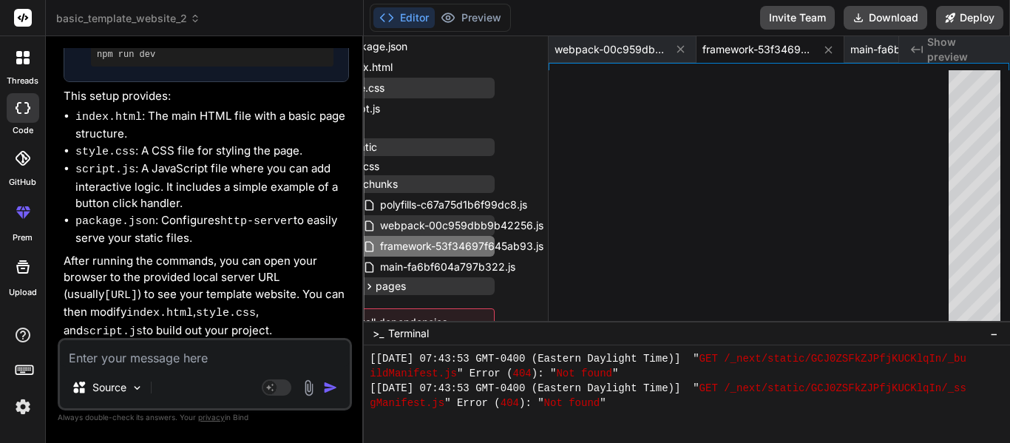
scroll to position [53, 0]
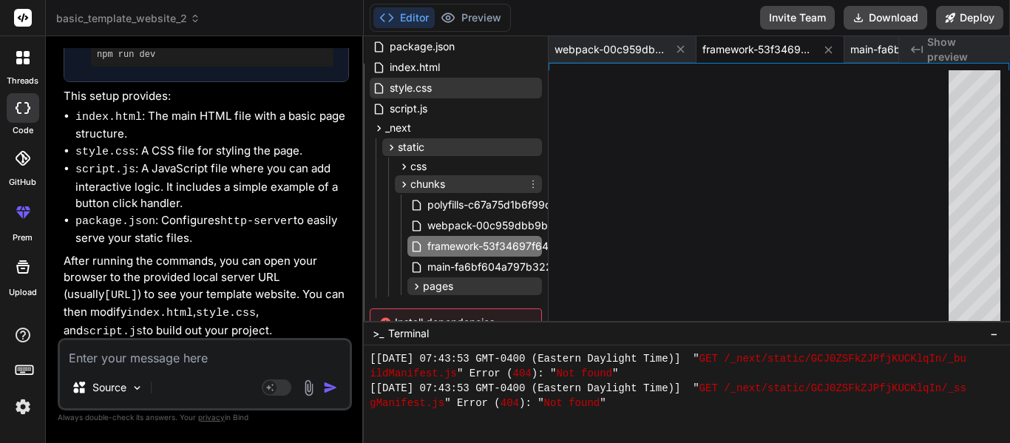
click at [401, 180] on icon at bounding box center [404, 184] width 13 height 13
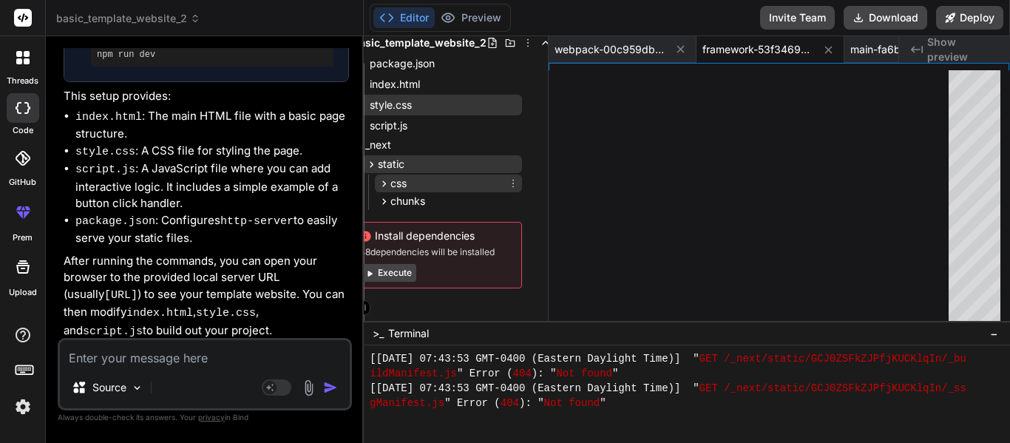
scroll to position [39, 24]
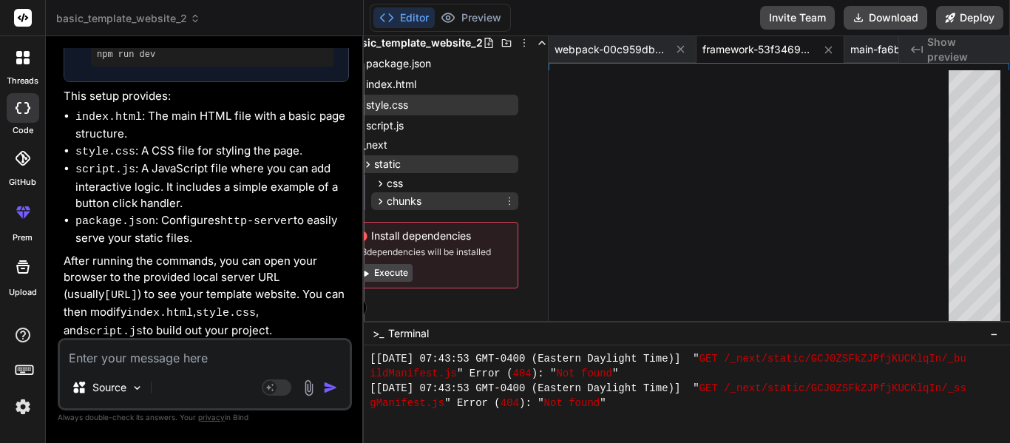
click at [382, 198] on icon at bounding box center [381, 201] width 4 height 6
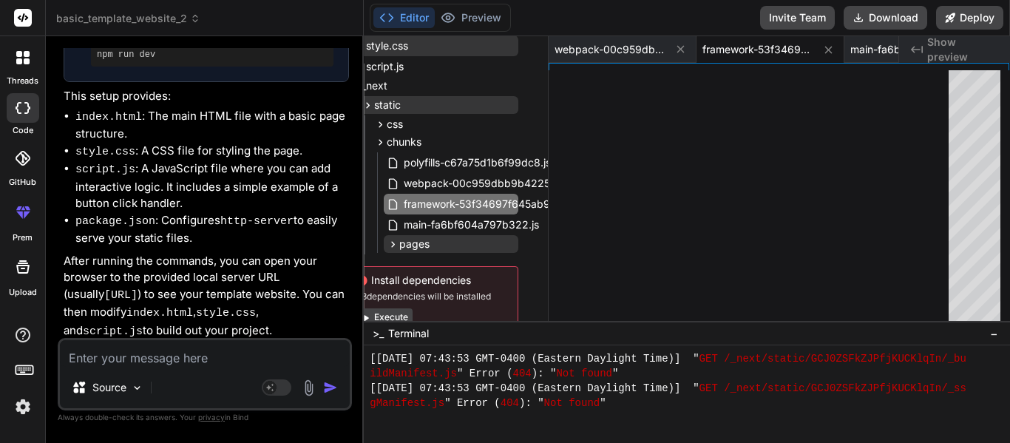
scroll to position [104, 24]
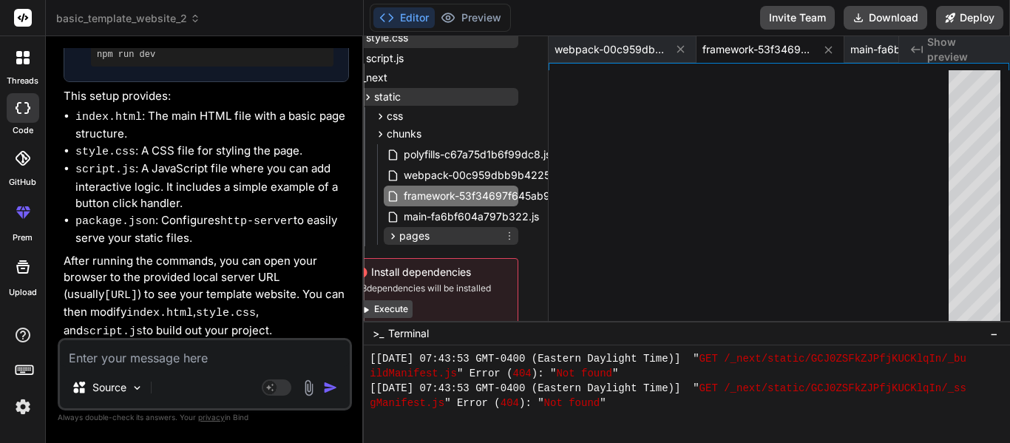
click at [418, 237] on span "pages" at bounding box center [414, 236] width 30 height 15
click at [507, 238] on icon at bounding box center [510, 236] width 12 height 12
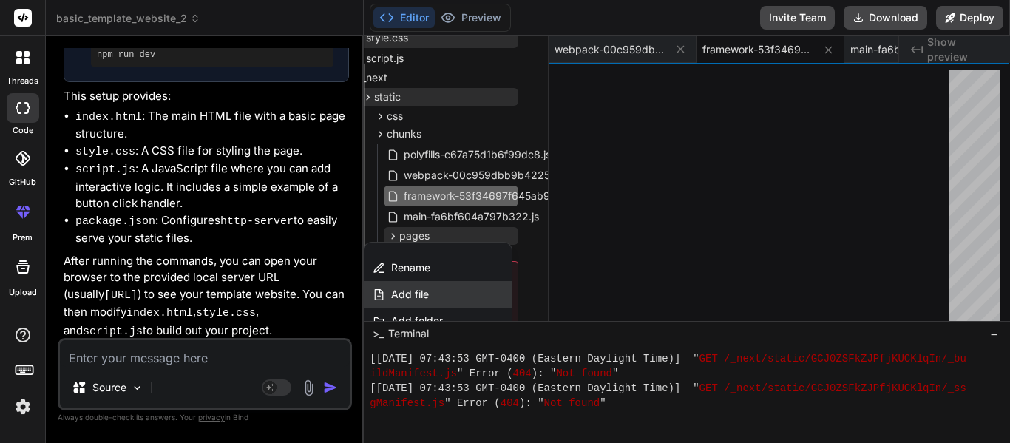
click at [429, 289] on div "Add file" at bounding box center [438, 294] width 148 height 27
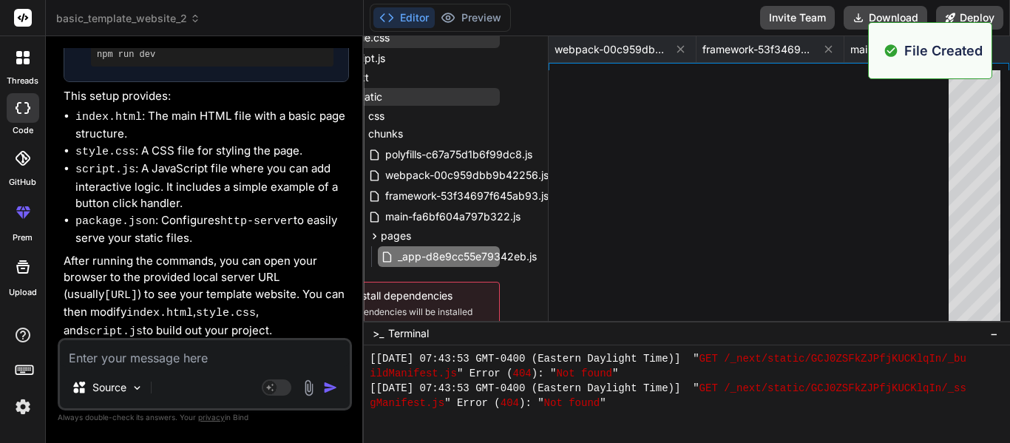
scroll to position [0, 906]
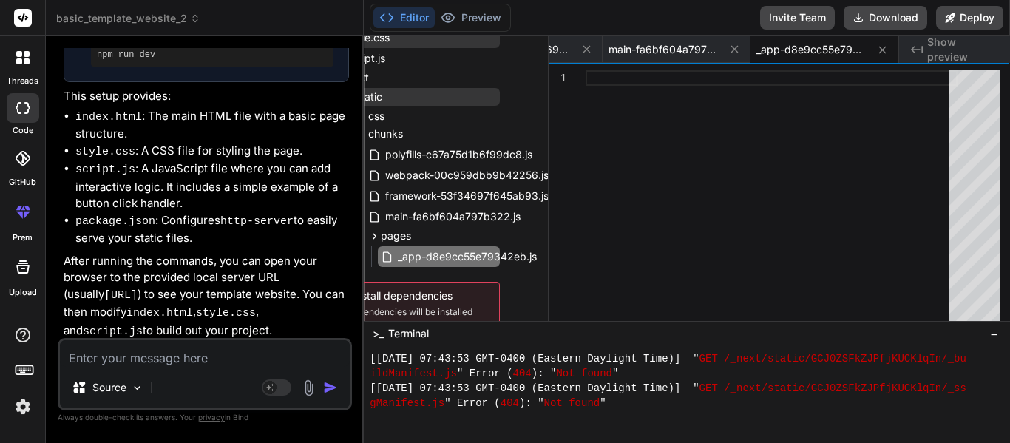
click at [668, 141] on div at bounding box center [772, 199] width 372 height 258
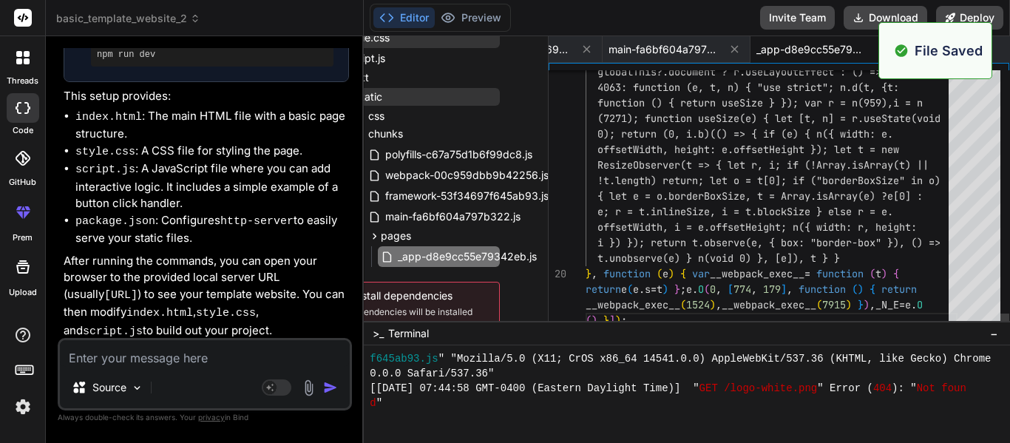
scroll to position [14791, 0]
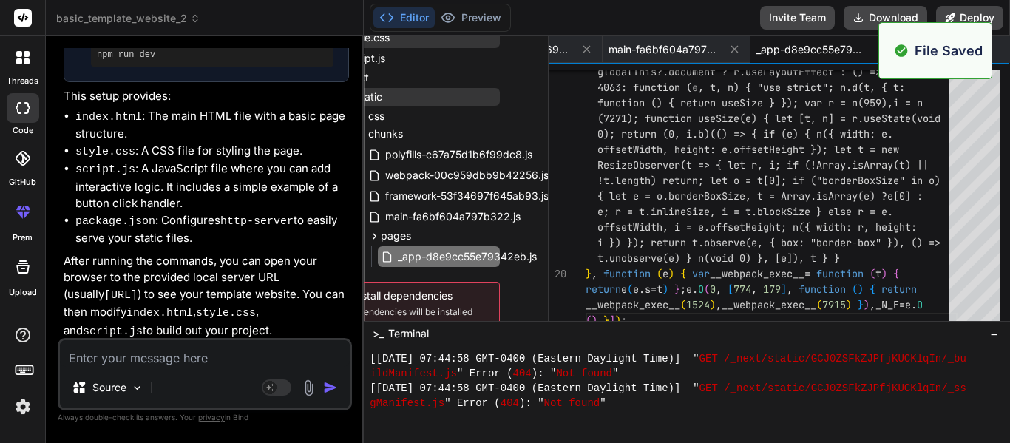
click at [999, 44] on div "Created with Pixso. Show preview" at bounding box center [954, 49] width 111 height 27
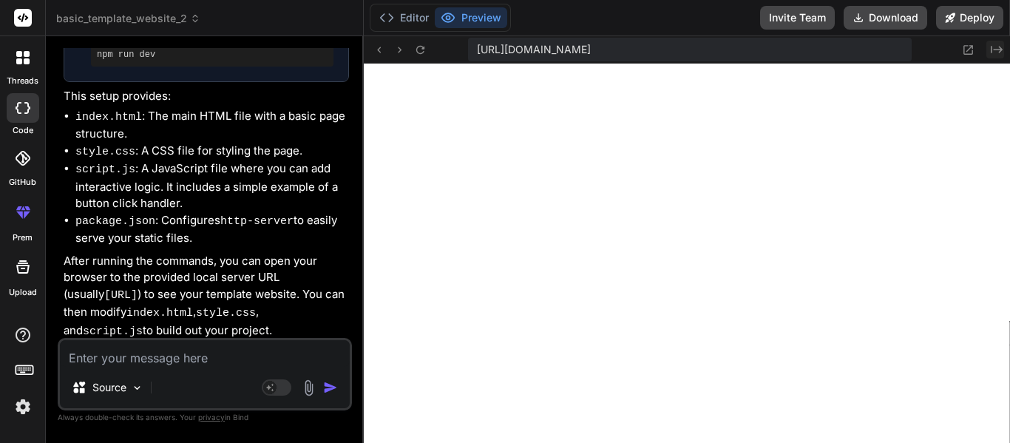
click at [988, 48] on button "Created with Pixso." at bounding box center [996, 50] width 18 height 18
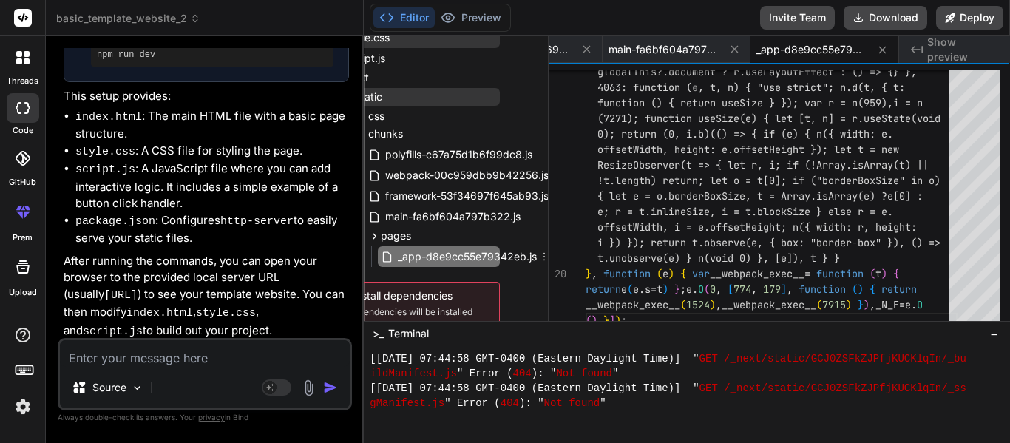
click at [391, 245] on div "_app-d8e9cc55e79342eb.js" at bounding box center [432, 257] width 135 height 24
click at [390, 240] on span "pages" at bounding box center [396, 236] width 30 height 15
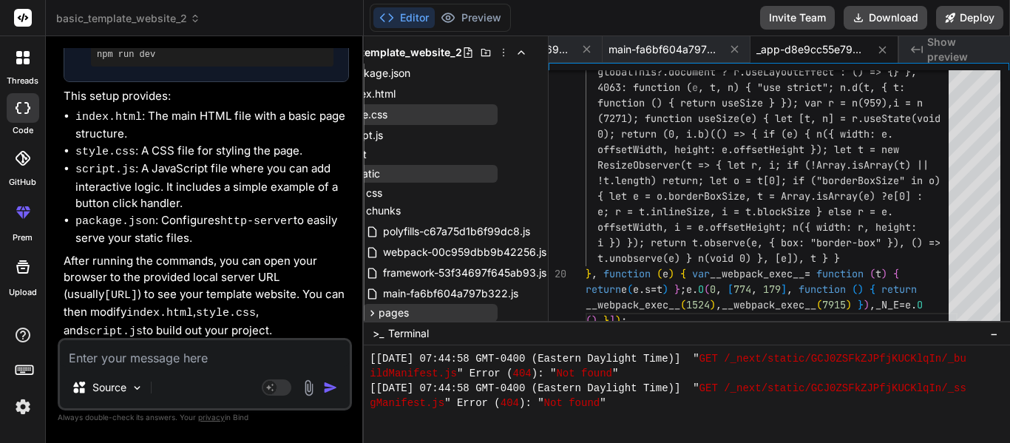
scroll to position [26, 47]
click at [483, 209] on icon at bounding box center [489, 212] width 12 height 12
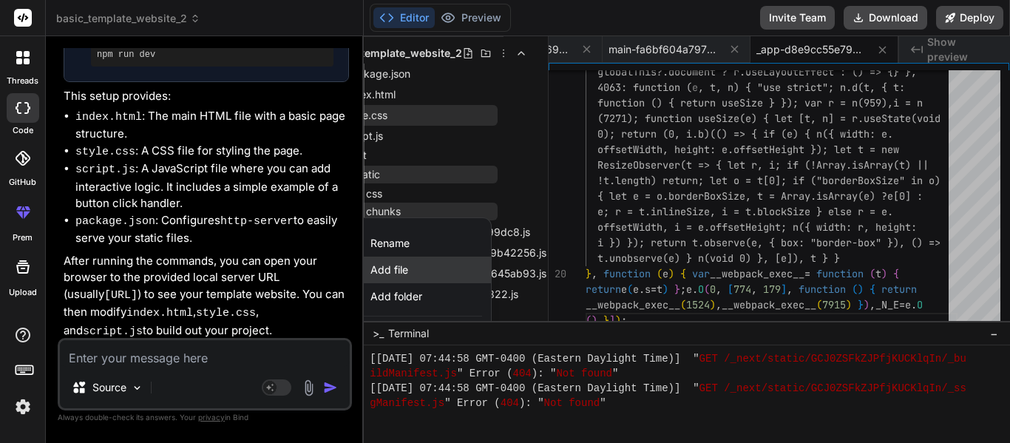
click at [415, 270] on div "Add file" at bounding box center [417, 270] width 148 height 27
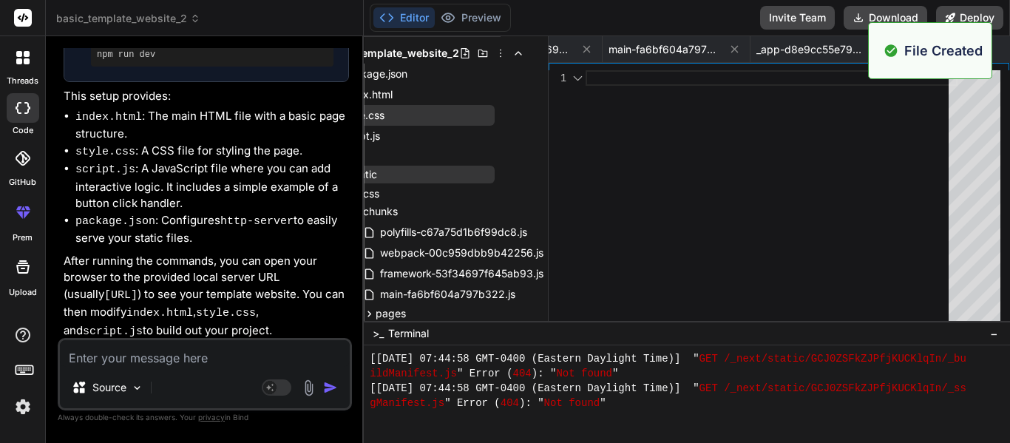
scroll to position [0, 1054]
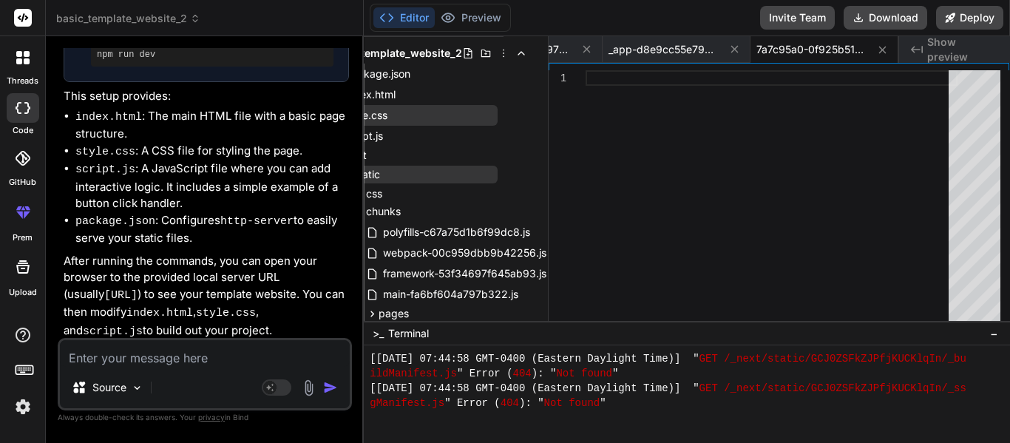
click at [681, 160] on div at bounding box center [772, 199] width 372 height 258
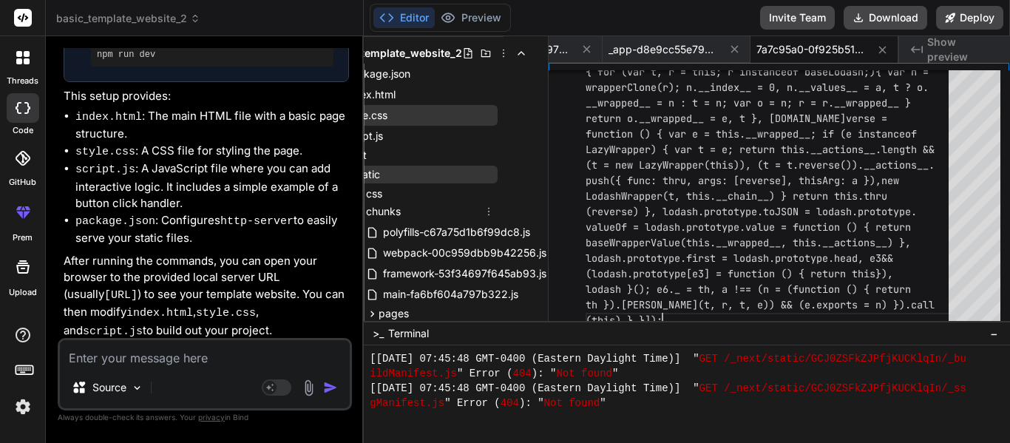
click at [483, 209] on icon at bounding box center [489, 212] width 12 height 12
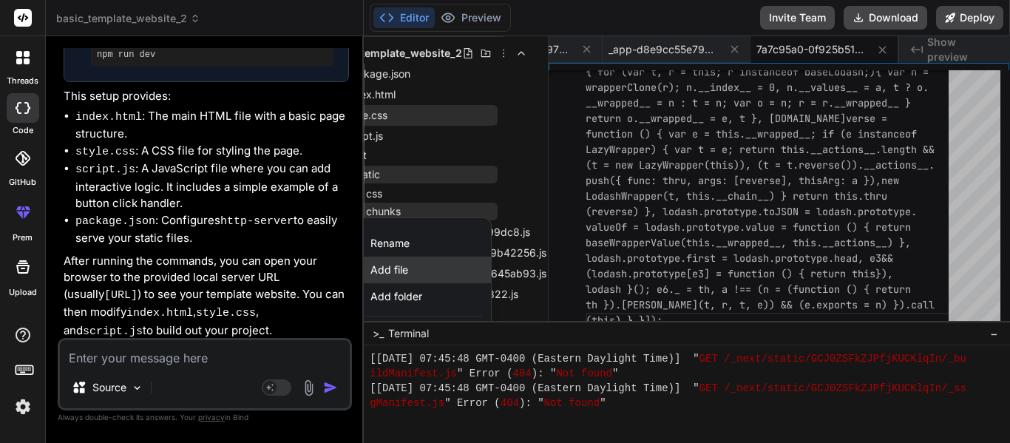
click at [428, 265] on div "Add file" at bounding box center [417, 270] width 148 height 27
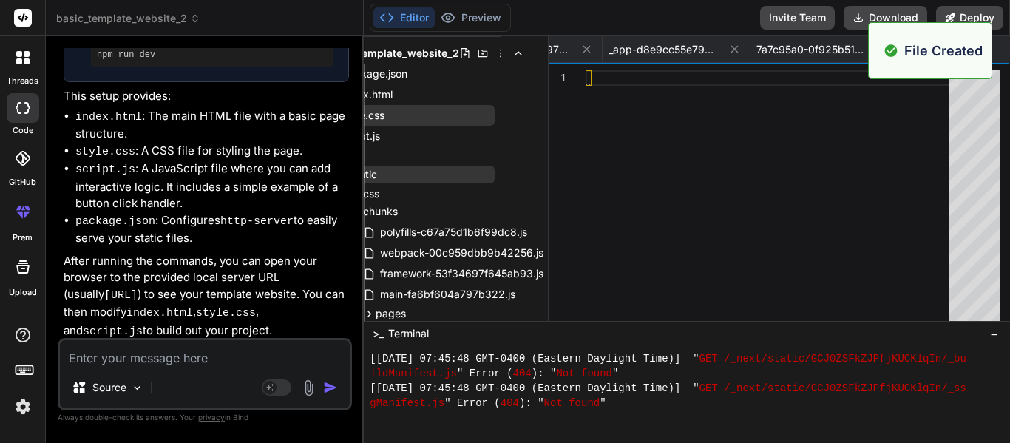
scroll to position [0, 1202]
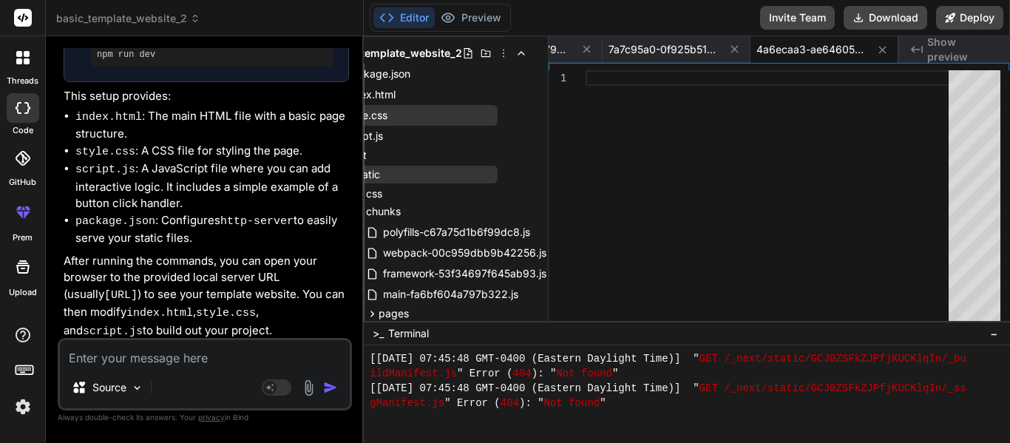
click at [804, 218] on div at bounding box center [772, 199] width 372 height 258
click at [483, 209] on icon at bounding box center [489, 212] width 12 height 12
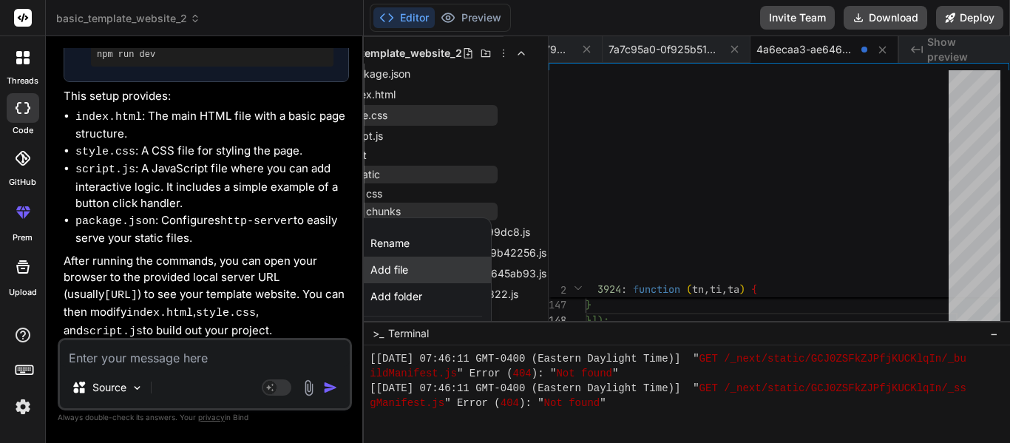
click at [402, 271] on span "Add file" at bounding box center [390, 270] width 38 height 15
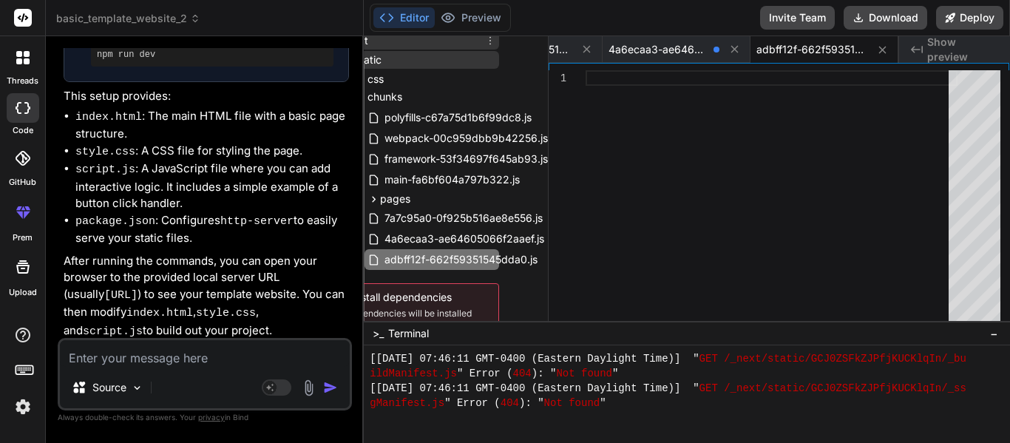
scroll to position [139, 43]
click at [674, 88] on div at bounding box center [772, 199] width 372 height 258
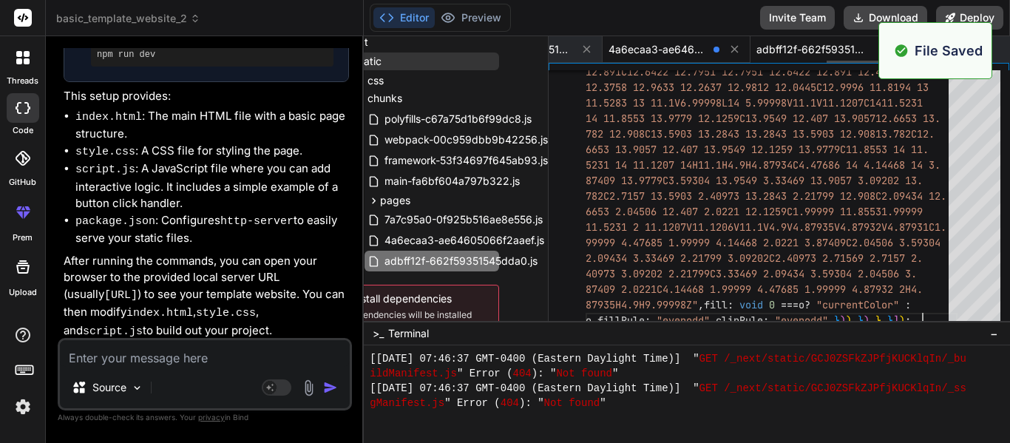
click at [655, 52] on span "4a6ecaa3-ae64605066f2aaef.js" at bounding box center [658, 49] width 99 height 15
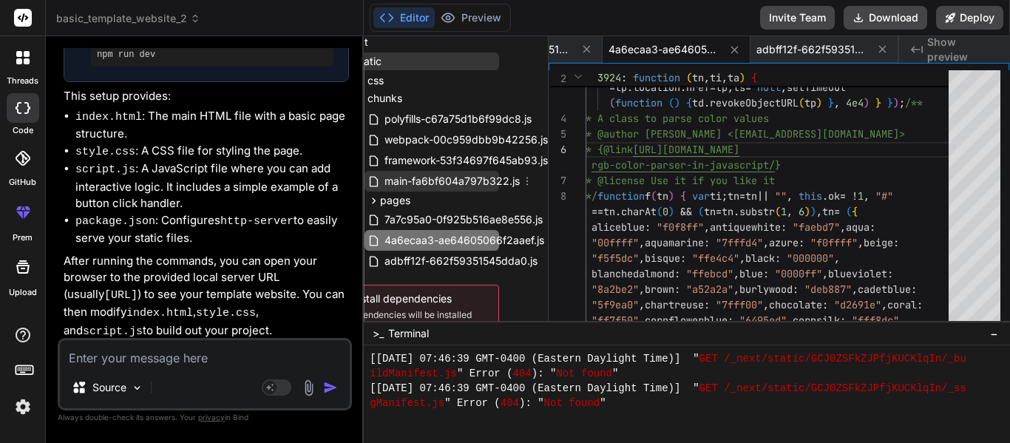
click at [415, 180] on span "main-fa6bf604a797b322.js" at bounding box center [452, 181] width 138 height 18
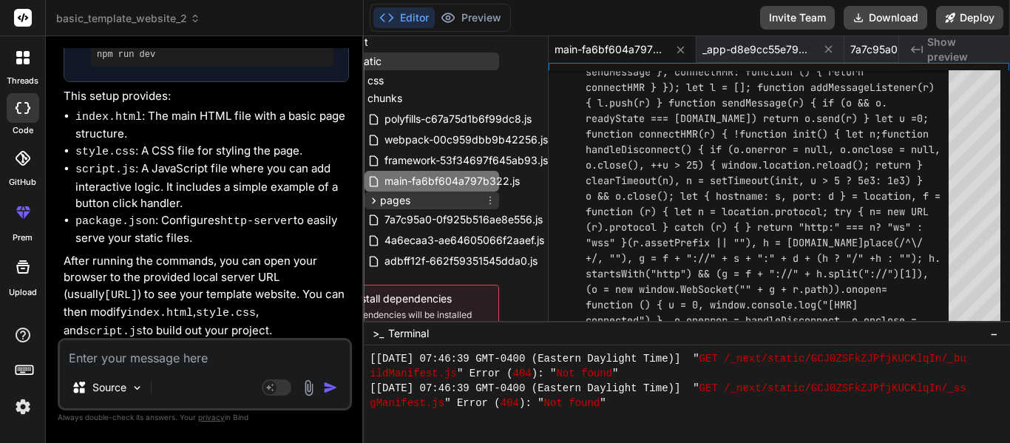
click at [407, 200] on span "pages" at bounding box center [395, 200] width 30 height 15
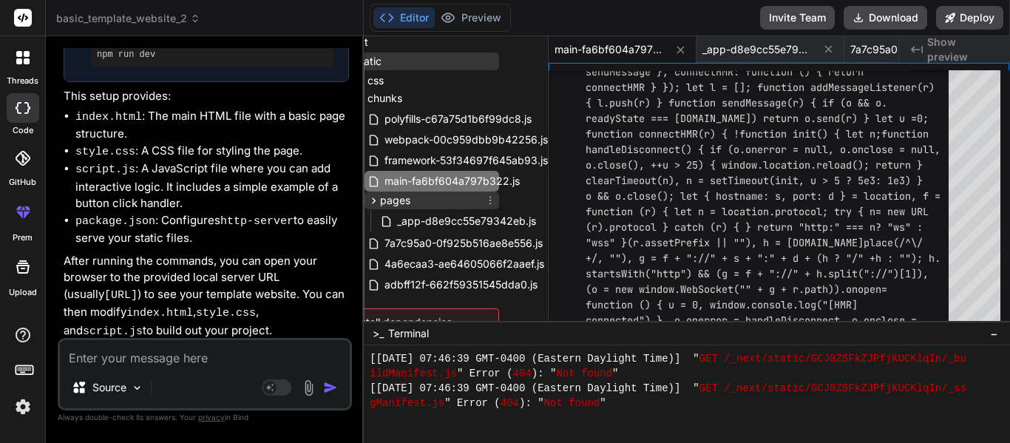
click at [405, 200] on span "pages" at bounding box center [395, 200] width 30 height 15
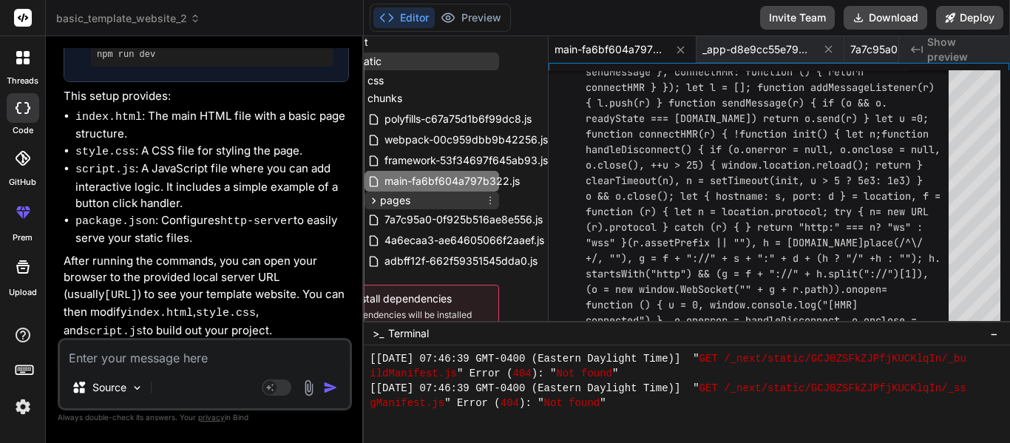
click at [405, 200] on span "pages" at bounding box center [395, 200] width 30 height 15
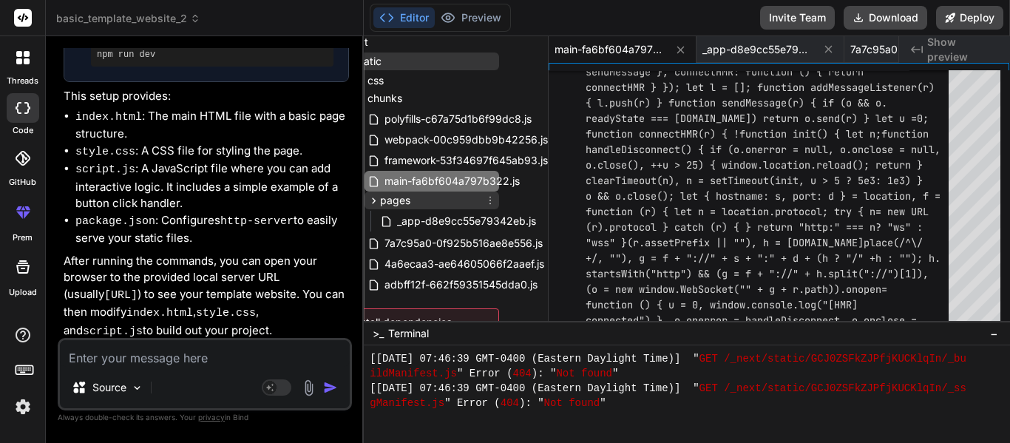
click at [374, 202] on icon at bounding box center [375, 200] width 4 height 6
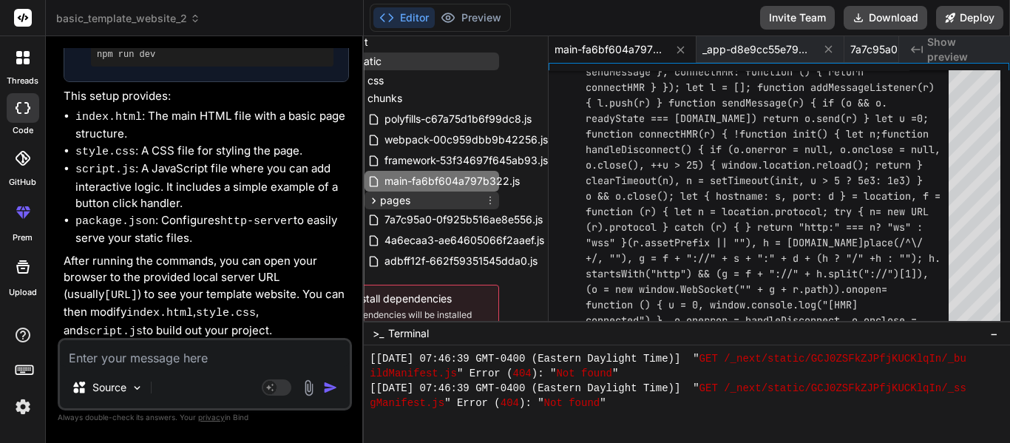
click at [374, 202] on icon at bounding box center [375, 200] width 4 height 6
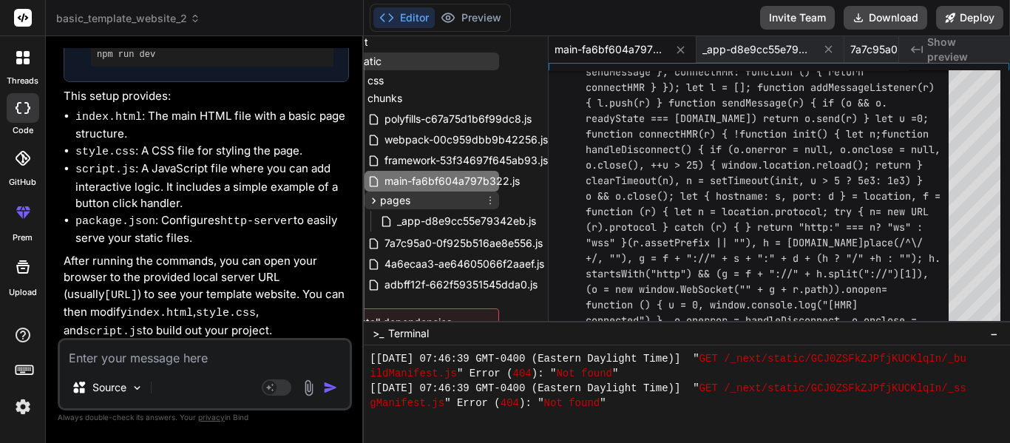
click at [374, 202] on icon at bounding box center [375, 200] width 4 height 6
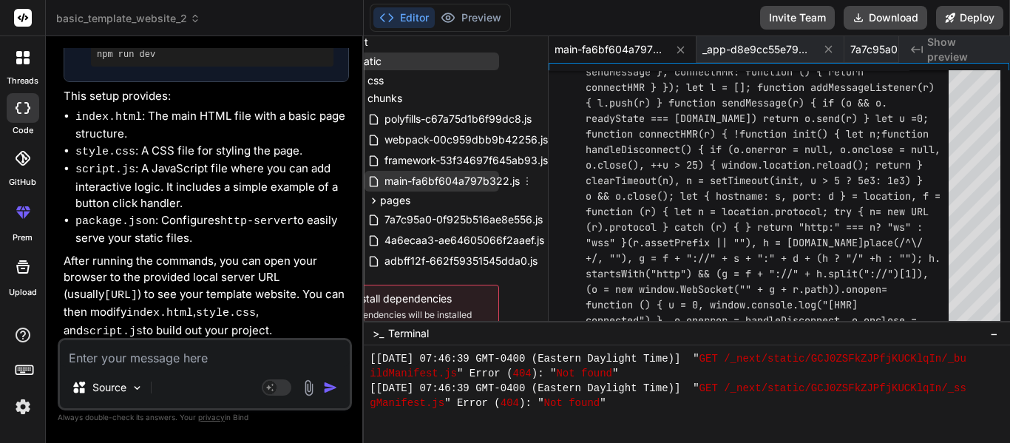
click at [410, 187] on span "main-fa6bf604a797b322.js" at bounding box center [452, 181] width 138 height 18
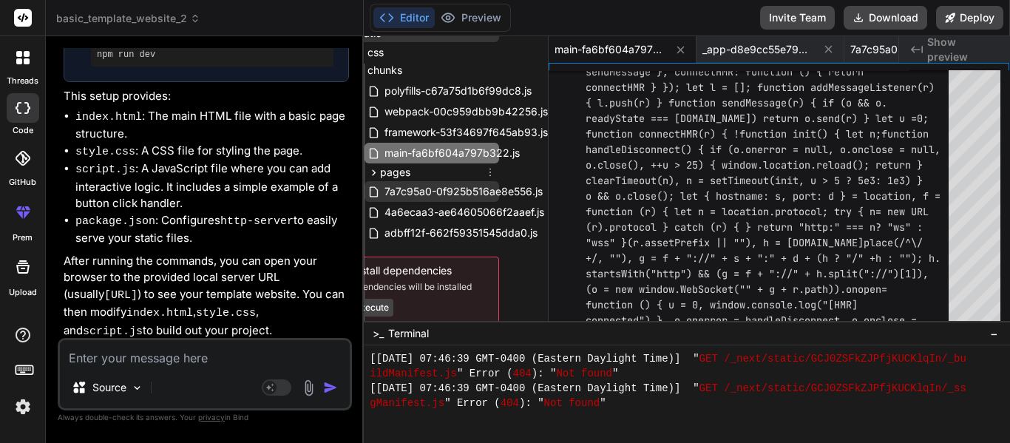
scroll to position [165, 45]
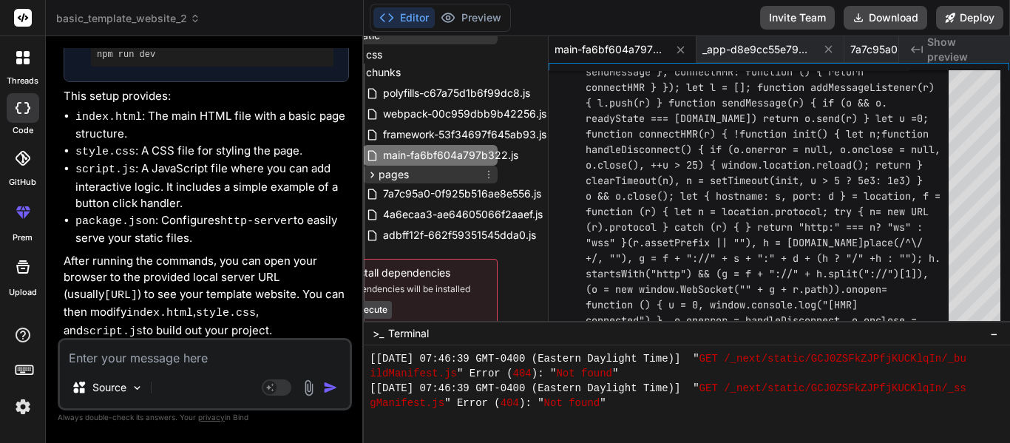
click at [371, 175] on icon at bounding box center [372, 175] width 13 height 13
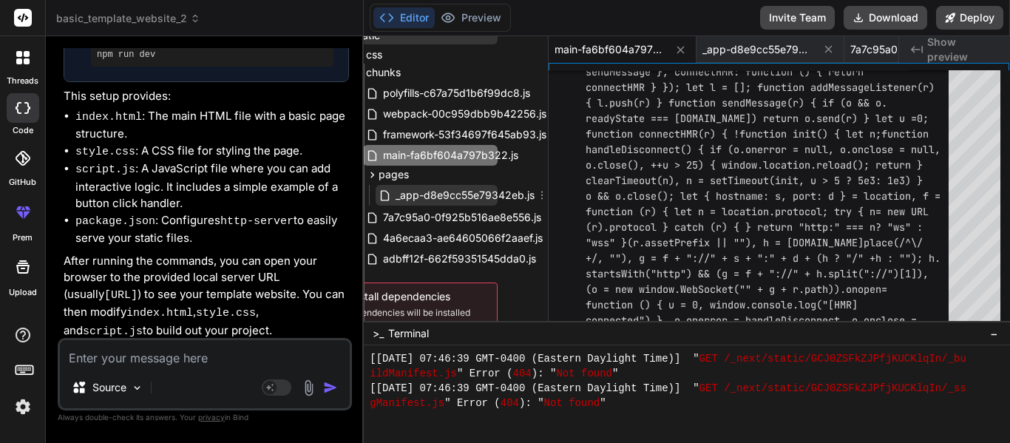
click at [382, 187] on div "_app-d8e9cc55e79342eb.js" at bounding box center [458, 195] width 158 height 18
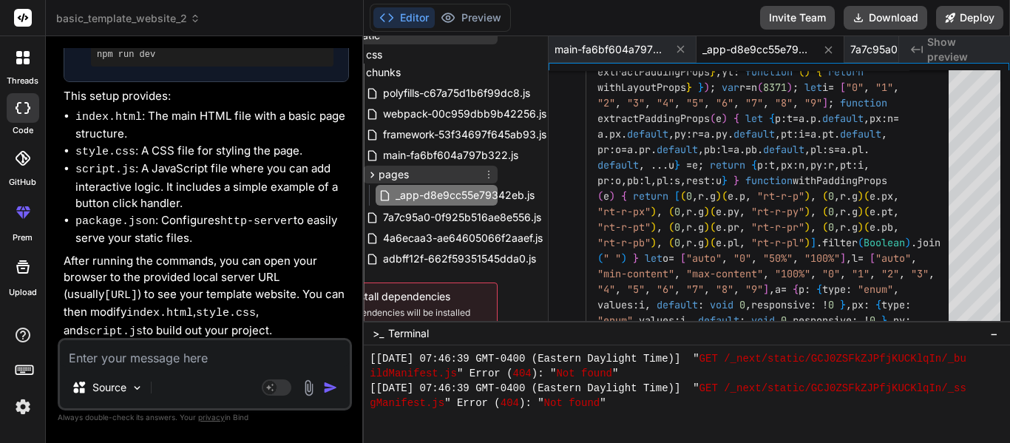
click at [368, 175] on icon at bounding box center [372, 175] width 13 height 13
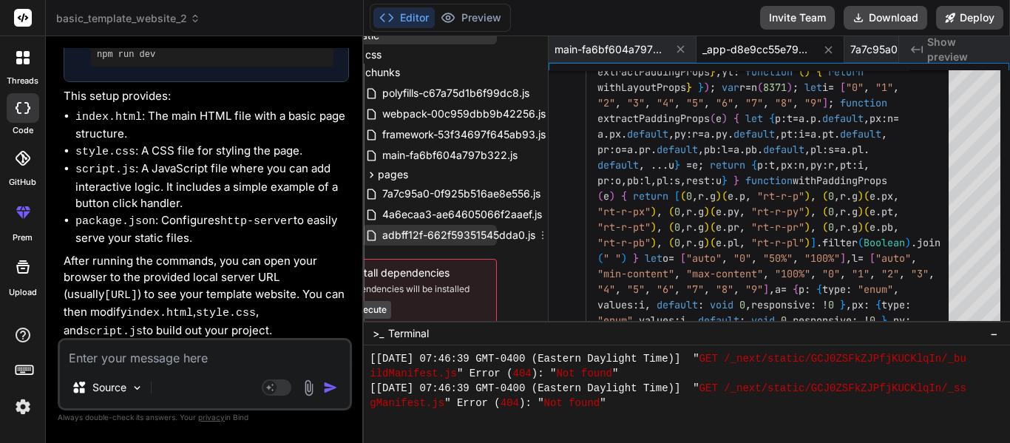
click at [430, 237] on span "adbff12f-662f59351545dda0.js" at bounding box center [459, 235] width 156 height 18
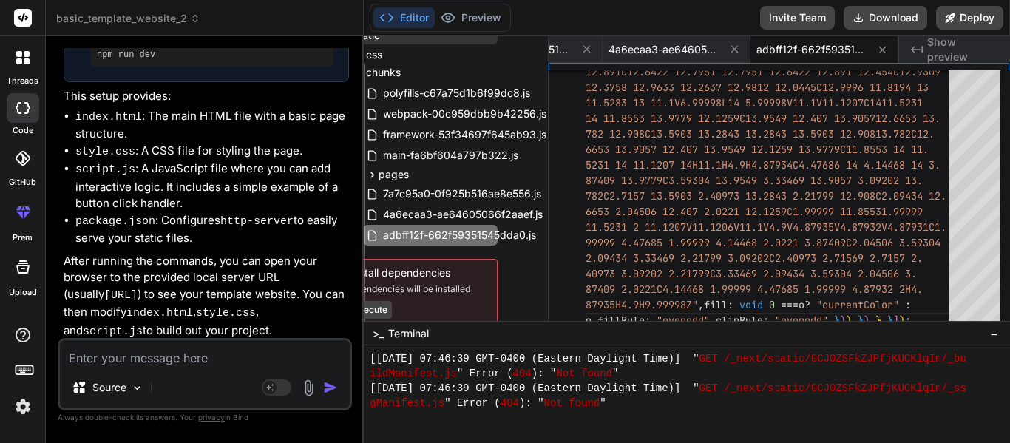
click at [961, 53] on span "Show preview" at bounding box center [962, 50] width 71 height 30
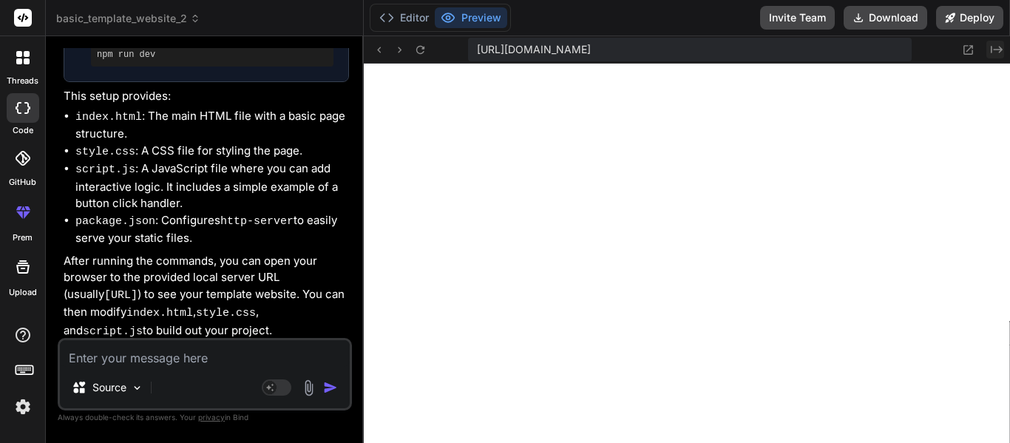
click at [991, 50] on icon at bounding box center [997, 49] width 12 height 7
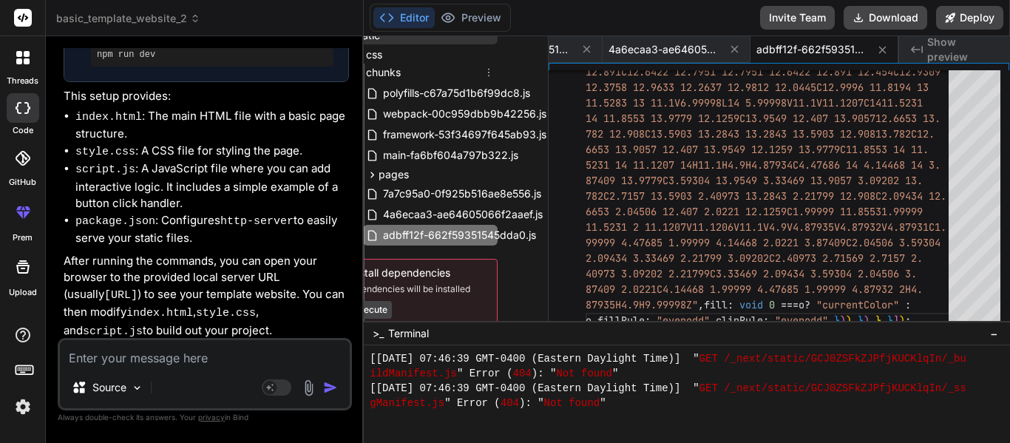
click at [485, 70] on icon at bounding box center [489, 73] width 12 height 12
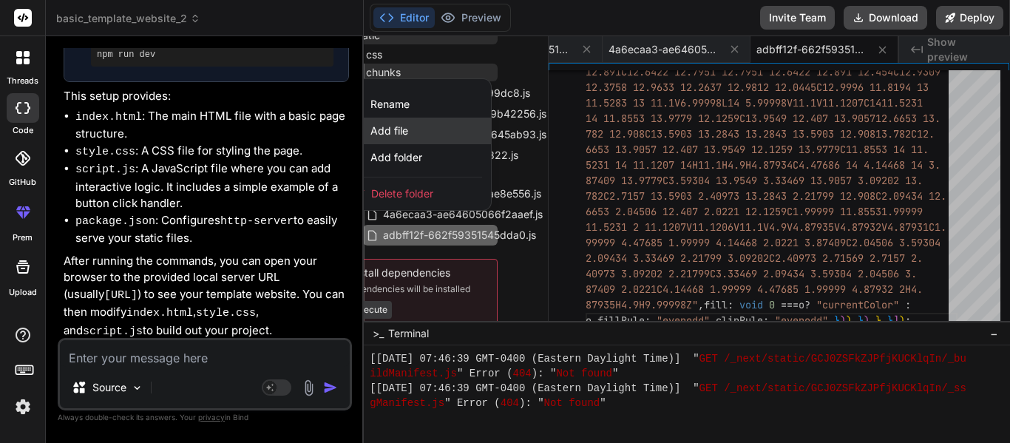
click at [416, 133] on div "Add file" at bounding box center [417, 131] width 148 height 27
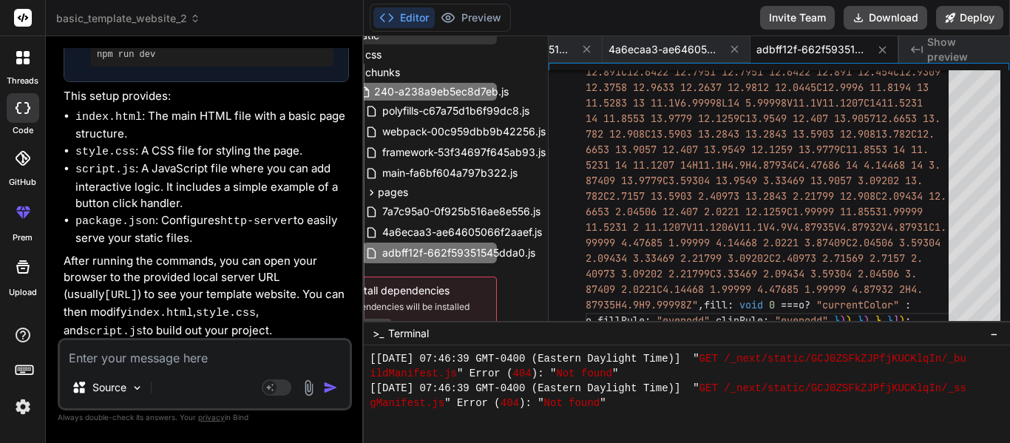
scroll to position [0, 1498]
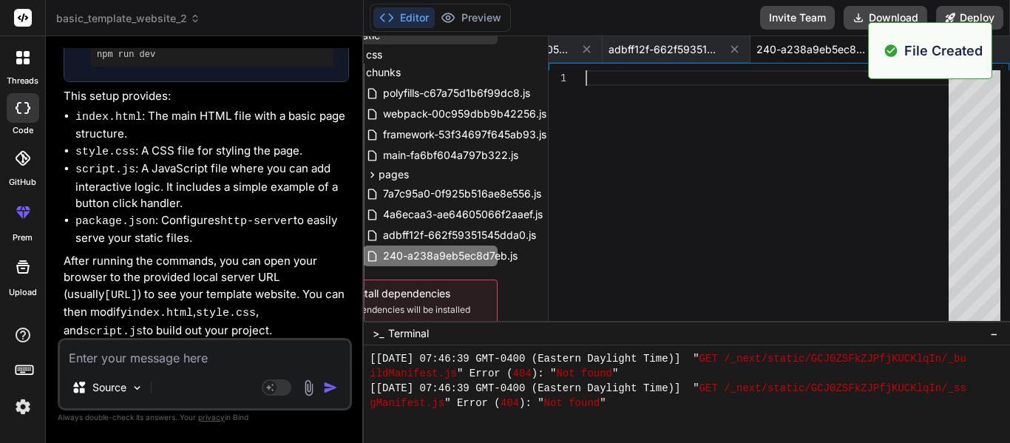
click at [663, 172] on div at bounding box center [772, 199] width 372 height 258
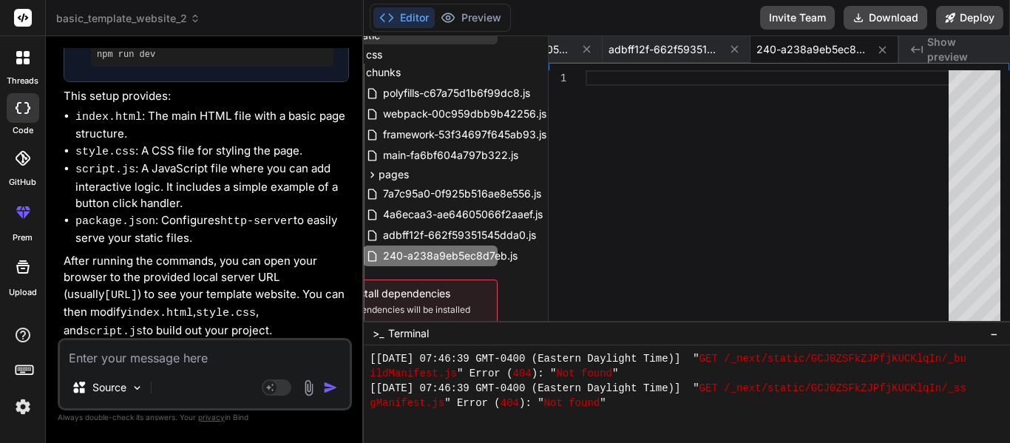
click at [668, 137] on div at bounding box center [772, 199] width 372 height 258
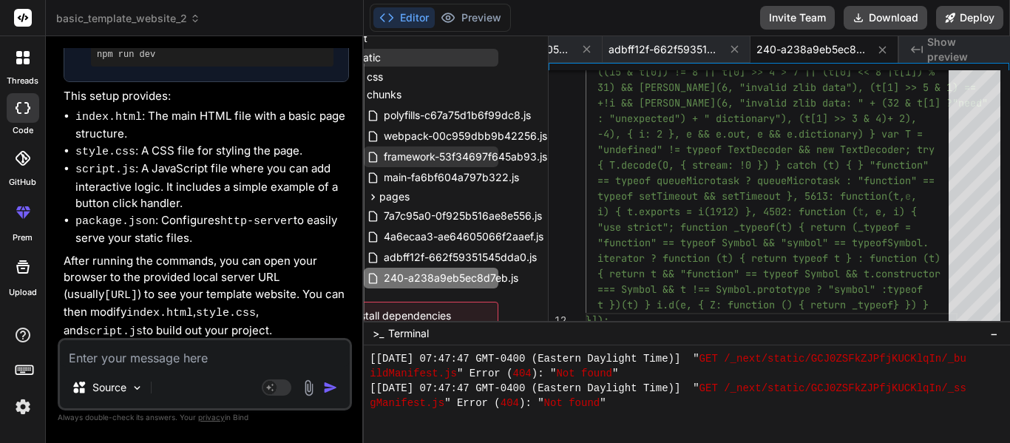
scroll to position [141, 44]
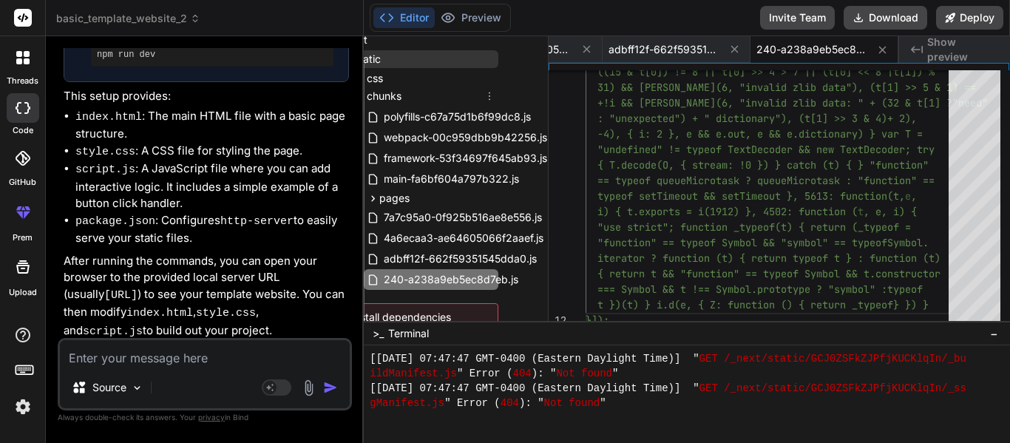
click at [487, 95] on icon at bounding box center [490, 96] width 12 height 12
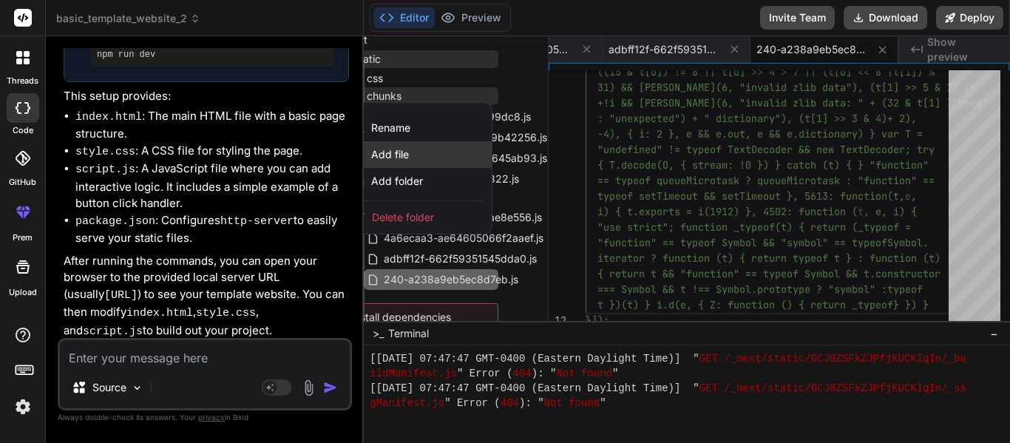
click at [427, 150] on div "Add file" at bounding box center [418, 154] width 148 height 27
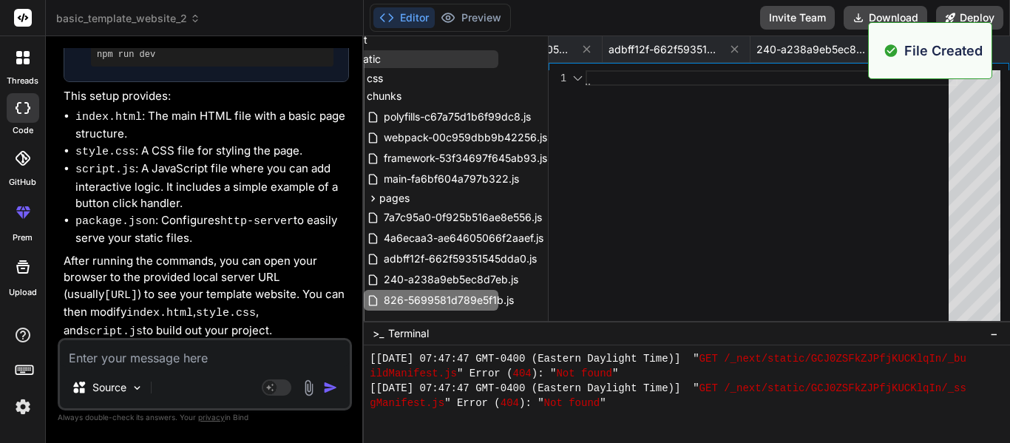
scroll to position [0, 1645]
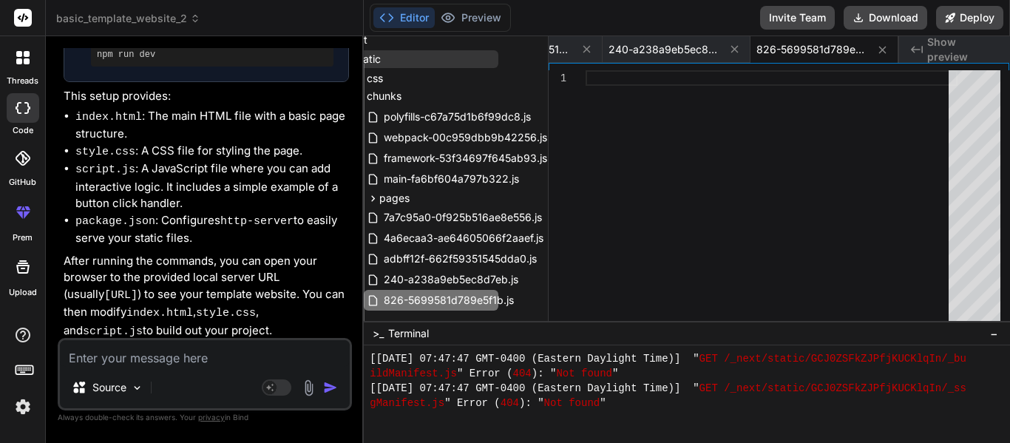
click at [708, 200] on div at bounding box center [772, 199] width 372 height 258
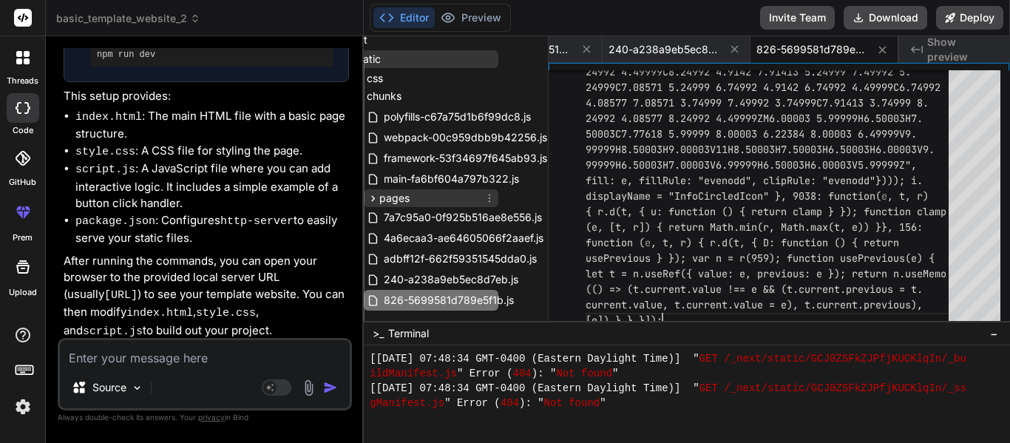
click at [444, 197] on div "pages" at bounding box center [431, 198] width 135 height 18
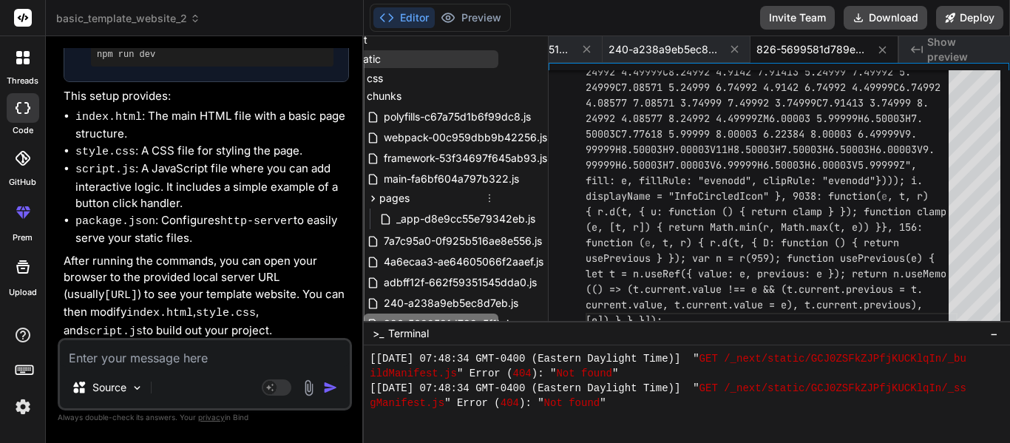
click at [487, 199] on icon at bounding box center [490, 198] width 12 height 12
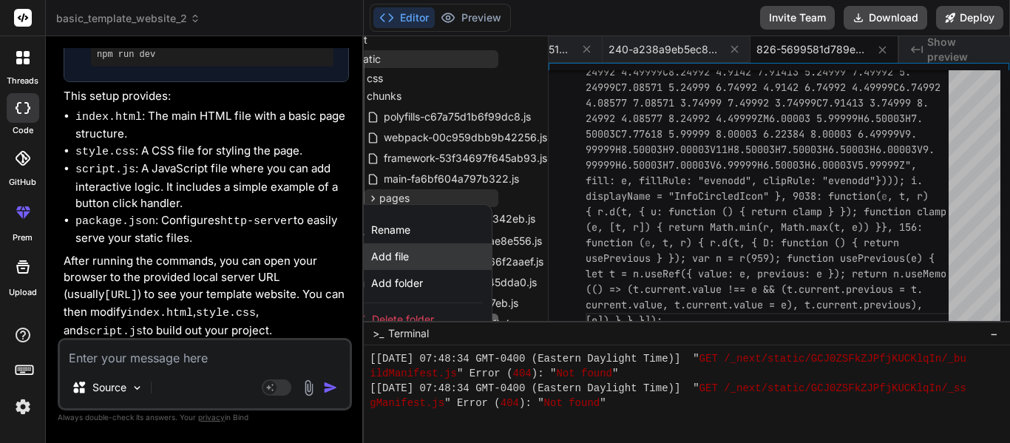
click at [399, 264] on div "Add file" at bounding box center [418, 256] width 148 height 27
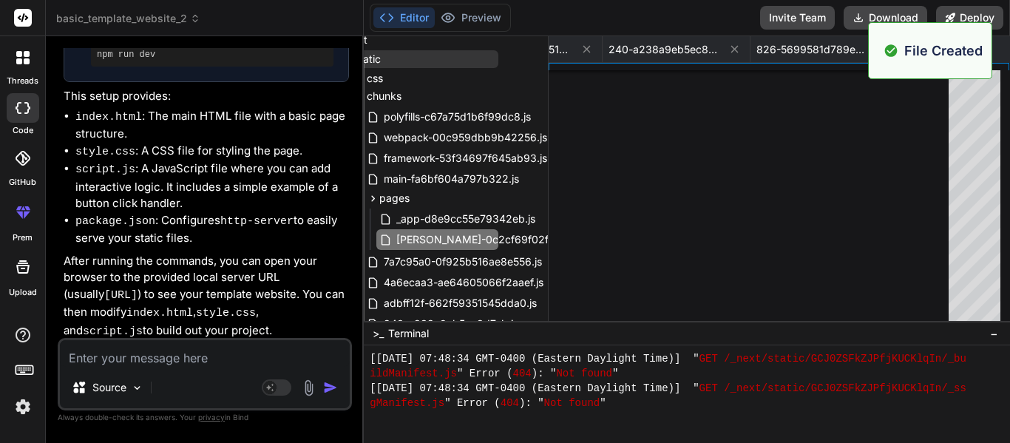
scroll to position [0, 1793]
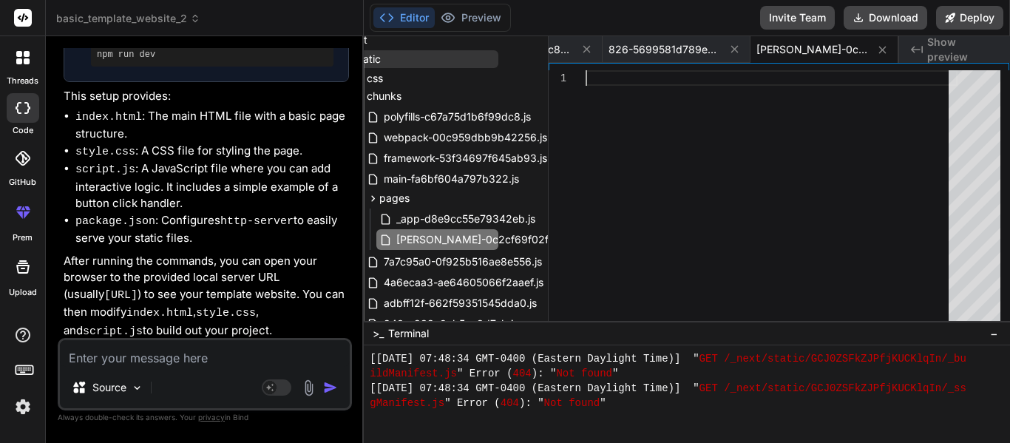
click at [697, 154] on div at bounding box center [772, 199] width 372 height 258
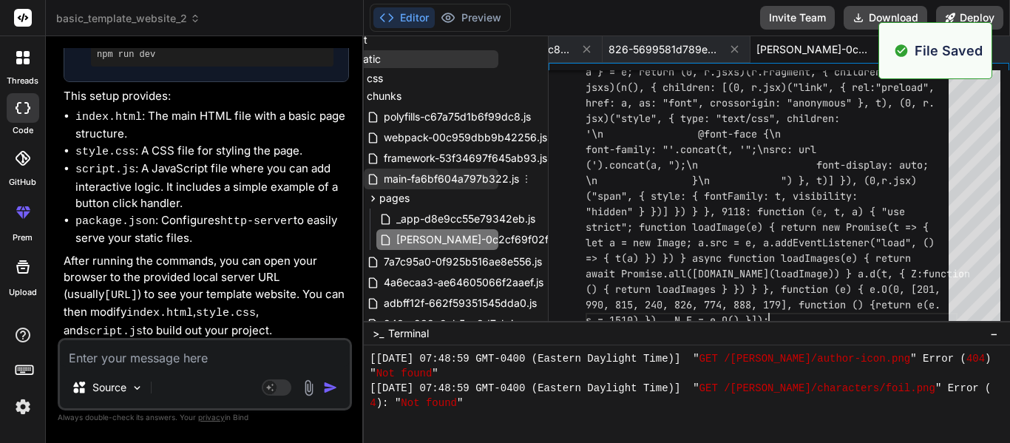
click at [454, 188] on div "main-fa6bf604a797b322.js" at bounding box center [431, 179] width 135 height 21
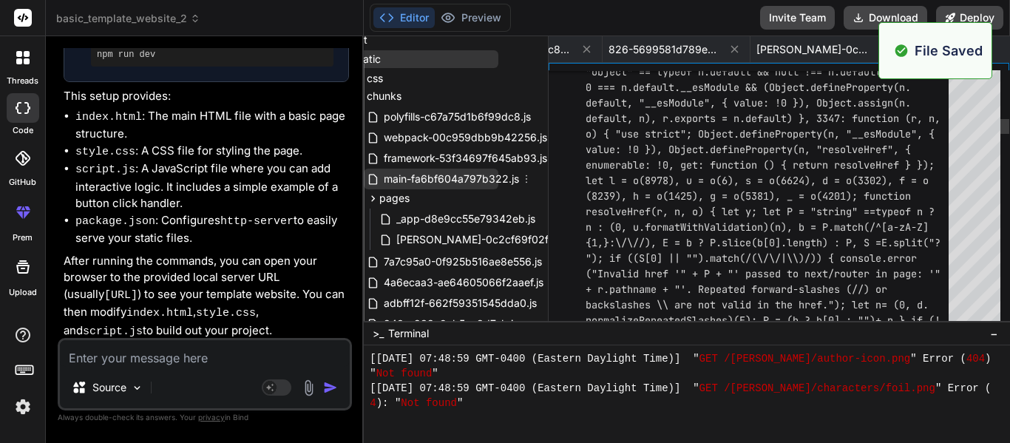
scroll to position [0, 960]
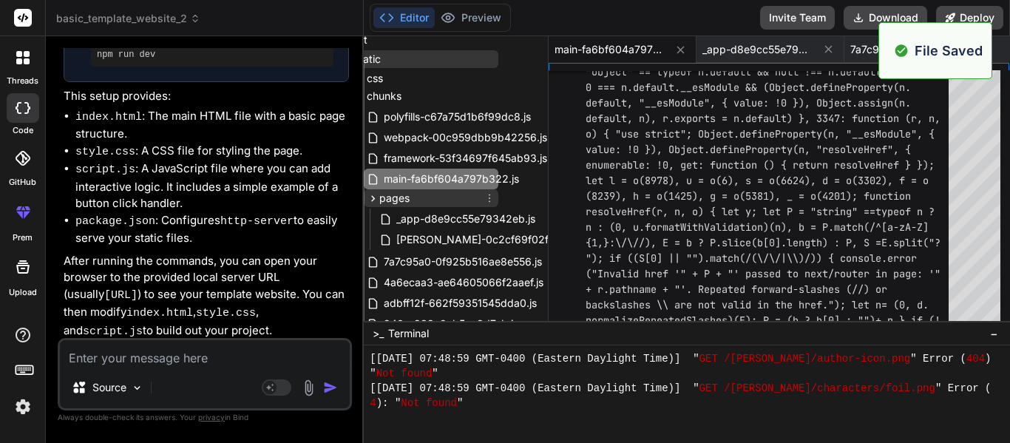
click at [432, 194] on div "pages" at bounding box center [431, 198] width 135 height 18
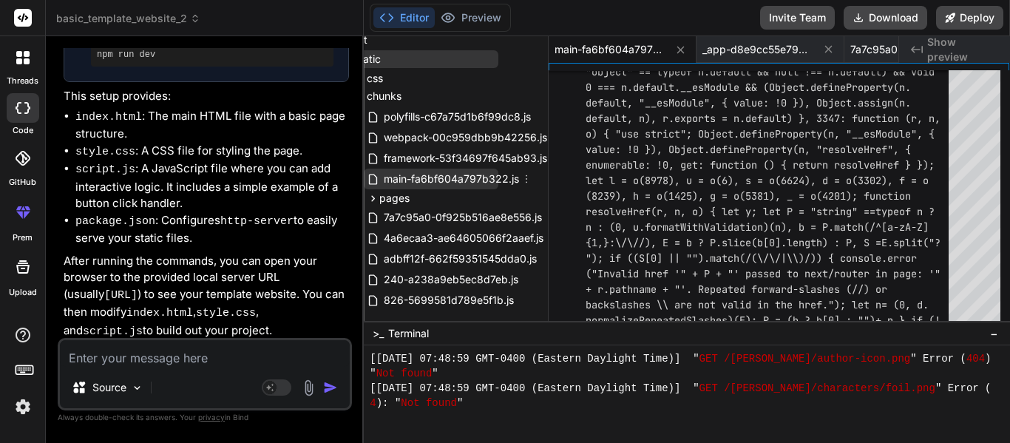
scroll to position [131, 44]
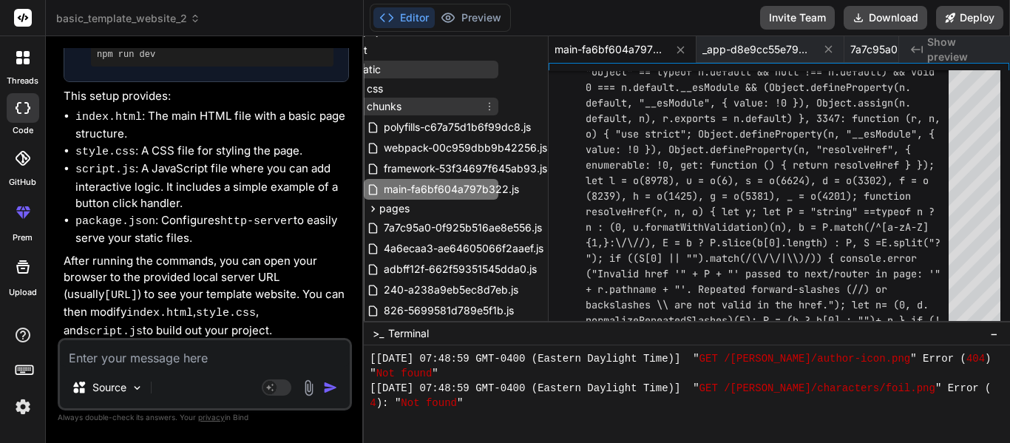
click at [485, 104] on icon at bounding box center [490, 107] width 12 height 12
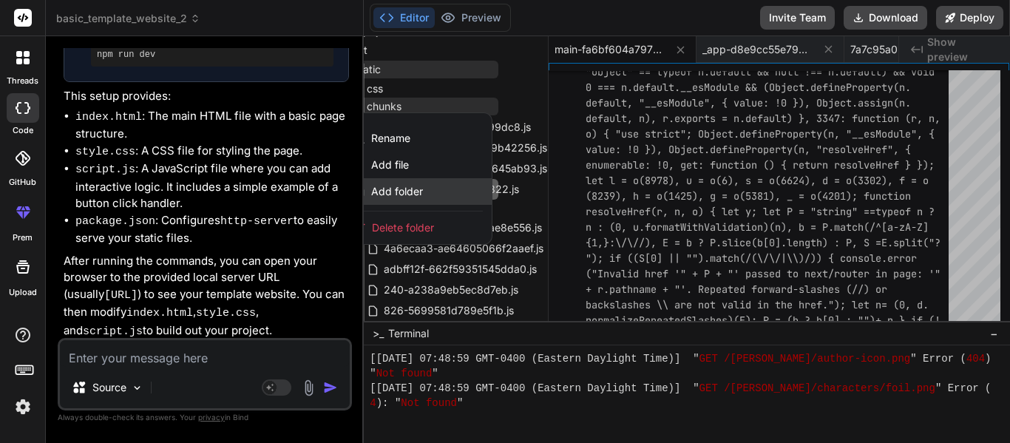
click at [411, 193] on span "Add folder" at bounding box center [397, 191] width 52 height 15
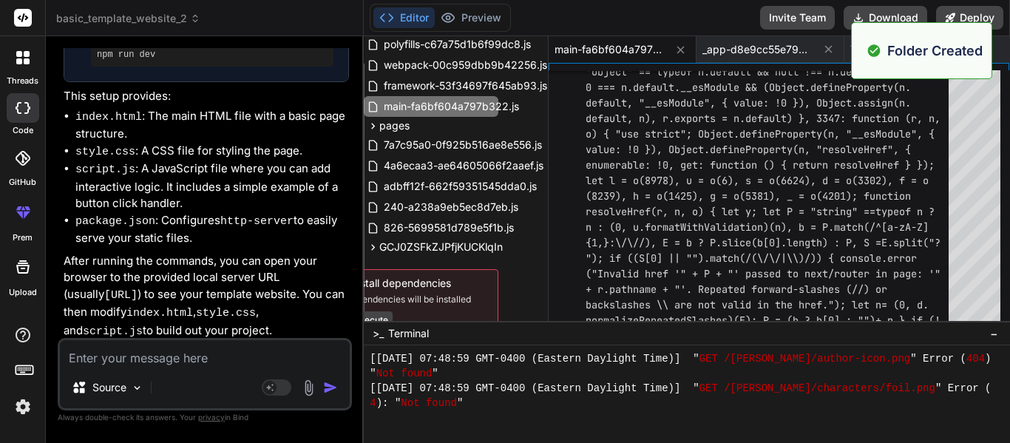
scroll to position [217, 43]
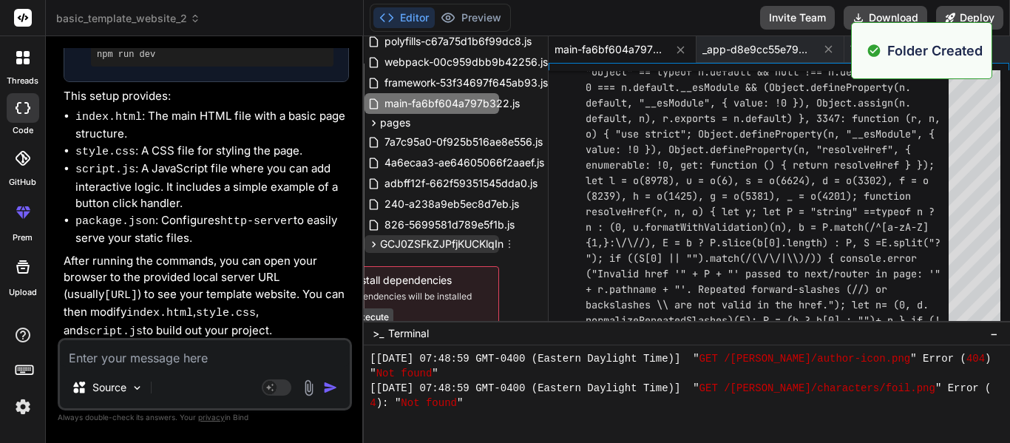
click at [427, 251] on span "GCJ0ZSFkZJPfjKUCKlqIn" at bounding box center [442, 244] width 124 height 15
click at [425, 248] on span "GCJ0ZSFkZJPfjKUCKlqIn" at bounding box center [442, 244] width 124 height 15
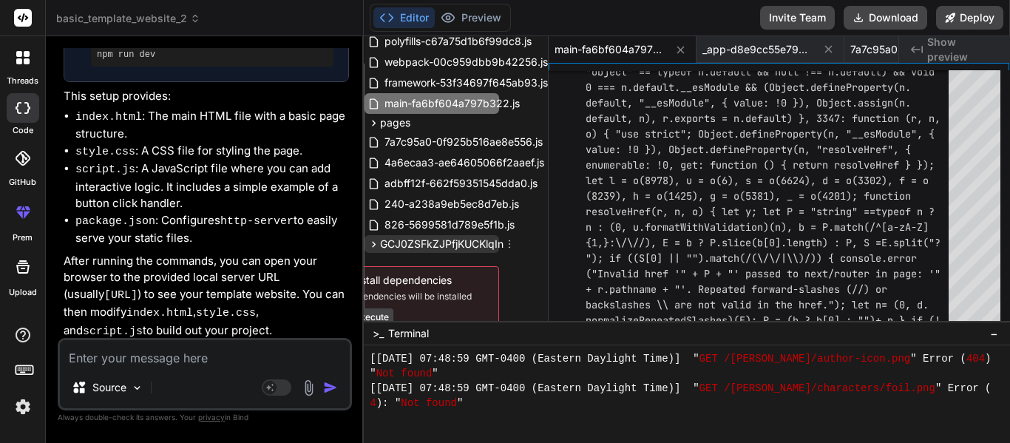
click at [484, 246] on span "GCJ0ZSFkZJPfjKUCKlqIn" at bounding box center [442, 244] width 124 height 15
click at [513, 246] on icon at bounding box center [510, 244] width 12 height 12
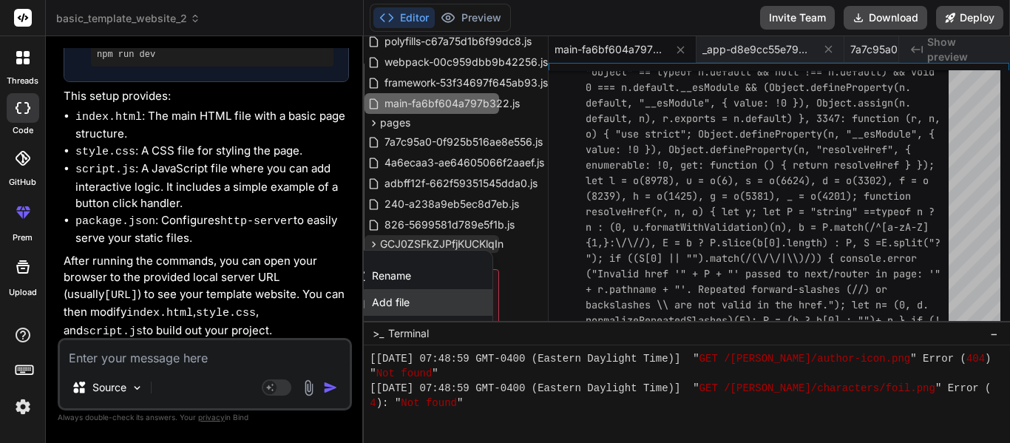
scroll to position [281, 43]
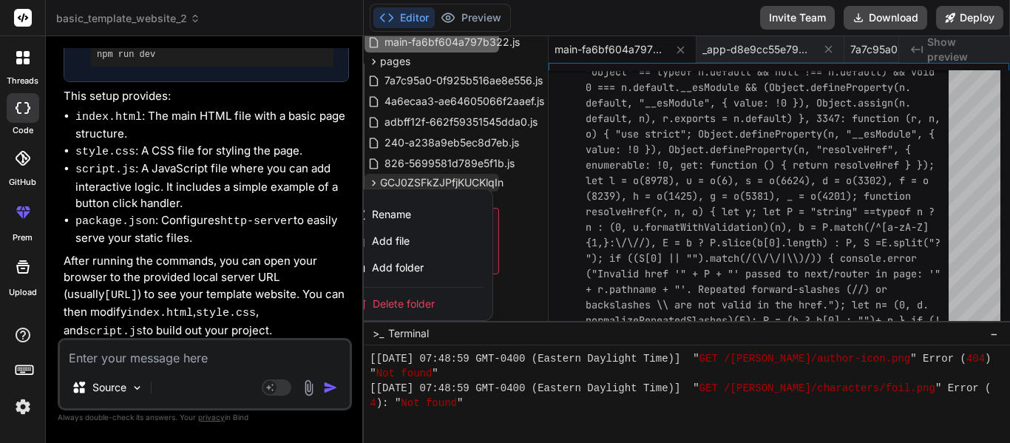
click at [409, 304] on span "Delete folder" at bounding box center [404, 304] width 62 height 15
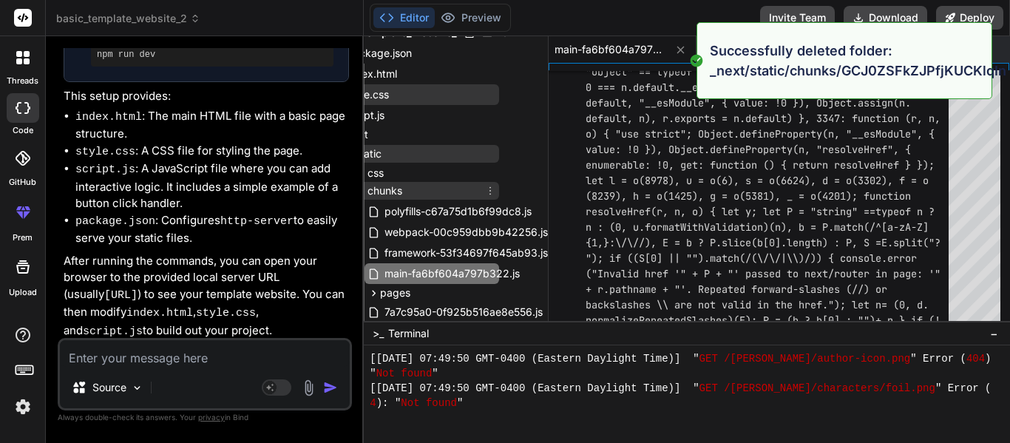
click at [412, 191] on div "chunks" at bounding box center [425, 191] width 147 height 18
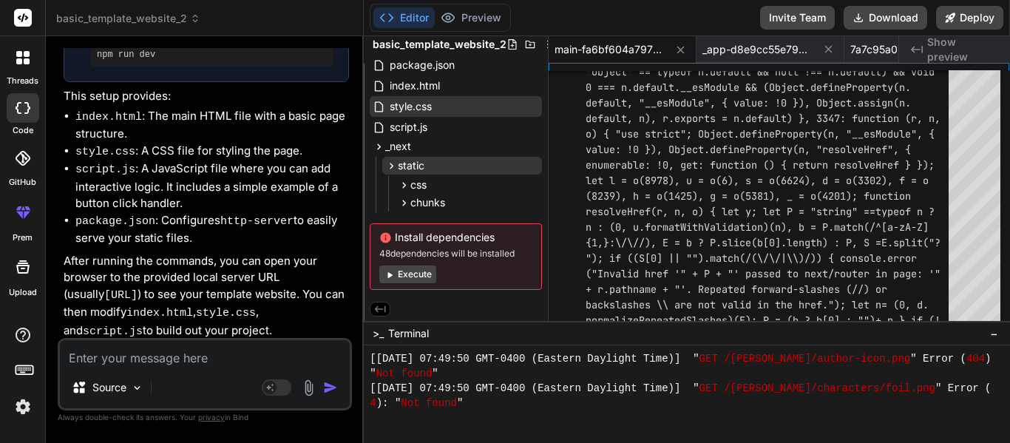
scroll to position [35, 1]
click at [527, 164] on icon at bounding box center [532, 166] width 12 height 12
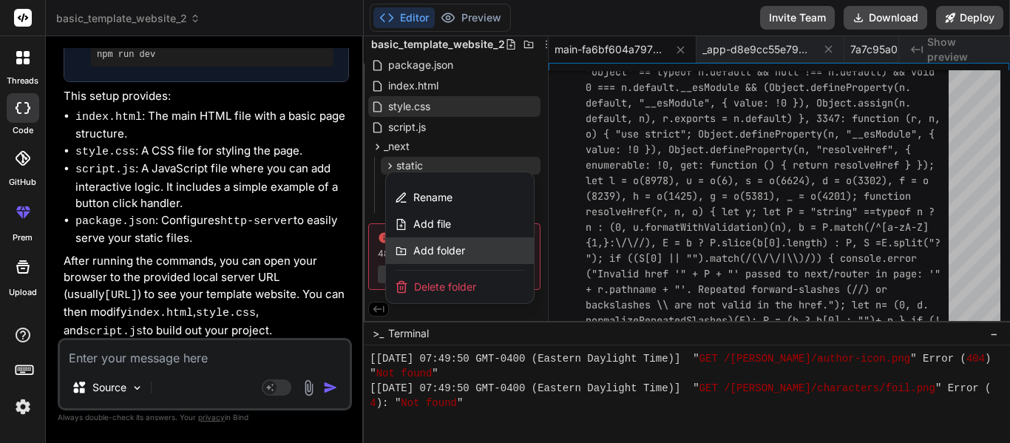
click at [424, 254] on span "Add folder" at bounding box center [439, 250] width 52 height 15
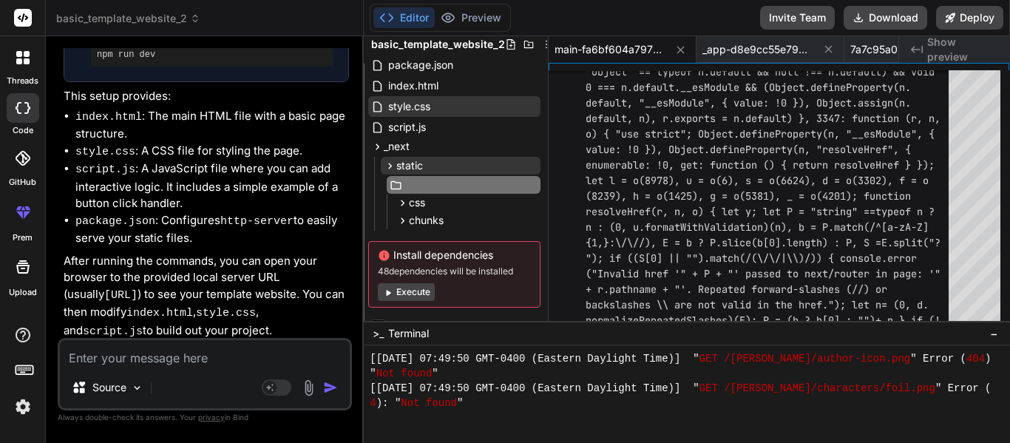
scroll to position [35, 17]
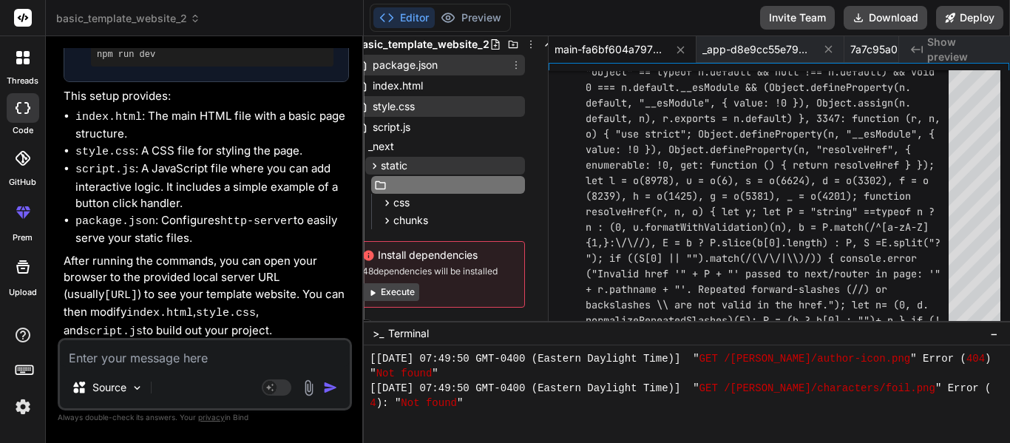
paste input "GCJ0ZSFkZJPfjKUCKlqIn"
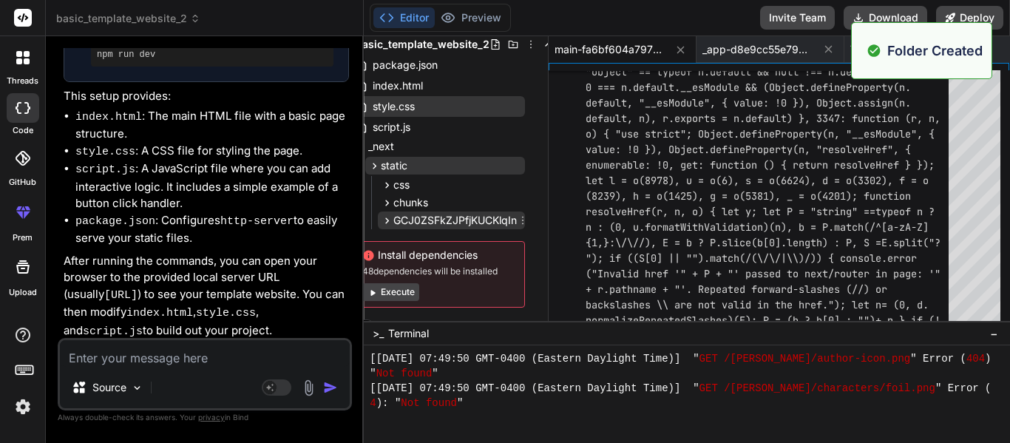
click at [464, 220] on span "GCJ0ZSFkZJPfjKUCKlqIn" at bounding box center [455, 220] width 124 height 15
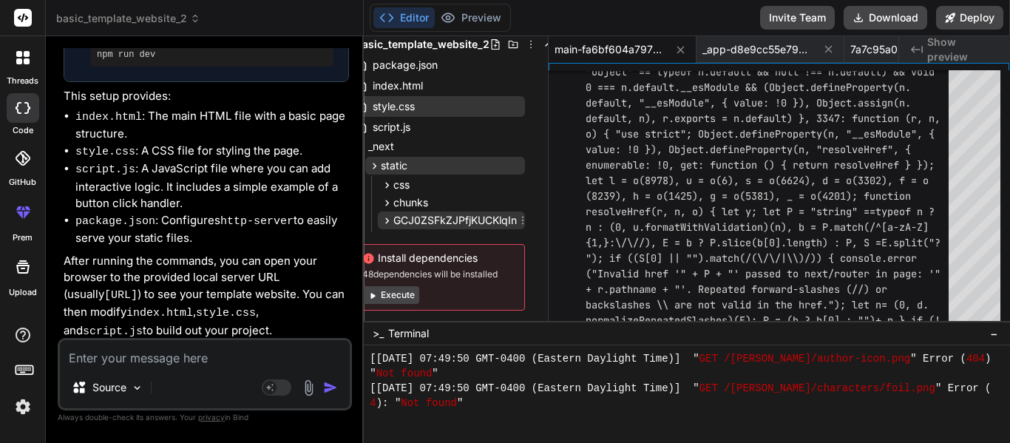
click at [523, 218] on icon at bounding box center [523, 220] width 12 height 12
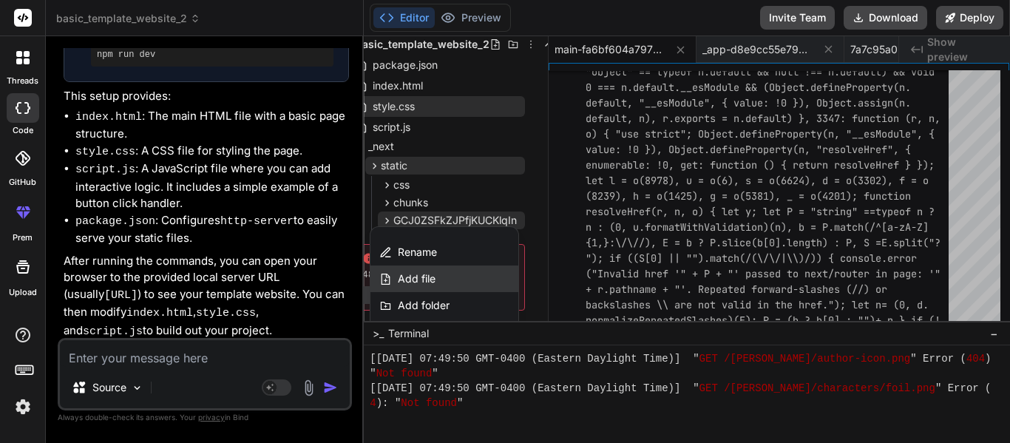
click at [427, 276] on span "Add file" at bounding box center [417, 278] width 38 height 15
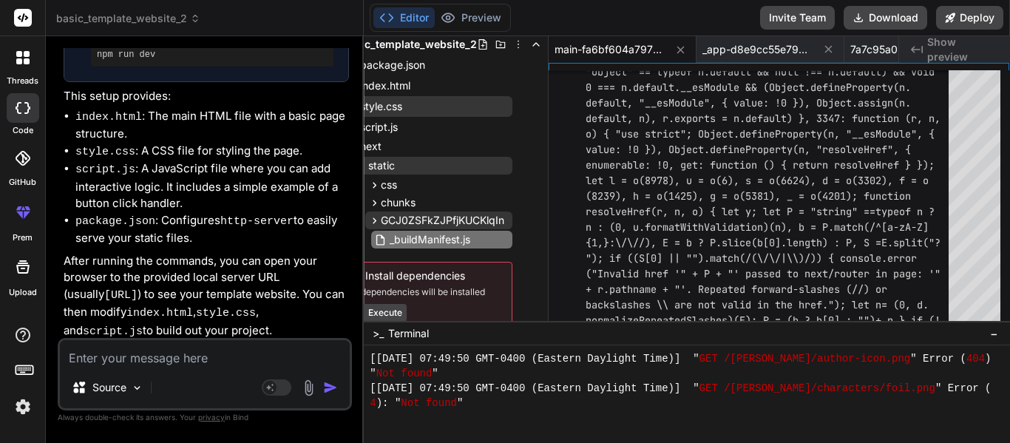
scroll to position [35, 24]
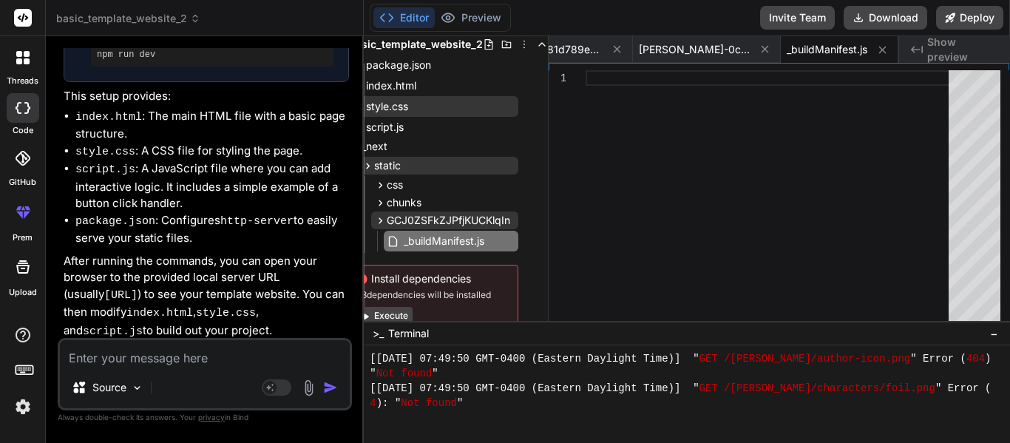
click at [672, 162] on div at bounding box center [772, 199] width 372 height 258
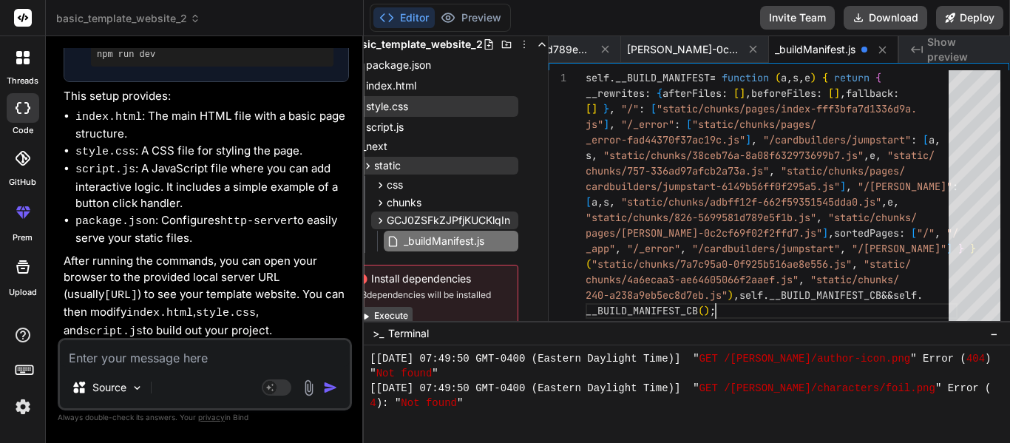
scroll to position [0, 1912]
click at [515, 221] on icon at bounding box center [516, 220] width 12 height 12
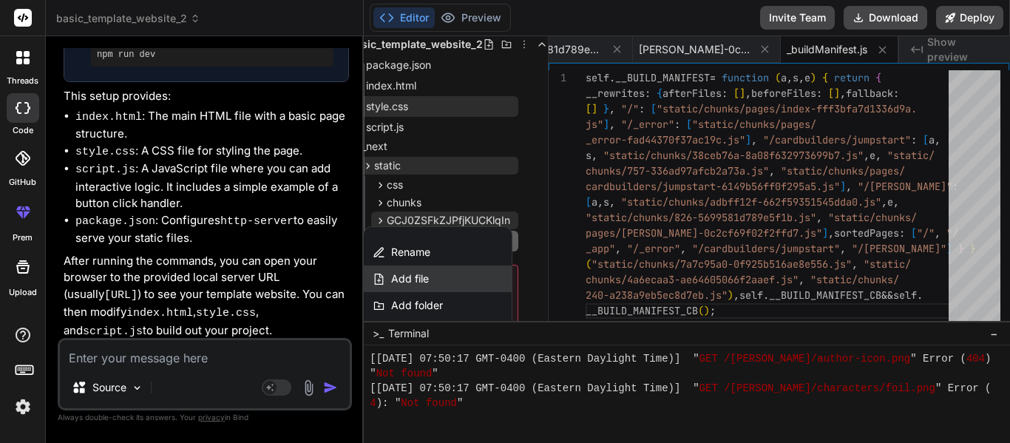
click at [424, 278] on span "Add file" at bounding box center [410, 278] width 38 height 15
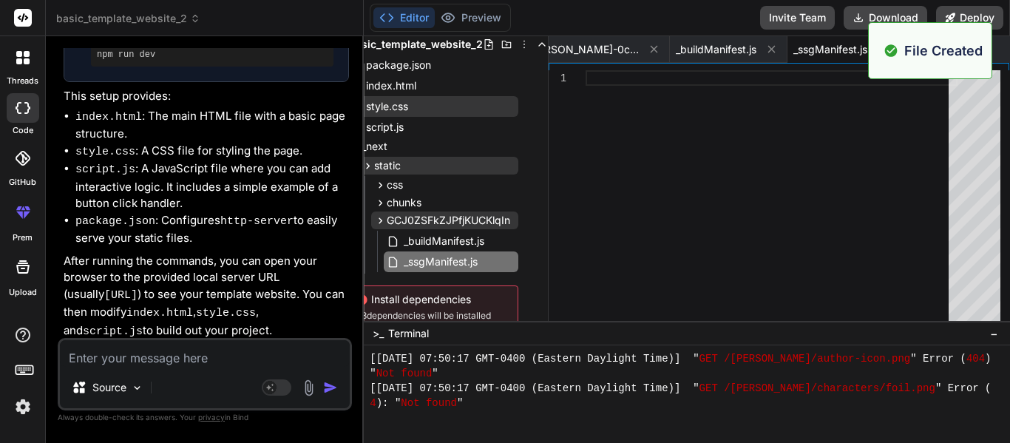
scroll to position [35, 24]
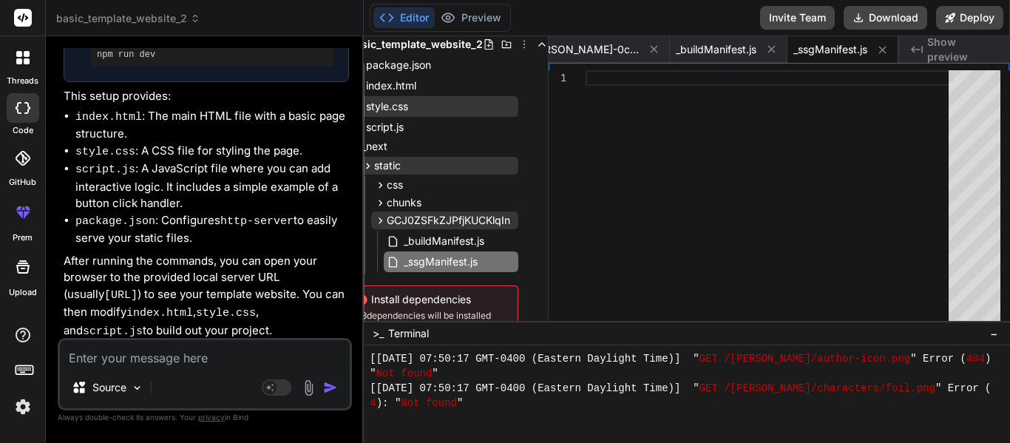
click at [653, 129] on div at bounding box center [772, 199] width 372 height 258
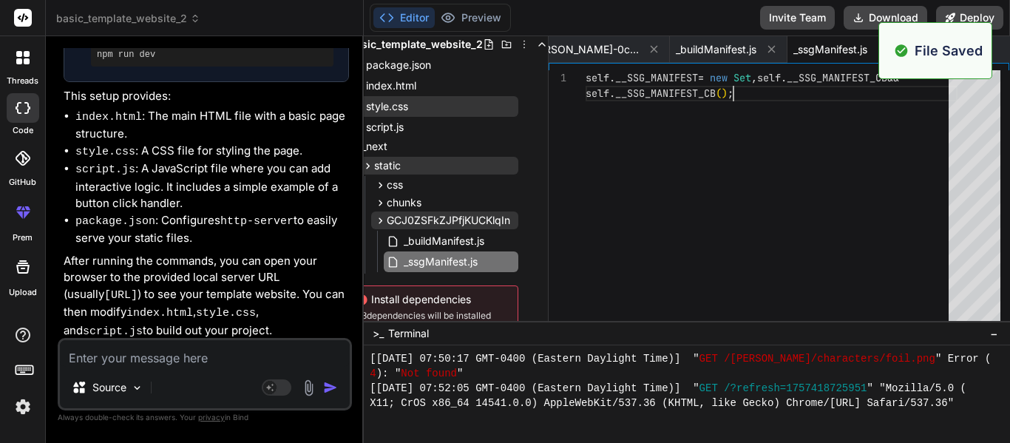
scroll to position [0, 2025]
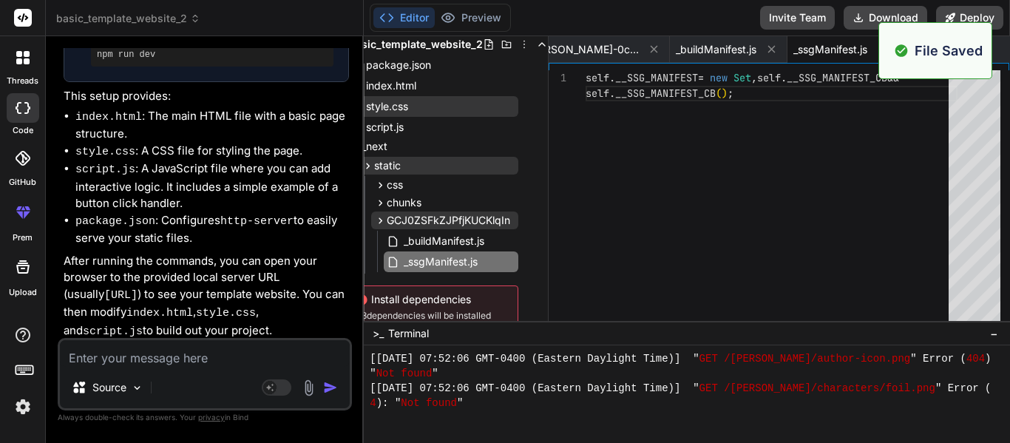
click at [995, 47] on span "Show preview" at bounding box center [962, 50] width 71 height 30
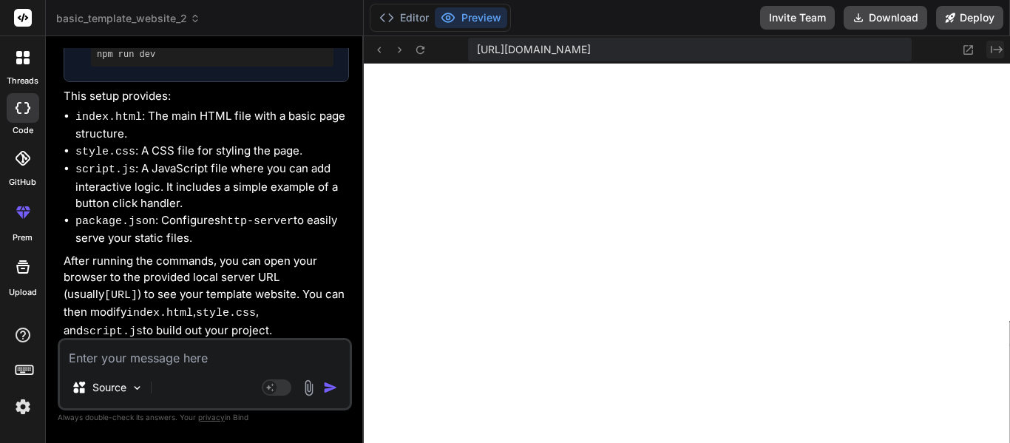
click at [990, 45] on button "Created with Pixso." at bounding box center [996, 50] width 18 height 18
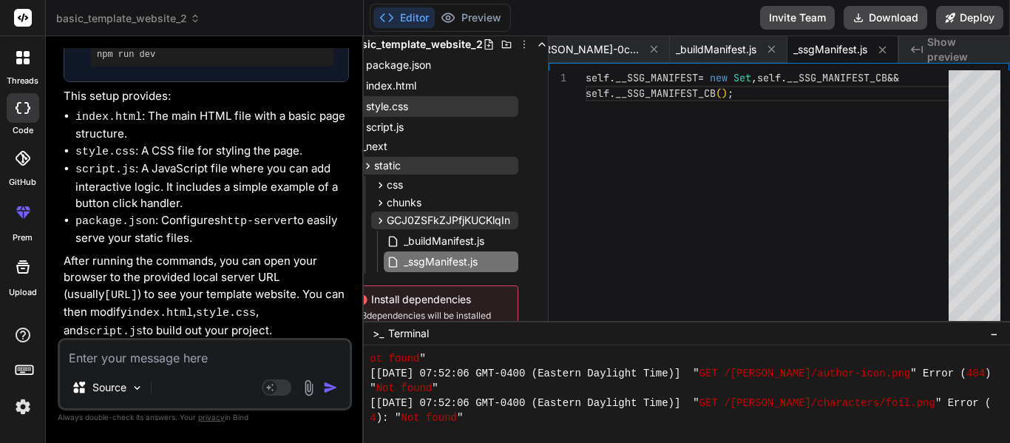
scroll to position [14715, 0]
drag, startPoint x: 762, startPoint y: 402, endPoint x: 926, endPoint y: 398, distance: 163.5
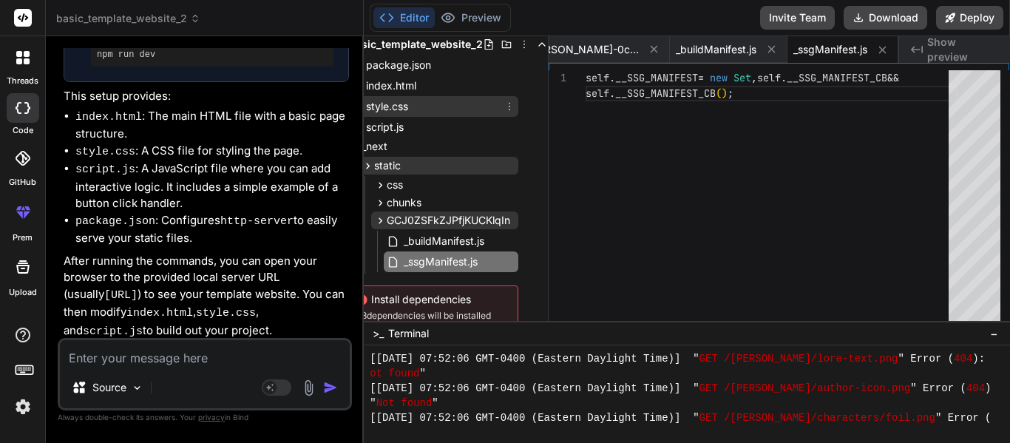
scroll to position [0, 24]
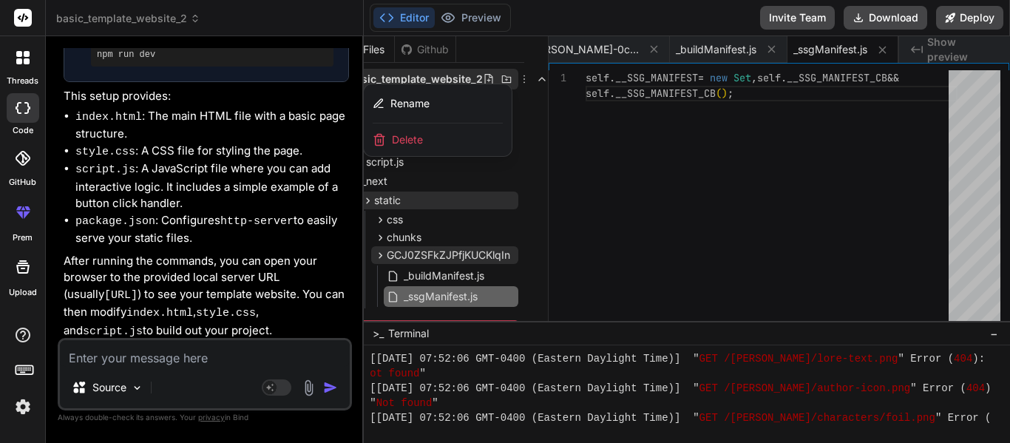
click at [535, 151] on div at bounding box center [687, 239] width 646 height 407
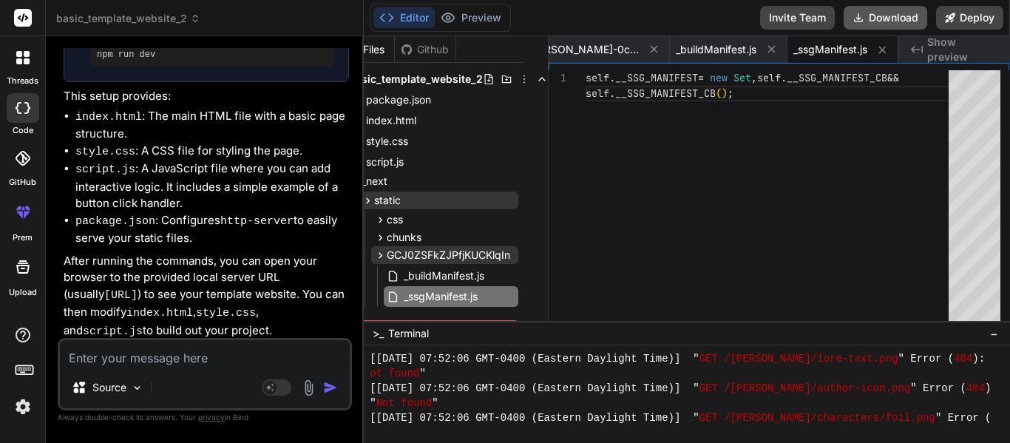
click at [897, 14] on button "Download" at bounding box center [886, 18] width 84 height 24
